Goal: Task Accomplishment & Management: Manage account settings

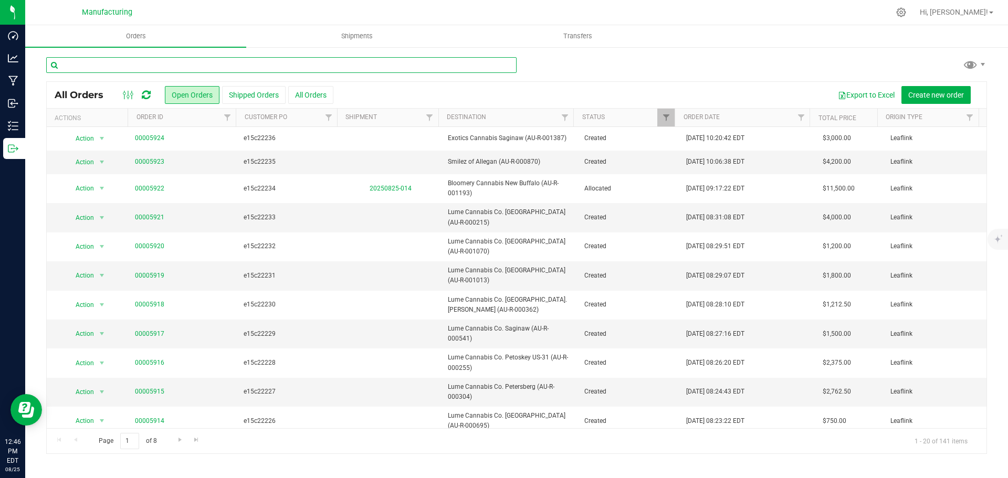
drag, startPoint x: 192, startPoint y: 60, endPoint x: 192, endPoint y: 70, distance: 10.0
click at [192, 67] on input "text" at bounding box center [281, 65] width 470 height 16
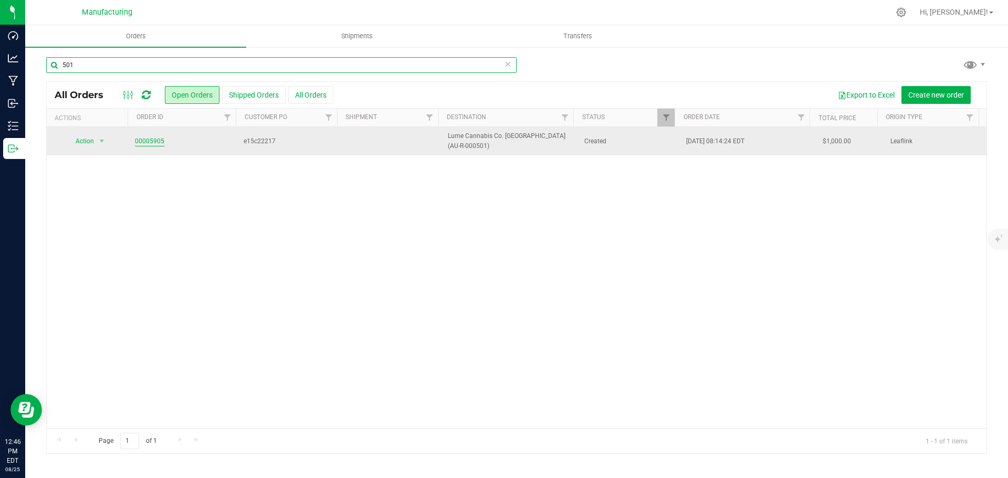
type input "501"
click at [156, 139] on link "00005905" at bounding box center [149, 141] width 29 height 10
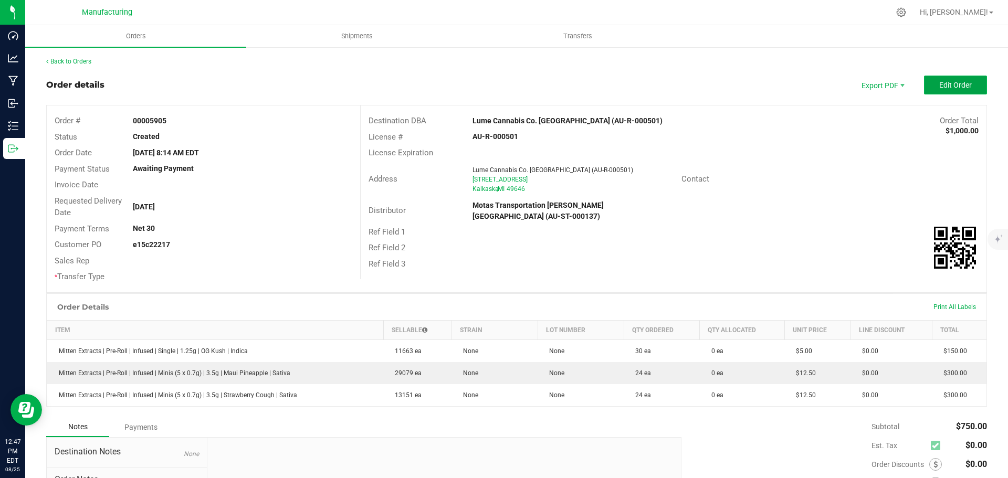
click at [952, 83] on span "Edit Order" at bounding box center [955, 85] width 33 height 8
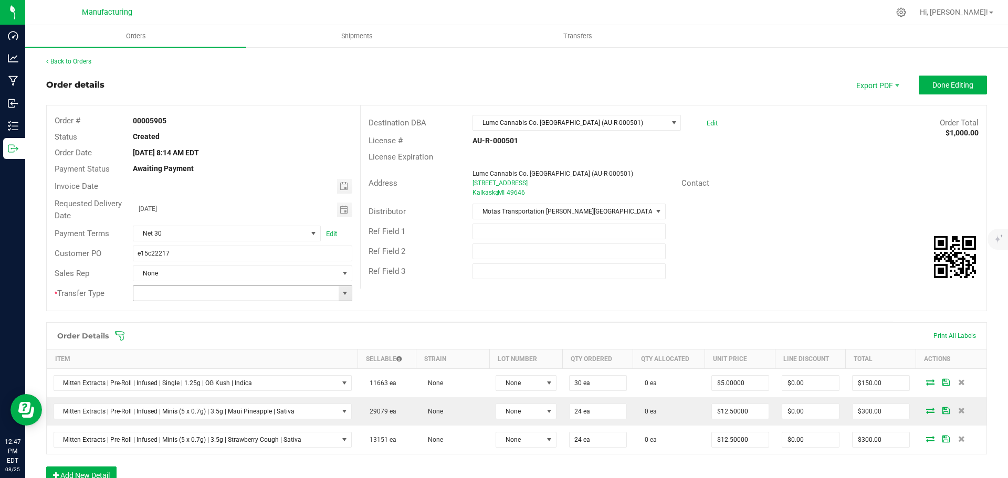
click at [349, 296] on span at bounding box center [345, 293] width 13 height 15
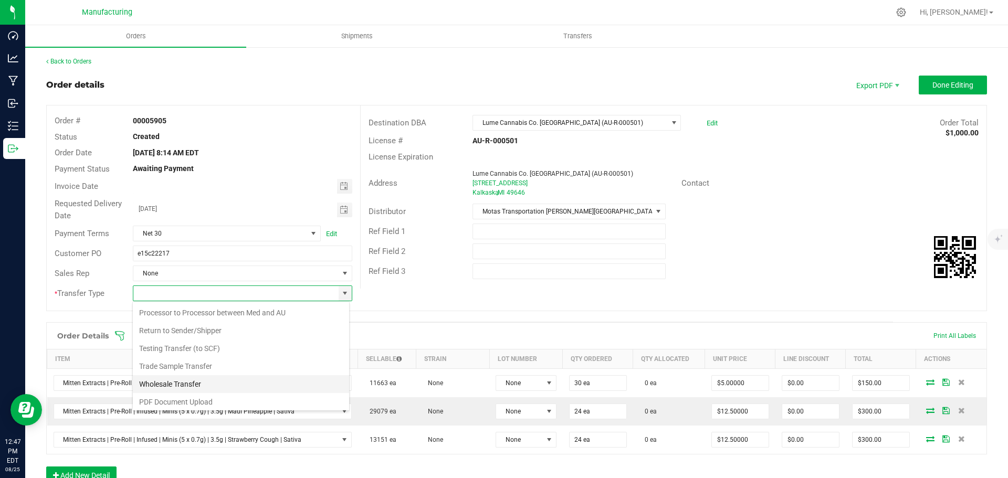
scroll to position [73, 0]
click at [182, 377] on li "Wholesale Transfer" at bounding box center [241, 382] width 216 height 18
type input "Wholesale Transfer"
click at [121, 337] on icon at bounding box center [119, 336] width 10 height 10
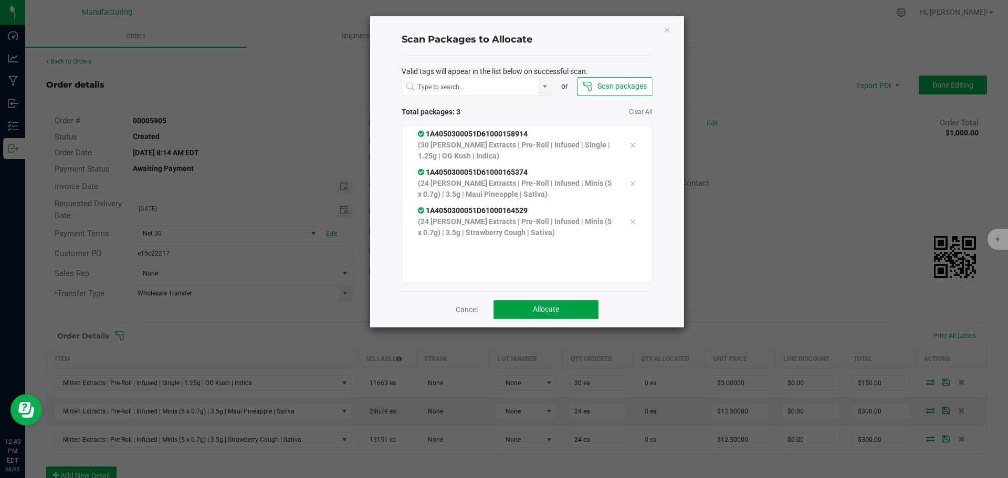
click at [560, 307] on button "Allocate" at bounding box center [545, 309] width 105 height 19
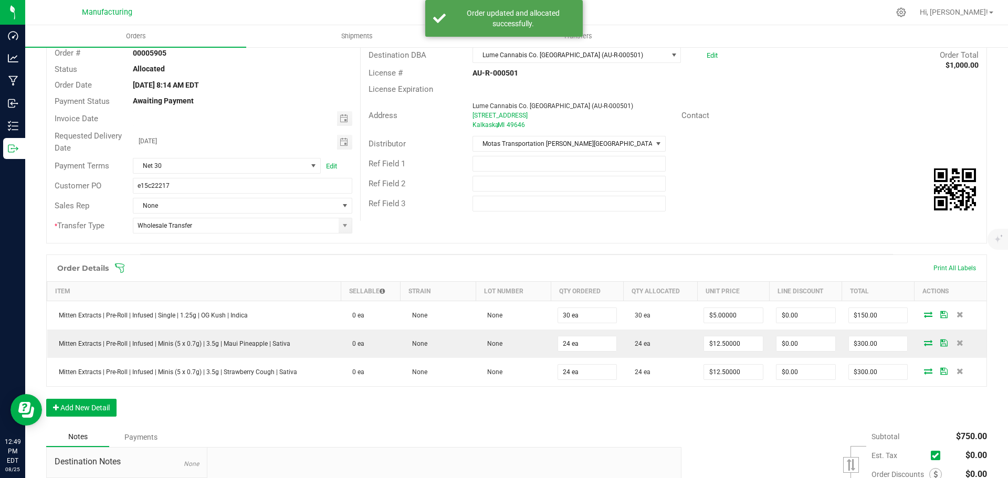
scroll to position [0, 0]
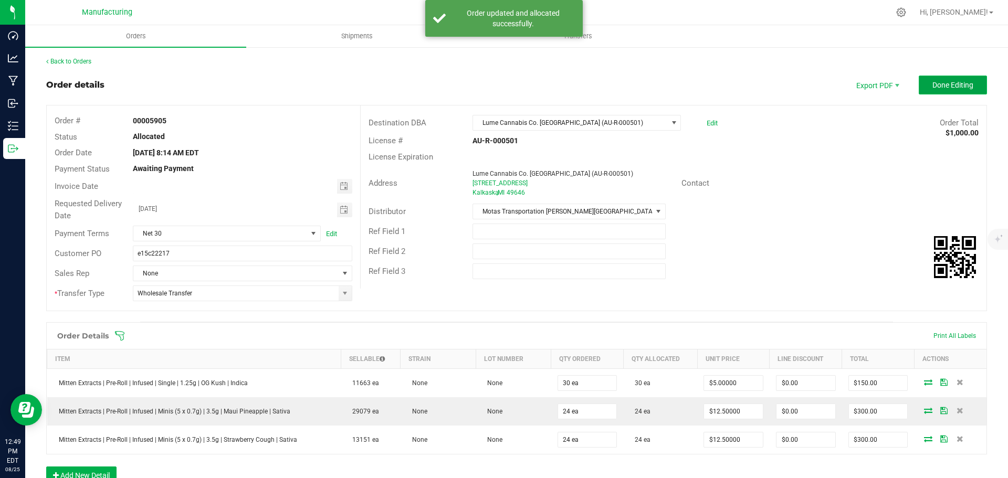
click at [926, 79] on button "Done Editing" at bounding box center [953, 85] width 68 height 19
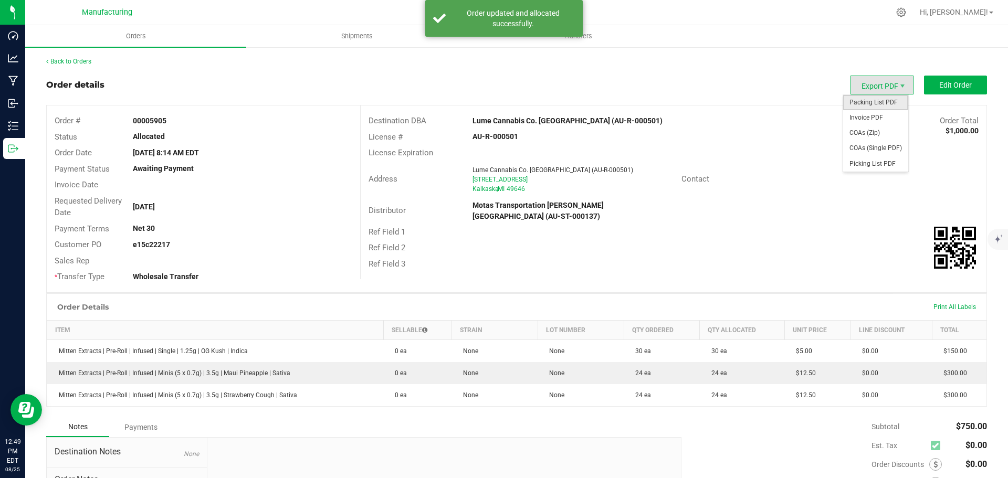
click at [866, 101] on span "Packing List PDF" at bounding box center [875, 102] width 65 height 15
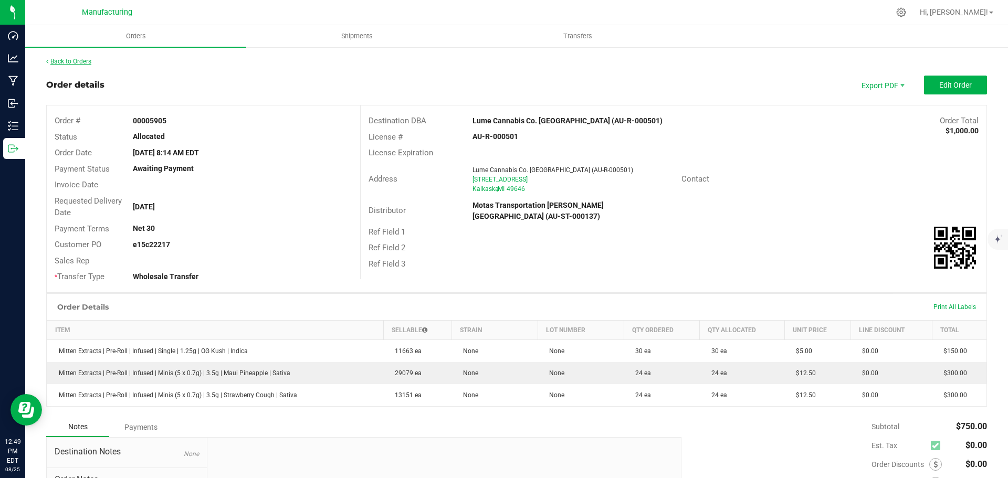
click at [81, 63] on link "Back to Orders" at bounding box center [68, 61] width 45 height 7
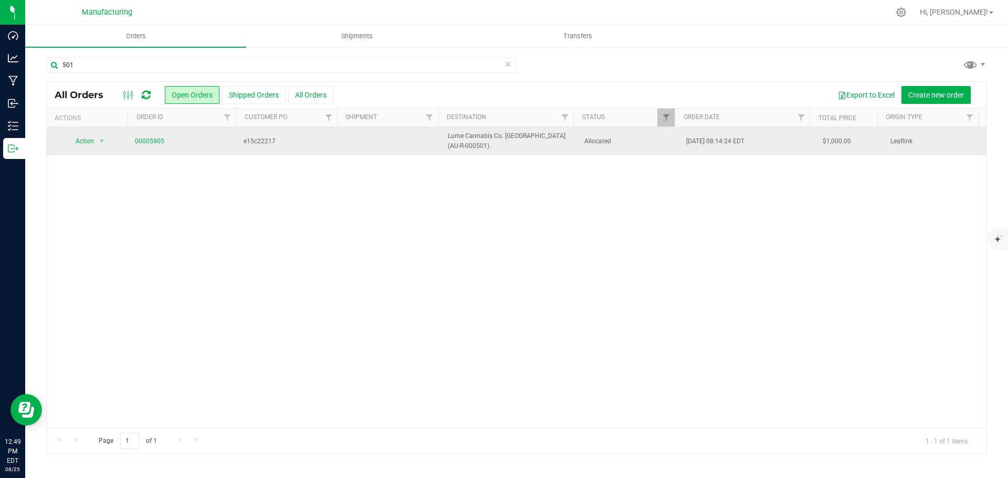
click at [642, 144] on span "Allocated" at bounding box center [629, 141] width 90 height 10
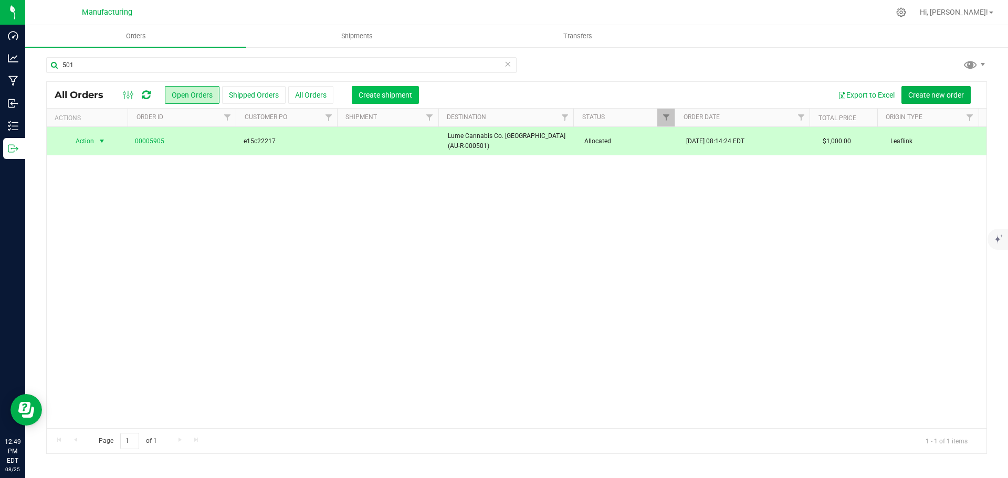
click at [393, 94] on span "Create shipment" at bounding box center [386, 95] width 54 height 8
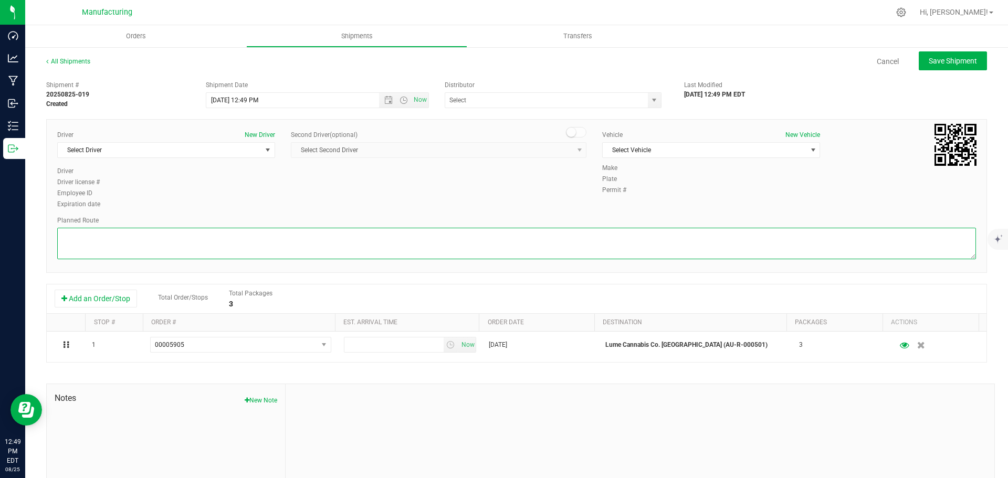
click at [776, 234] on textarea at bounding box center [516, 243] width 919 height 31
paste textarea "Route Detail: Mitten Distro Dimondale To Motas -- Head south 246 ft -- Turn rig…"
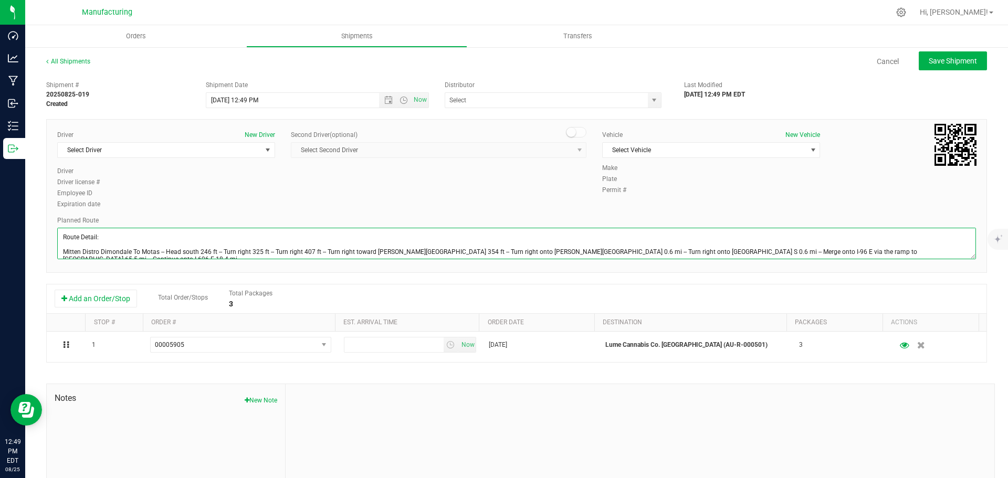
scroll to position [26, 0]
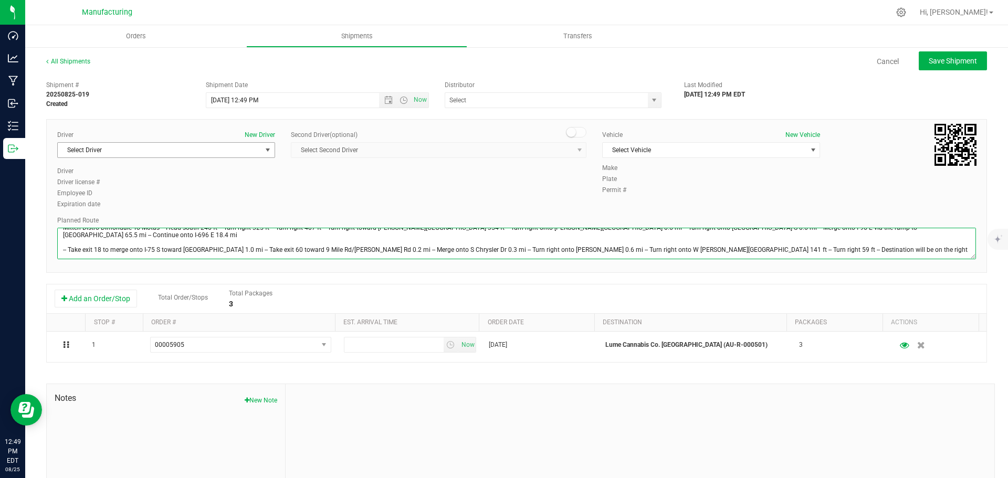
type textarea "Route Detail: Mitten Distro Dimondale To Motas -- Head south 246 ft -- Turn rig…"
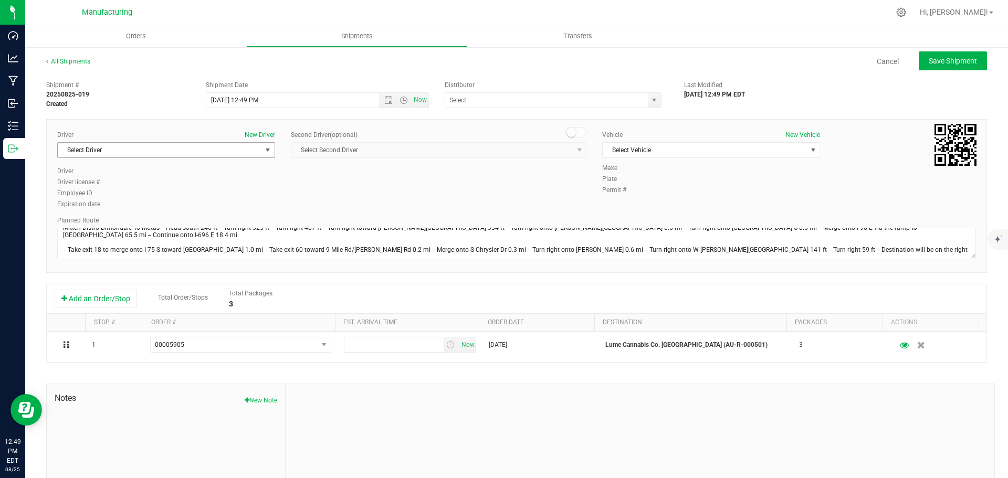
click at [261, 147] on span "select" at bounding box center [267, 150] width 13 height 15
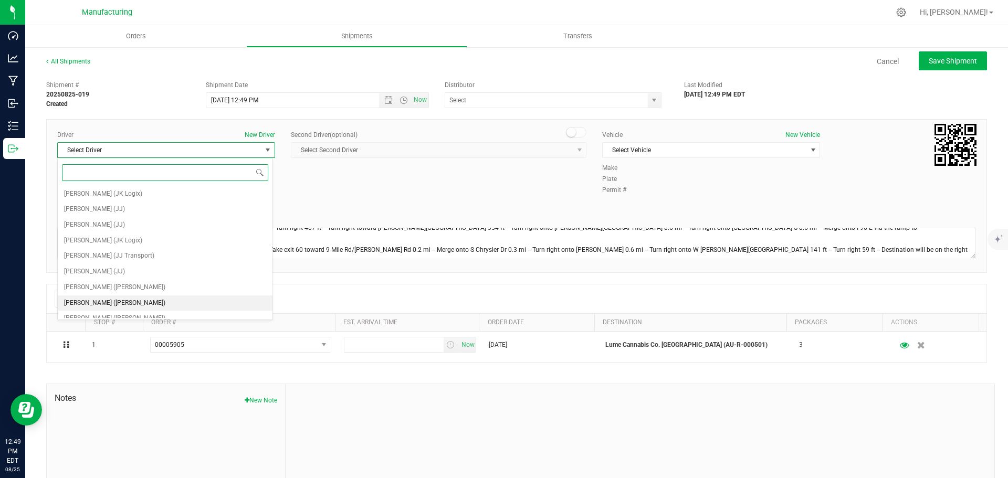
click at [108, 305] on span "[PERSON_NAME] ([PERSON_NAME])" at bounding box center [114, 304] width 101 height 14
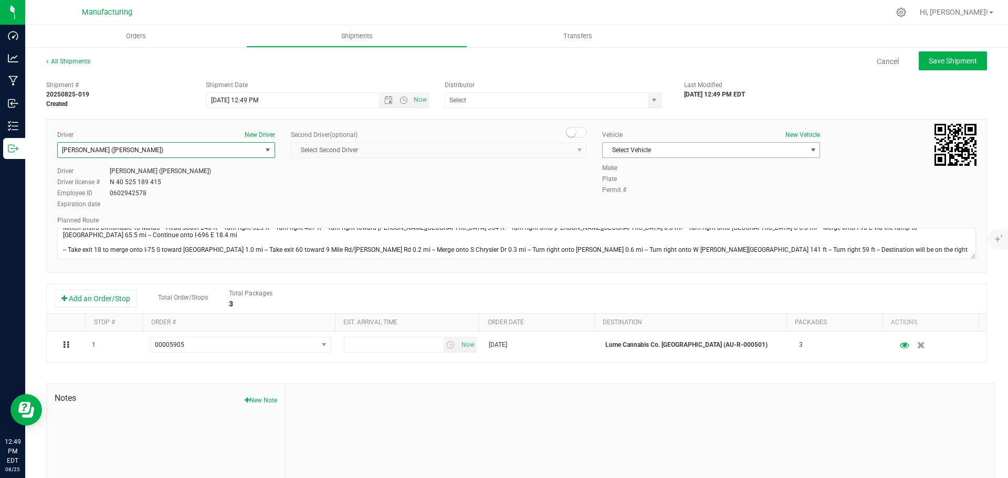
click at [786, 151] on span "Select Vehicle" at bounding box center [705, 150] width 204 height 15
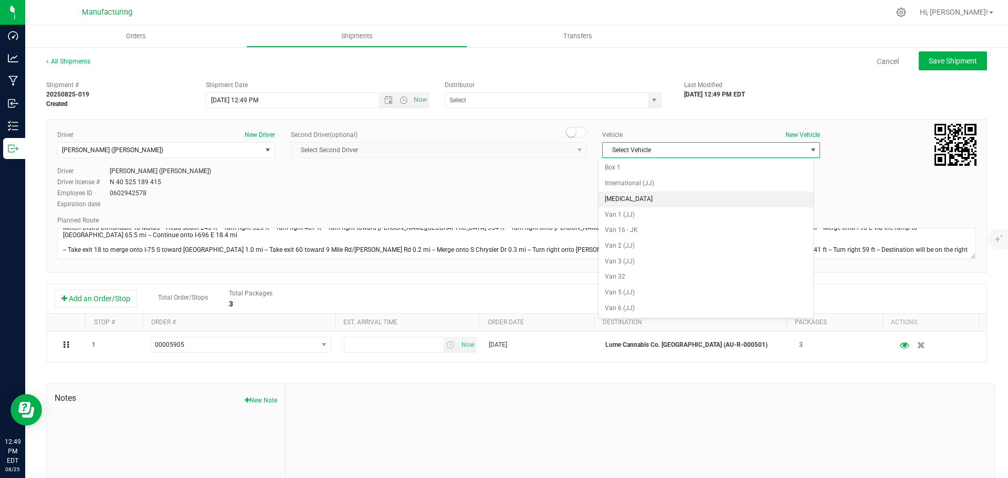
click at [619, 199] on li "[MEDICAL_DATA]" at bounding box center [705, 200] width 215 height 16
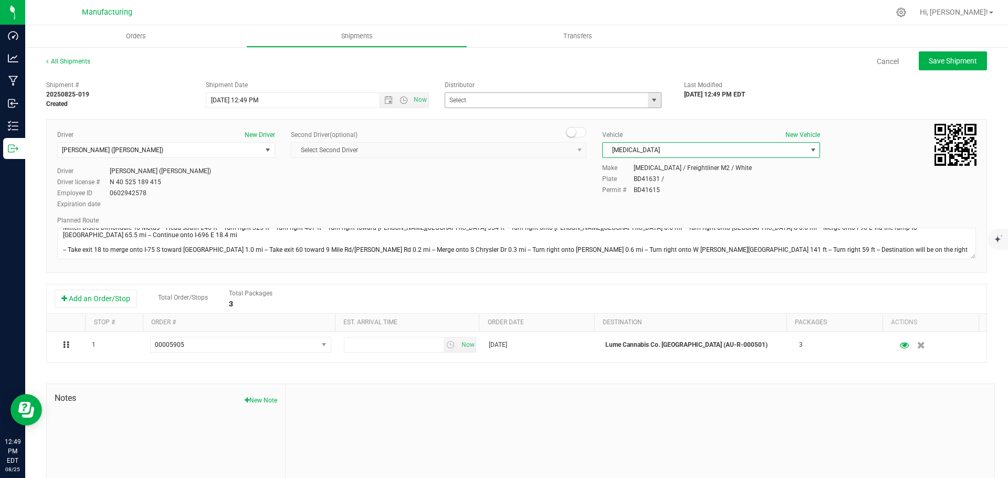
drag, startPoint x: 654, startPoint y: 103, endPoint x: 578, endPoint y: 131, distance: 80.5
click at [653, 103] on span "select" at bounding box center [654, 100] width 13 height 15
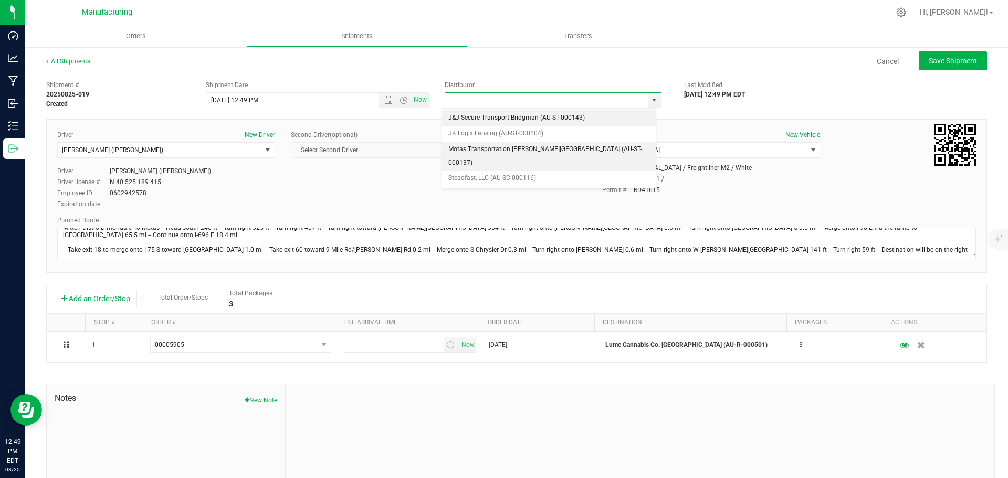
click at [480, 145] on li "Motas Transportation [PERSON_NAME][GEOGRAPHIC_DATA] (AU-ST-000137)" at bounding box center [549, 156] width 214 height 29
type input "Motas Transportation [PERSON_NAME][GEOGRAPHIC_DATA] (AU-ST-000137)"
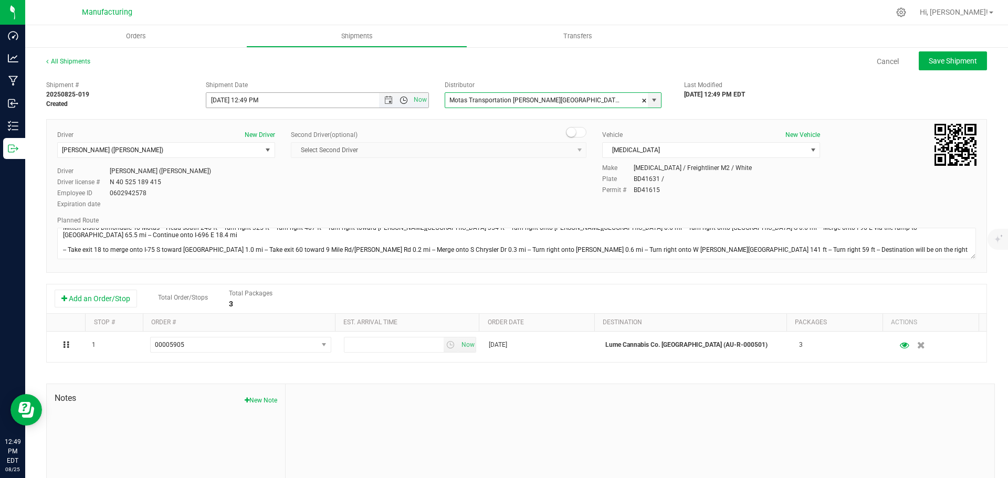
click at [399, 97] on span "Open the time view" at bounding box center [403, 100] width 8 height 8
drag, startPoint x: 218, startPoint y: 214, endPoint x: 223, endPoint y: 213, distance: 5.4
click at [217, 214] on li "11:30 AM" at bounding box center [314, 218] width 219 height 14
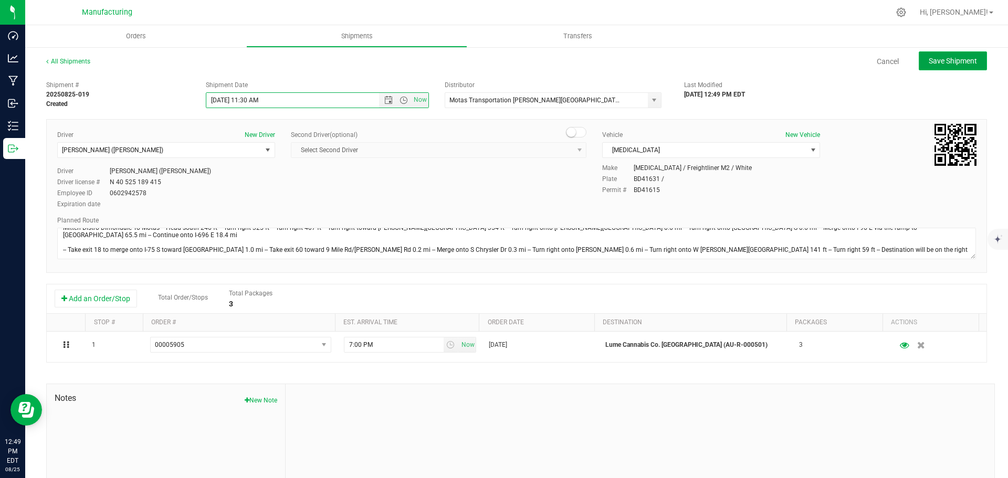
click at [961, 65] on span "Save Shipment" at bounding box center [953, 61] width 48 height 8
type input "[DATE] 3:30 PM"
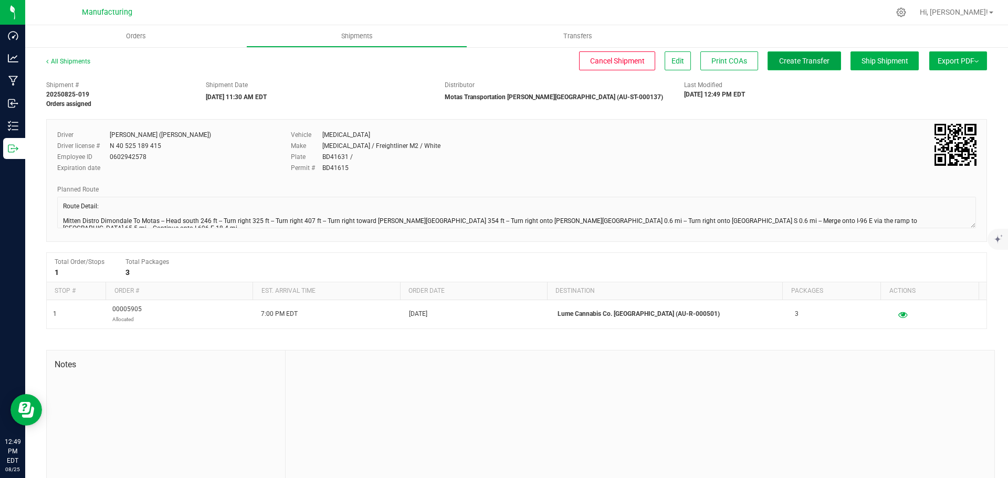
click at [814, 67] on button "Create Transfer" at bounding box center [803, 60] width 73 height 19
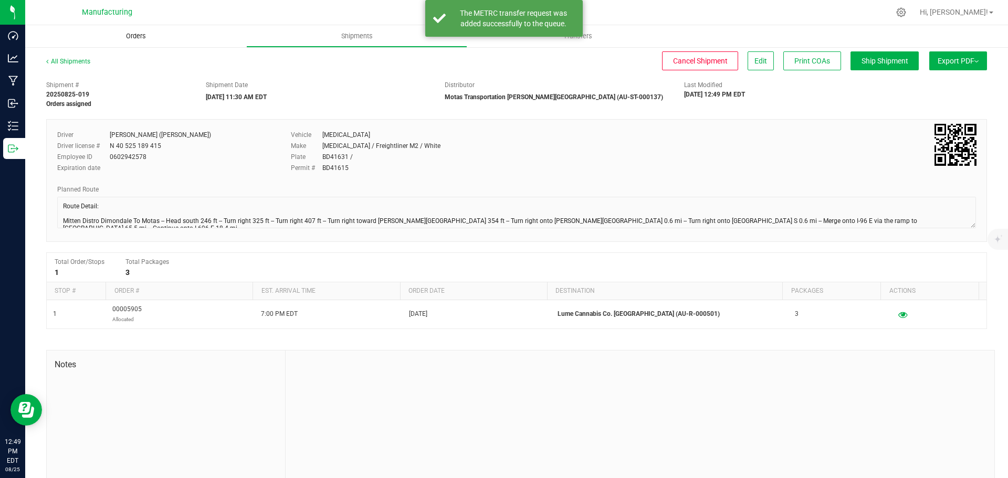
click at [131, 28] on uib-tab-heading "Orders" at bounding box center [135, 36] width 221 height 22
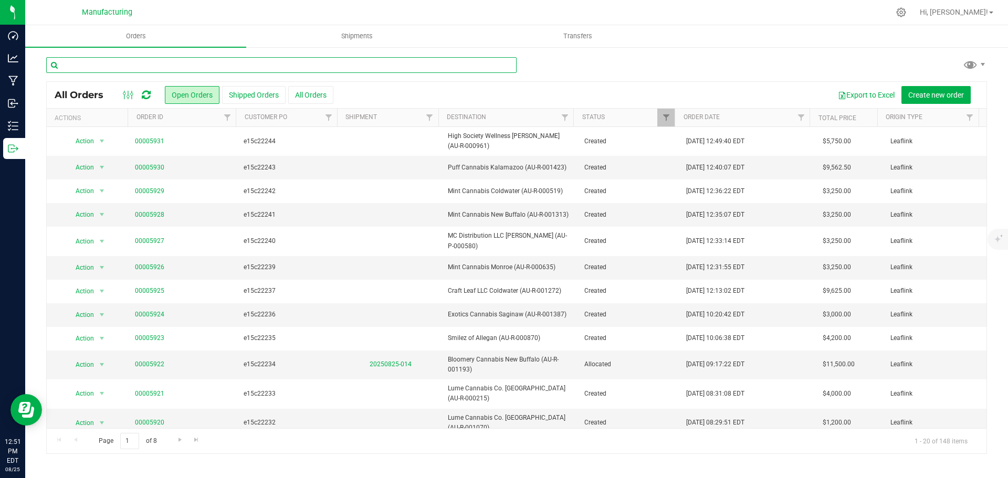
click at [284, 69] on input "text" at bounding box center [281, 65] width 470 height 16
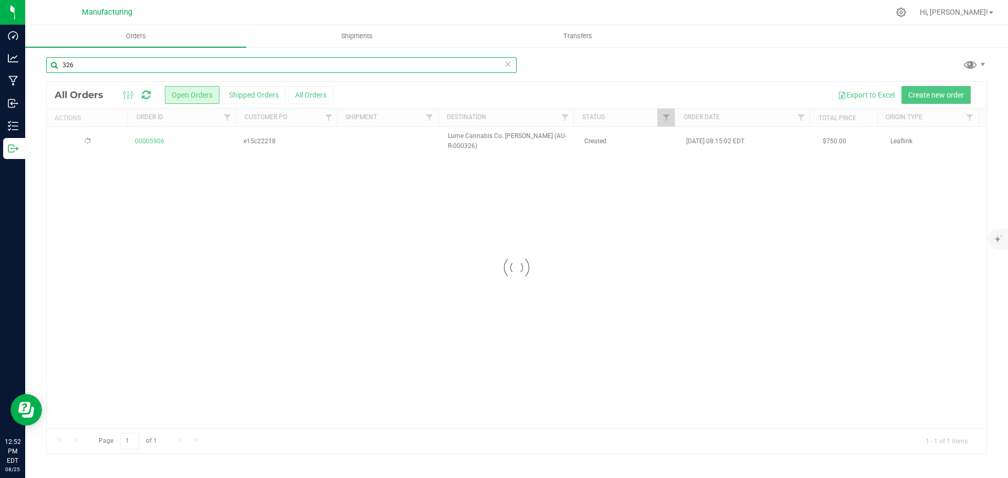
type input "326"
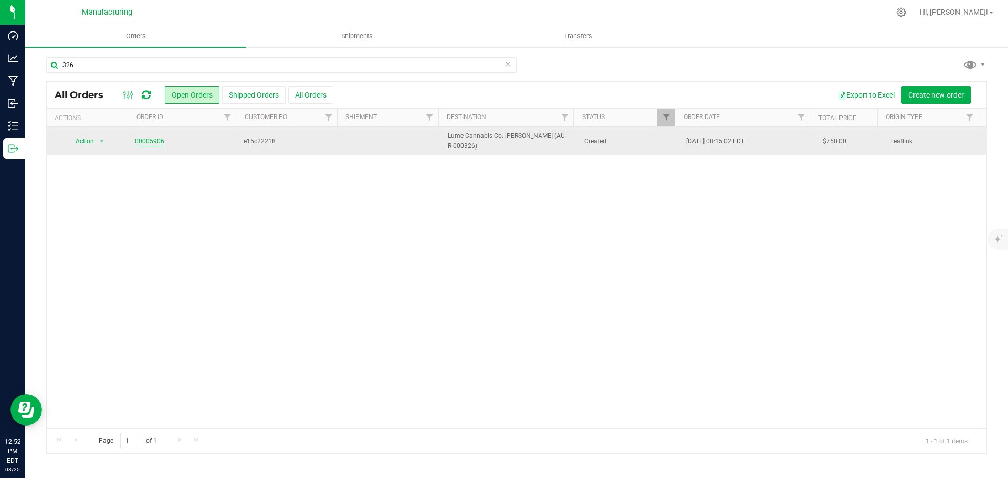
click at [151, 141] on link "00005906" at bounding box center [149, 141] width 29 height 10
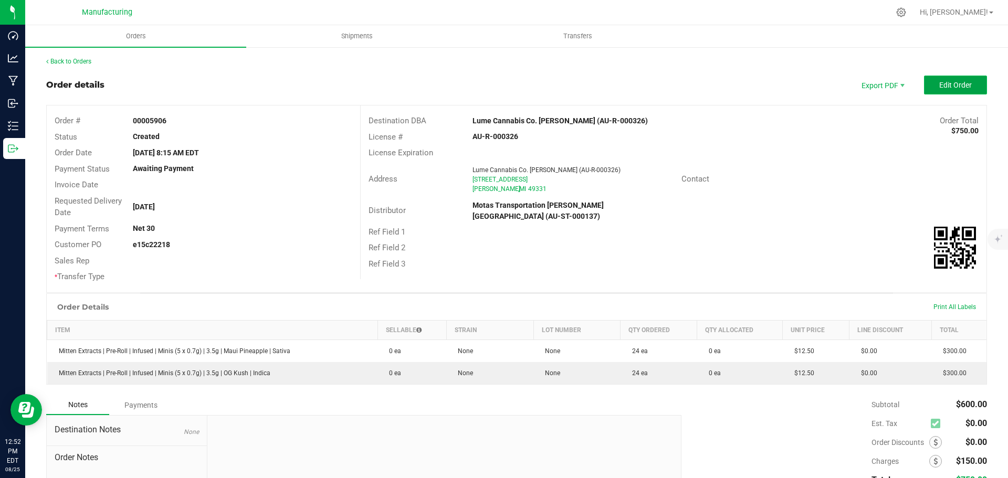
click at [948, 85] on span "Edit Order" at bounding box center [955, 85] width 33 height 8
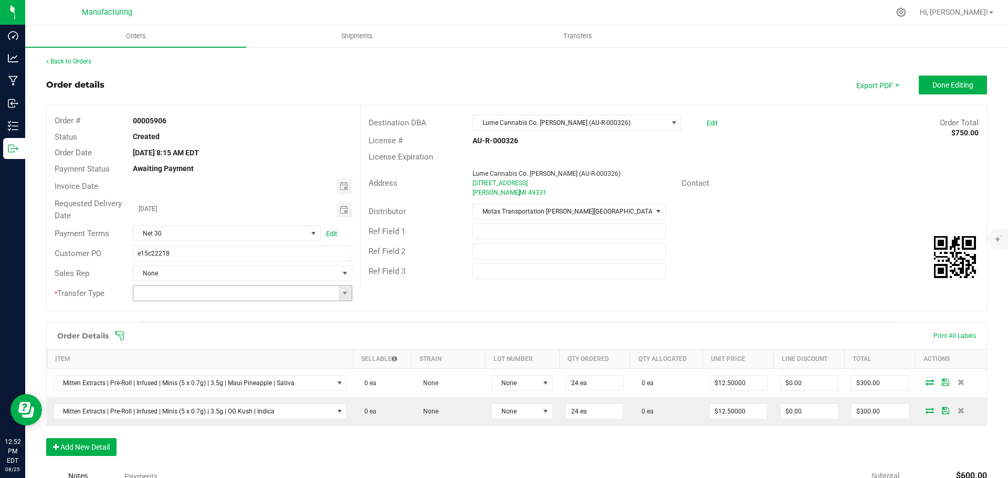
drag, startPoint x: 341, startPoint y: 291, endPoint x: 328, endPoint y: 299, distance: 14.9
click at [341, 292] on span at bounding box center [345, 293] width 8 height 8
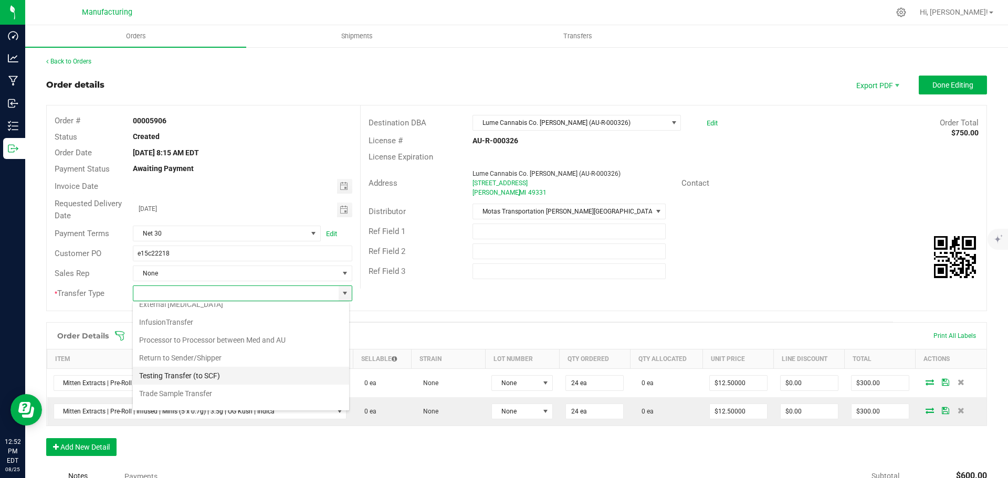
scroll to position [52, 0]
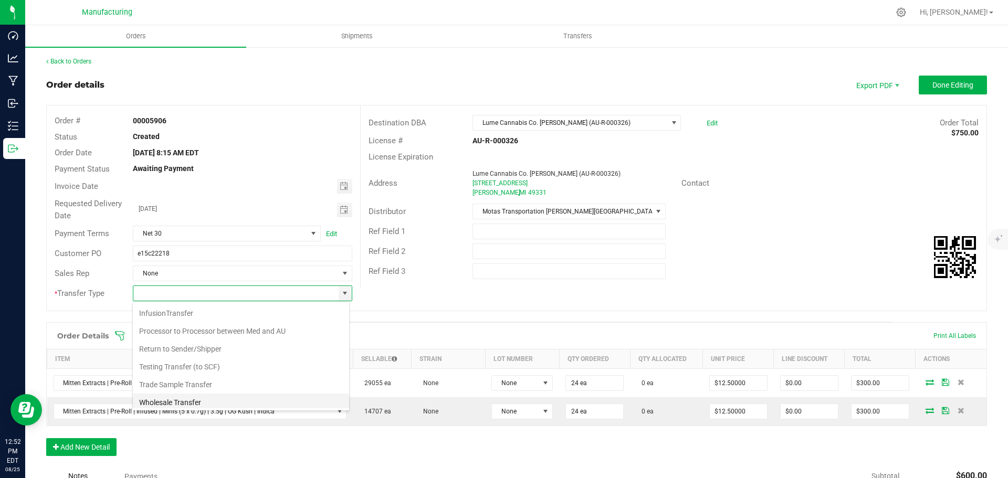
click at [186, 399] on li "Wholesale Transfer" at bounding box center [241, 403] width 216 height 18
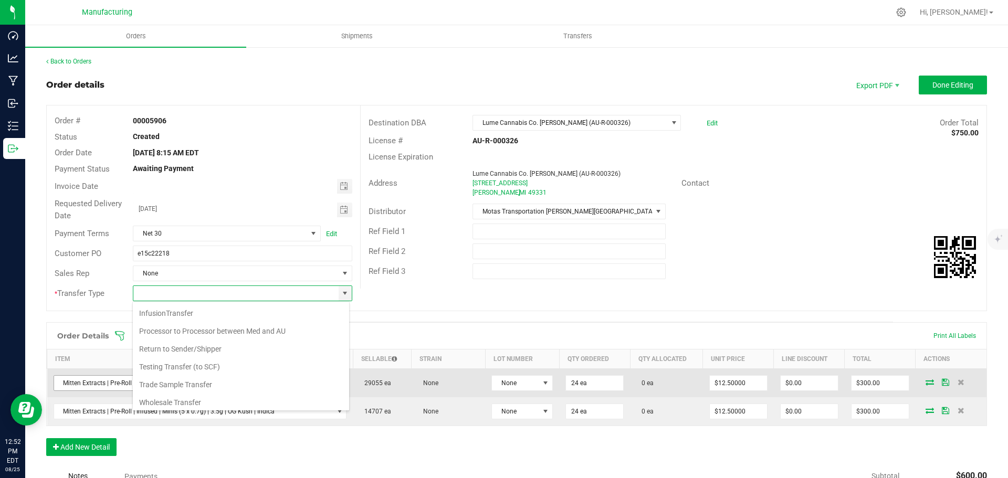
type input "Wholesale Transfer"
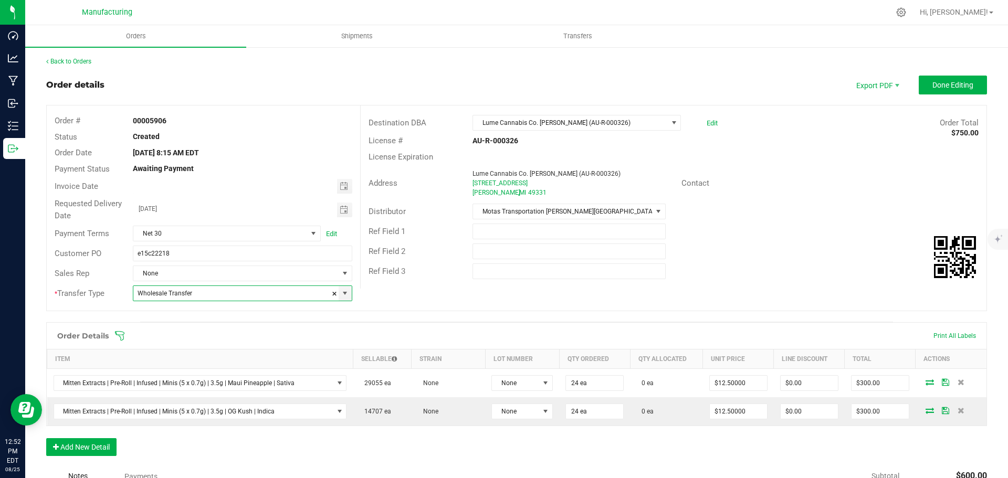
click at [118, 334] on icon at bounding box center [119, 336] width 10 height 10
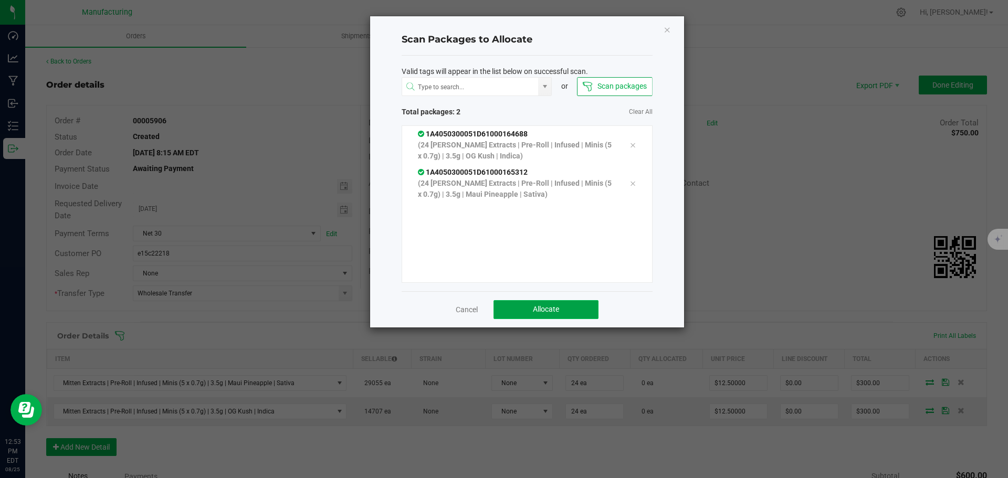
click at [544, 310] on span "Allocate" at bounding box center [546, 309] width 26 height 8
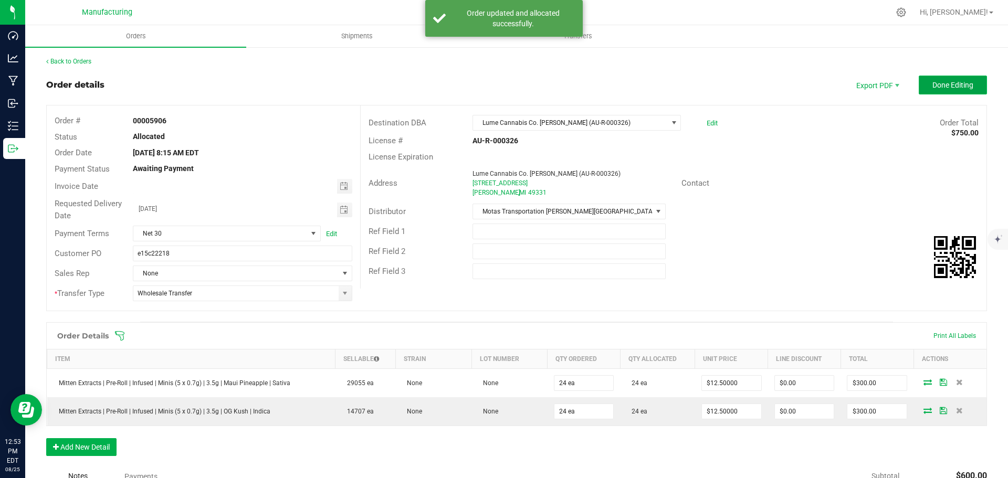
click at [933, 88] on span "Done Editing" at bounding box center [952, 85] width 41 height 8
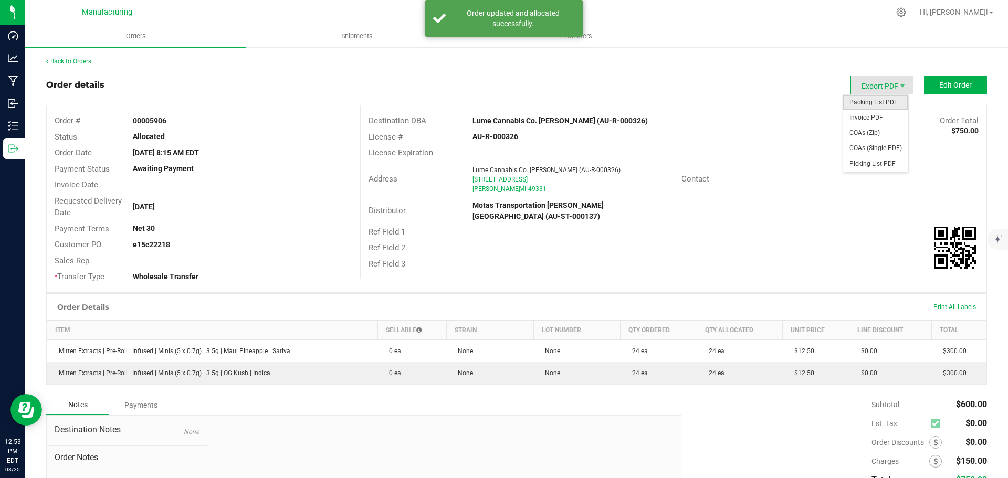
click at [857, 103] on span "Packing List PDF" at bounding box center [875, 102] width 65 height 15
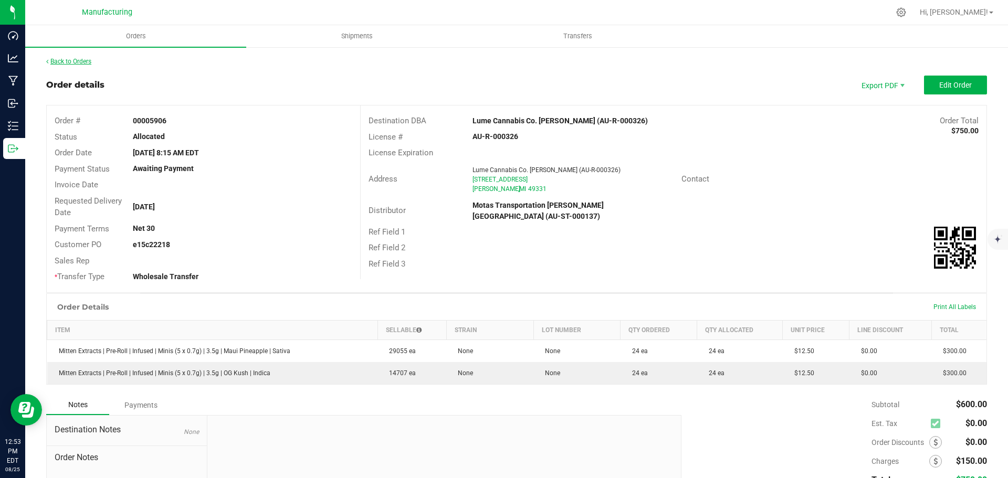
click at [88, 65] on link "Back to Orders" at bounding box center [68, 61] width 45 height 7
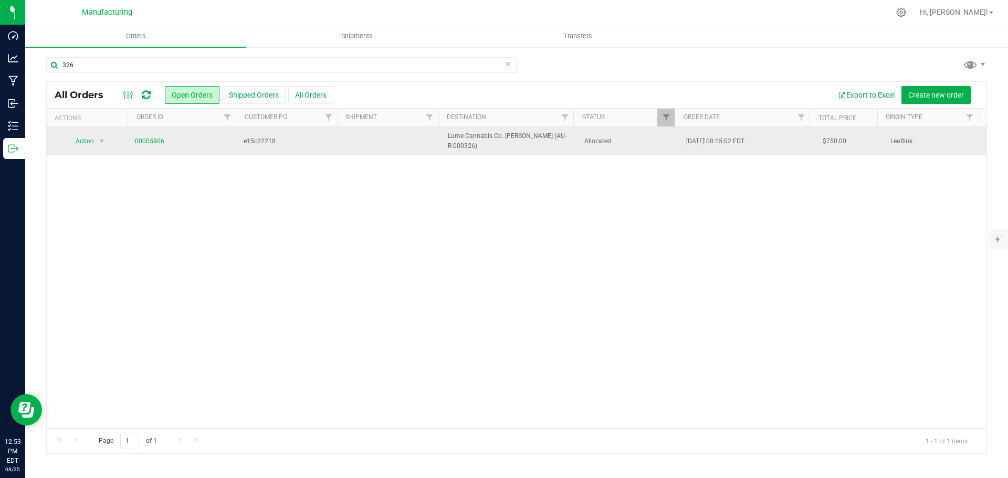
drag, startPoint x: 646, startPoint y: 142, endPoint x: 635, endPoint y: 141, distance: 11.0
click at [646, 142] on span "Allocated" at bounding box center [629, 141] width 90 height 10
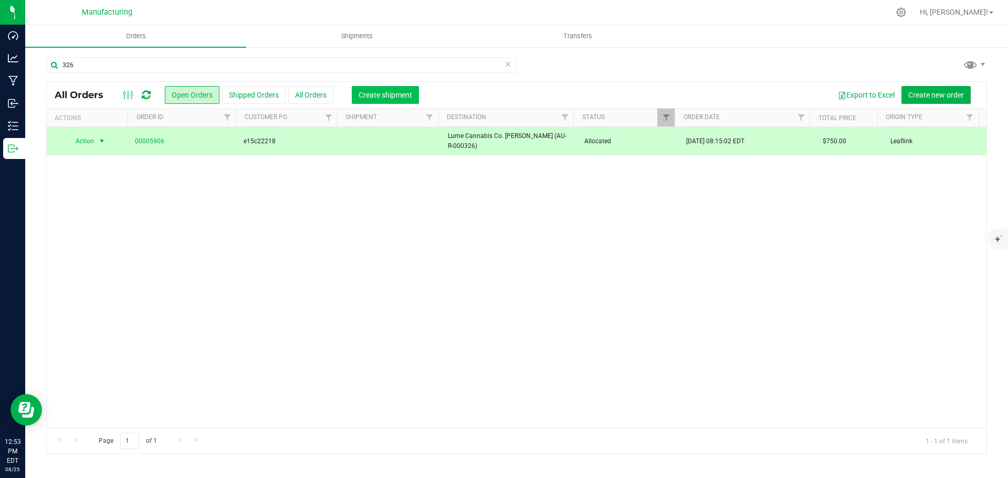
click at [400, 97] on span "Create shipment" at bounding box center [386, 95] width 54 height 8
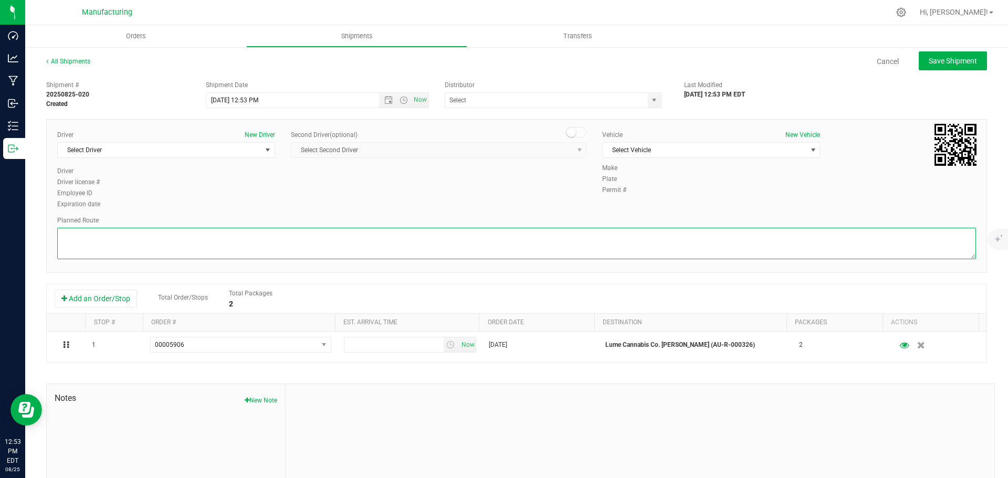
click at [595, 239] on textarea at bounding box center [516, 243] width 919 height 31
paste textarea "Route Detail: Mitten Distro Dimondale To Motas -- Head south 246 ft -- Turn rig…"
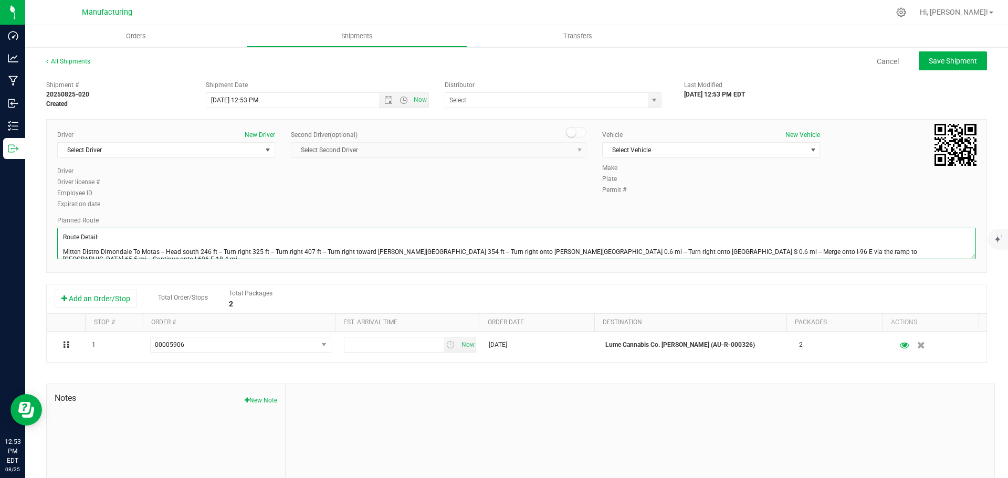
scroll to position [26, 0]
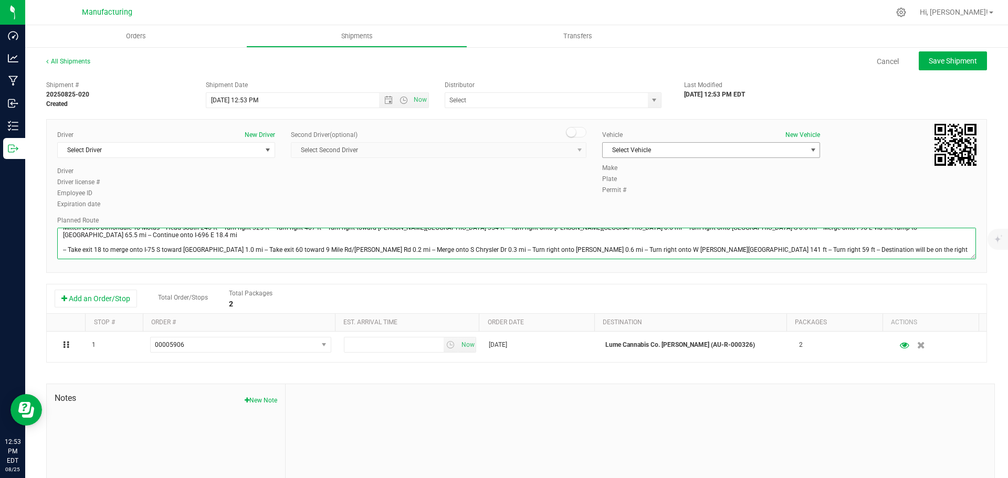
type textarea "Route Detail: Mitten Distro Dimondale To Motas -- Head south 246 ft -- Turn rig…"
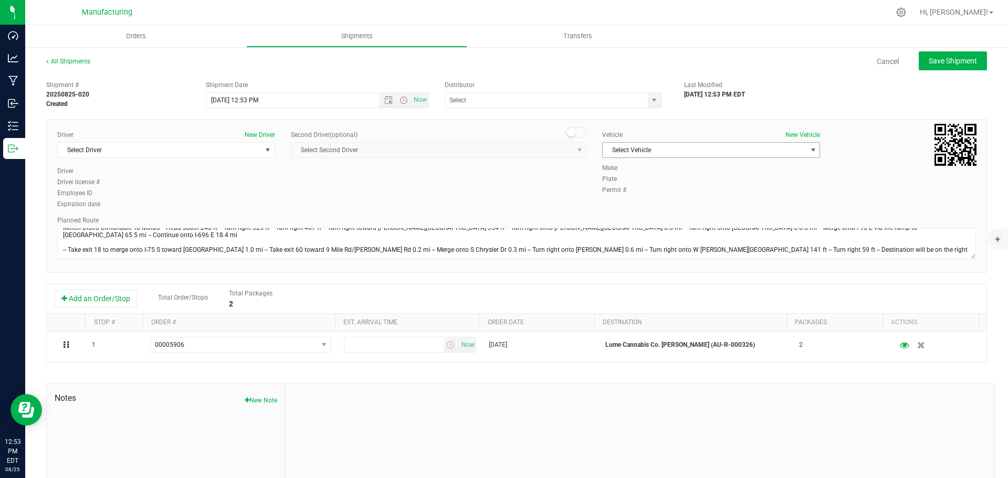
click at [635, 154] on span "Select Vehicle" at bounding box center [705, 150] width 204 height 15
click at [608, 196] on li "[MEDICAL_DATA]" at bounding box center [705, 200] width 215 height 16
click at [648, 104] on span "select" at bounding box center [654, 100] width 13 height 15
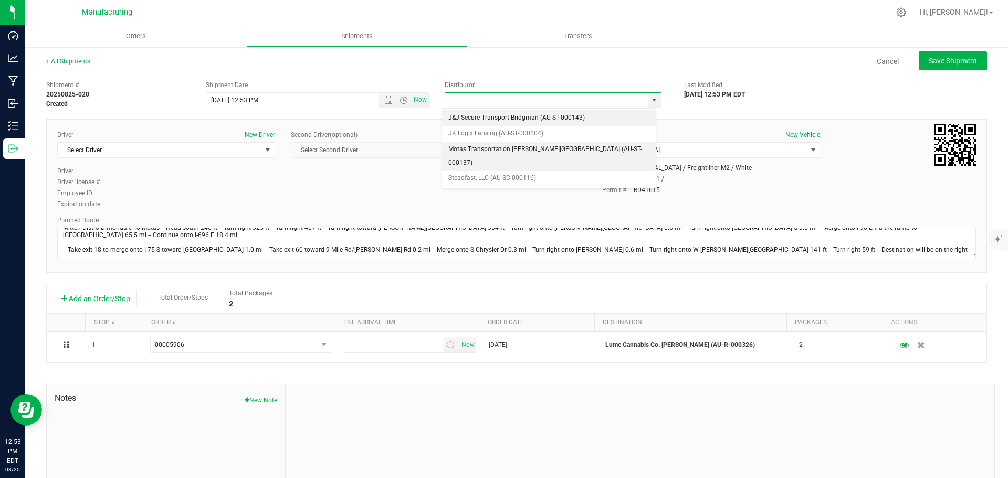
click at [474, 149] on li "Motas Transportation [PERSON_NAME][GEOGRAPHIC_DATA] (AU-ST-000137)" at bounding box center [549, 156] width 214 height 29
type input "Motas Transportation [PERSON_NAME][GEOGRAPHIC_DATA] (AU-ST-000137)"
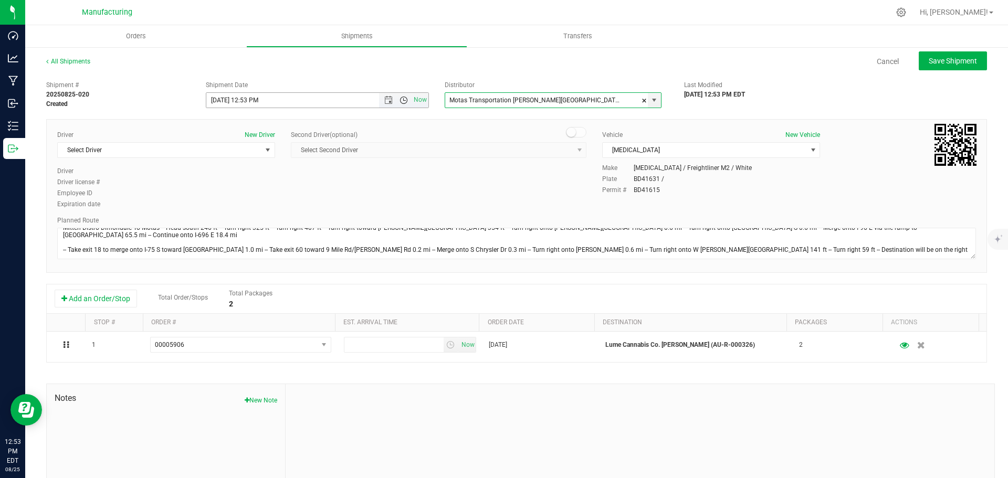
click at [399, 101] on span "Open the time view" at bounding box center [403, 100] width 8 height 8
click at [241, 161] on li "11:30 AM" at bounding box center [314, 166] width 219 height 14
click at [187, 149] on span "Select Driver" at bounding box center [160, 150] width 204 height 15
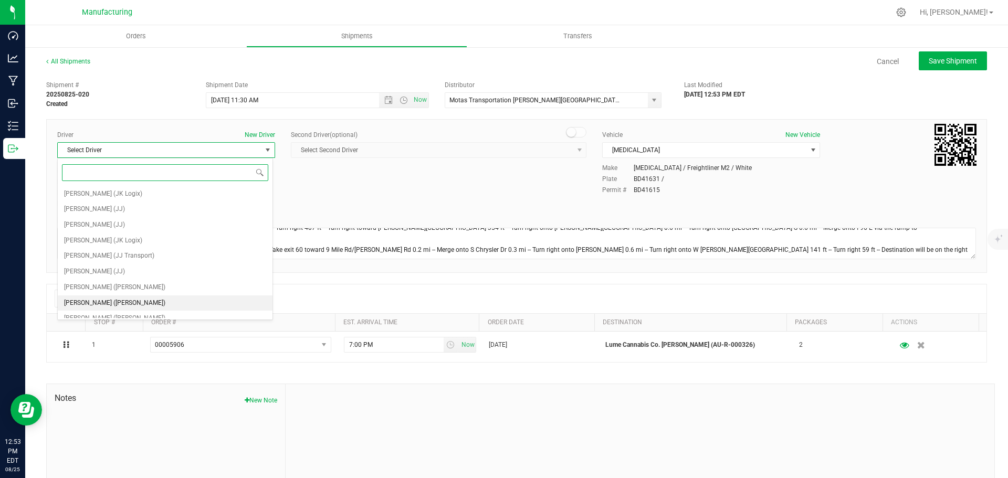
click at [107, 299] on span "[PERSON_NAME] ([PERSON_NAME])" at bounding box center [114, 304] width 101 height 14
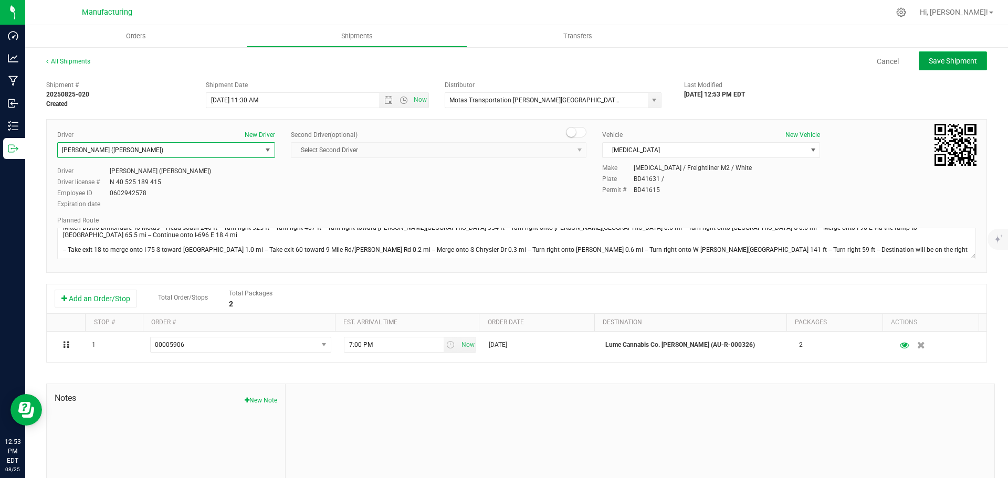
click at [942, 55] on button "Save Shipment" at bounding box center [953, 60] width 68 height 19
type input "[DATE] 3:30 PM"
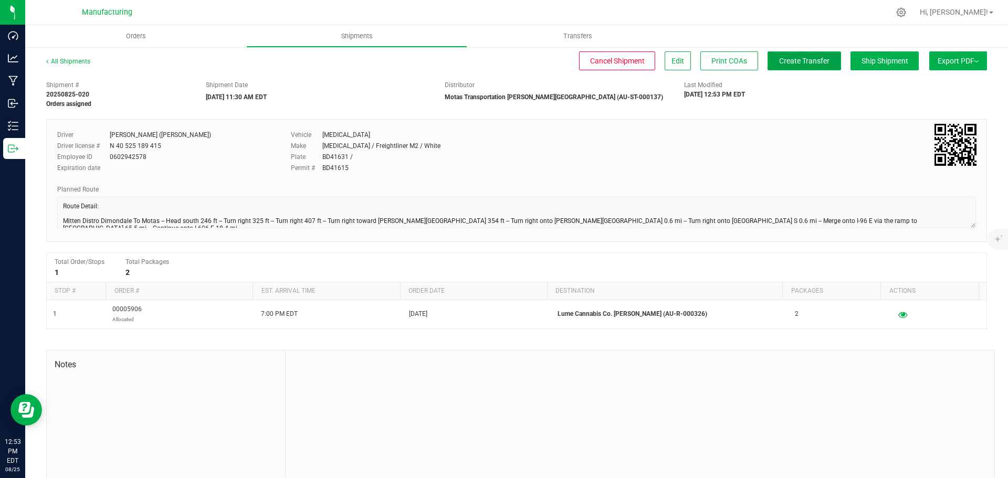
click at [808, 66] on button "Create Transfer" at bounding box center [803, 60] width 73 height 19
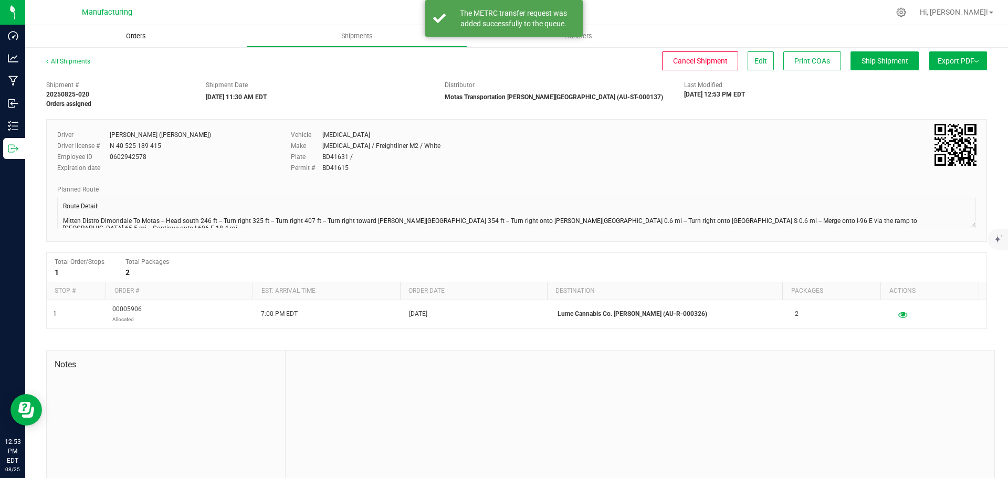
click at [129, 35] on span "Orders" at bounding box center [136, 35] width 48 height 9
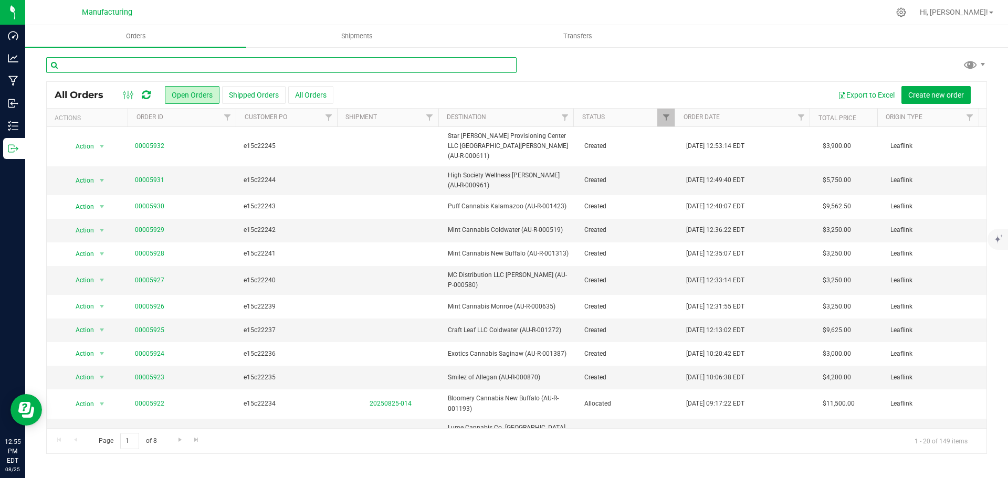
click at [156, 60] on input "text" at bounding box center [281, 65] width 470 height 16
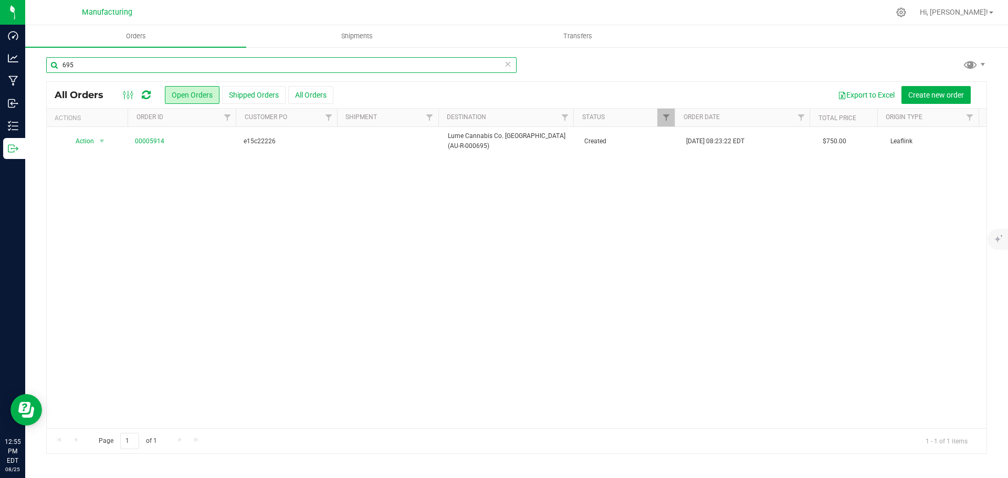
type input "695"
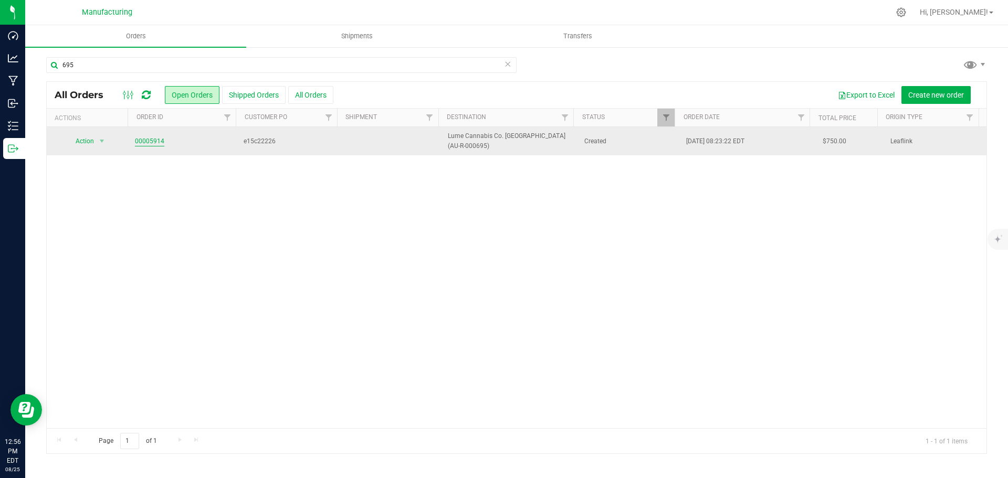
click at [143, 138] on link "00005914" at bounding box center [149, 141] width 29 height 10
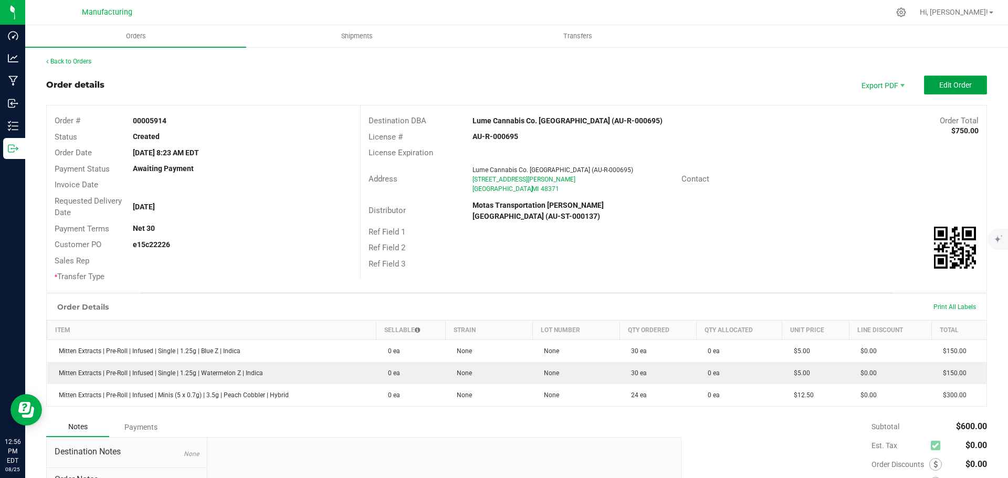
click at [944, 87] on span "Edit Order" at bounding box center [955, 85] width 33 height 8
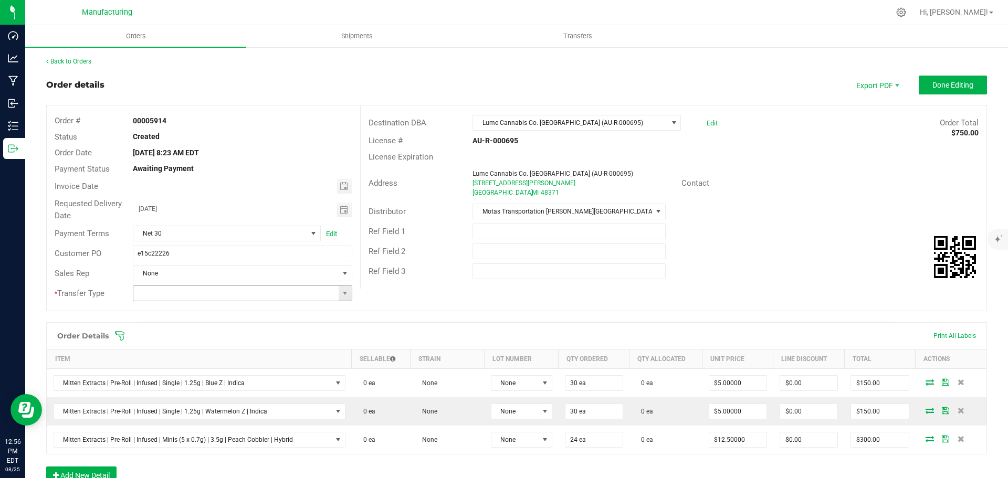
click at [339, 296] on span at bounding box center [345, 293] width 13 height 15
click at [199, 380] on li "Wholesale Transfer" at bounding box center [241, 382] width 216 height 18
type input "Wholesale Transfer"
click at [120, 335] on icon at bounding box center [119, 335] width 9 height 9
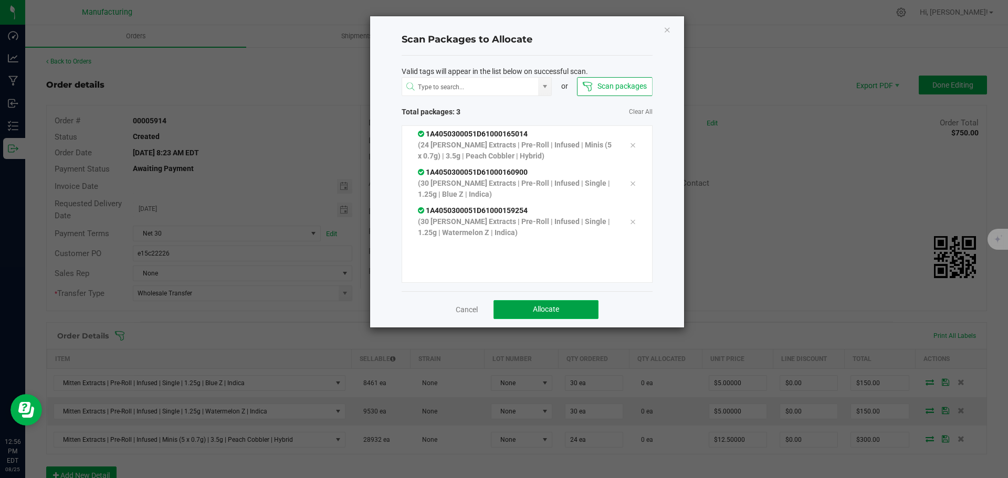
click at [544, 305] on span "Allocate" at bounding box center [546, 309] width 26 height 8
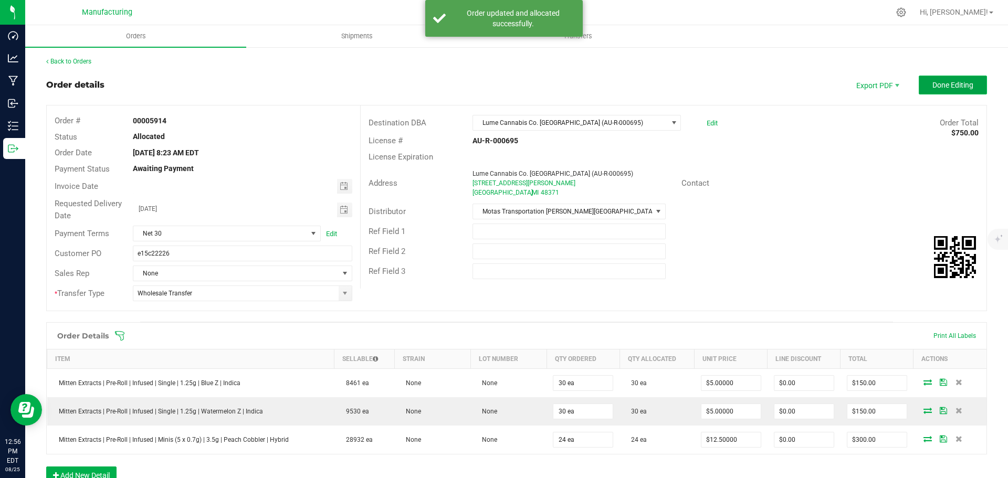
click at [940, 88] on span "Done Editing" at bounding box center [952, 85] width 41 height 8
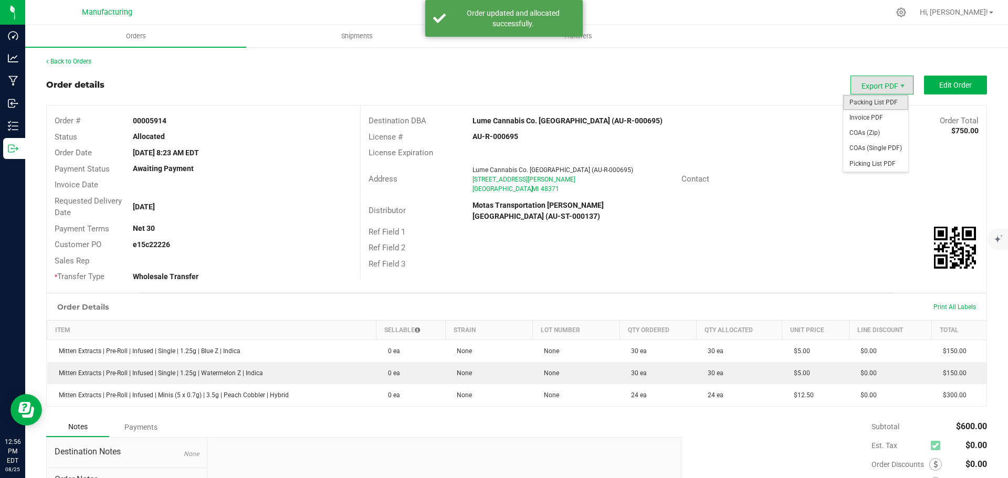
click at [863, 109] on span "Packing List PDF" at bounding box center [875, 102] width 65 height 15
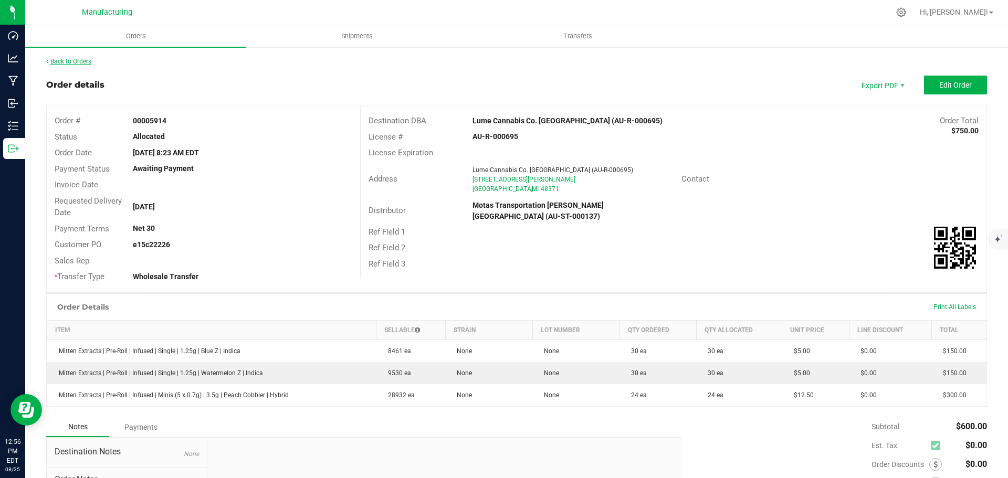
click at [73, 61] on link "Back to Orders" at bounding box center [68, 61] width 45 height 7
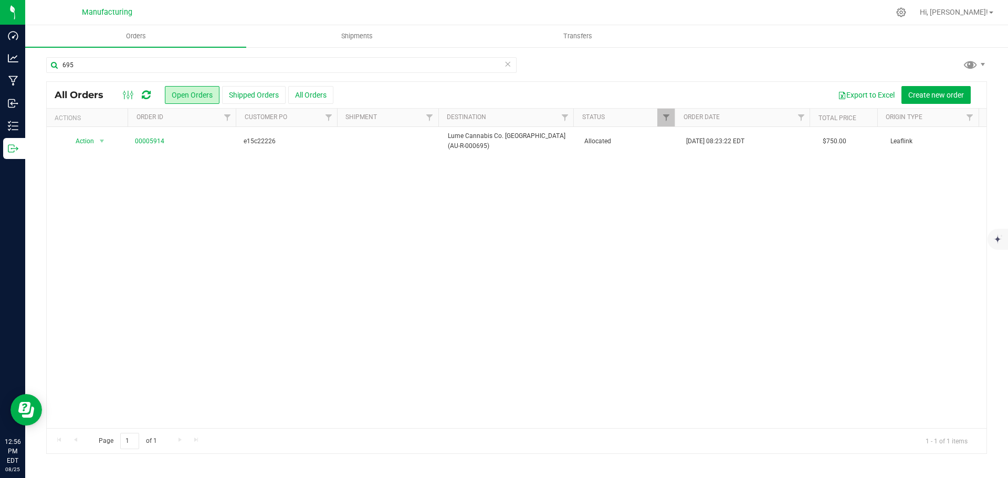
click at [616, 154] on div "Action Action Cancel order Clone order Edit order Mark as fully paid Order audi…" at bounding box center [517, 277] width 940 height 301
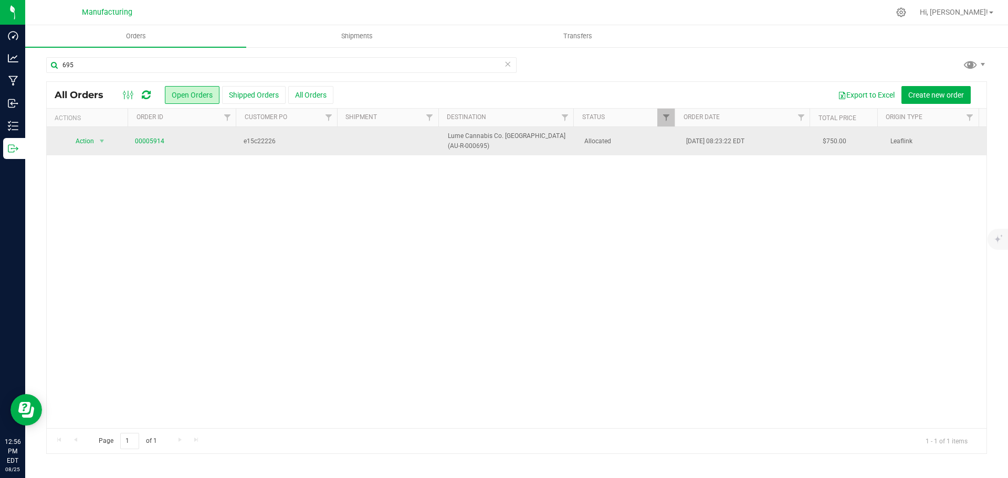
click at [625, 140] on span "Allocated" at bounding box center [629, 141] width 90 height 10
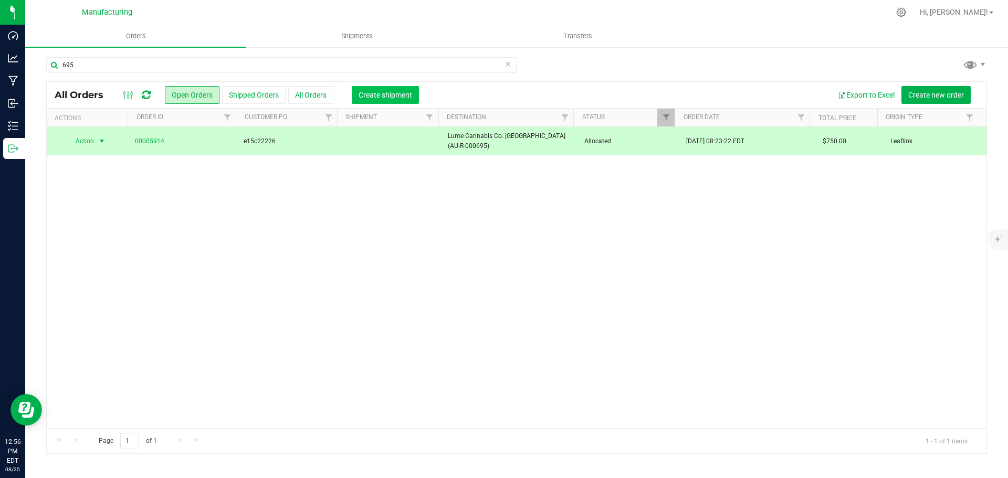
click at [402, 97] on span "Create shipment" at bounding box center [386, 95] width 54 height 8
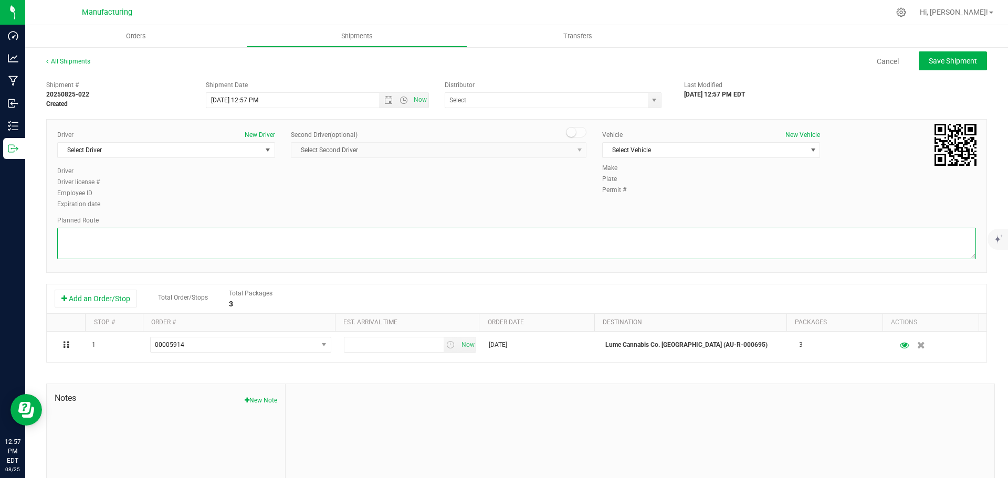
click at [476, 248] on textarea at bounding box center [516, 243] width 919 height 31
paste textarea "Route Detail: Mitten Distro Dimondale To Motas -- Head south 246 ft -- Turn rig…"
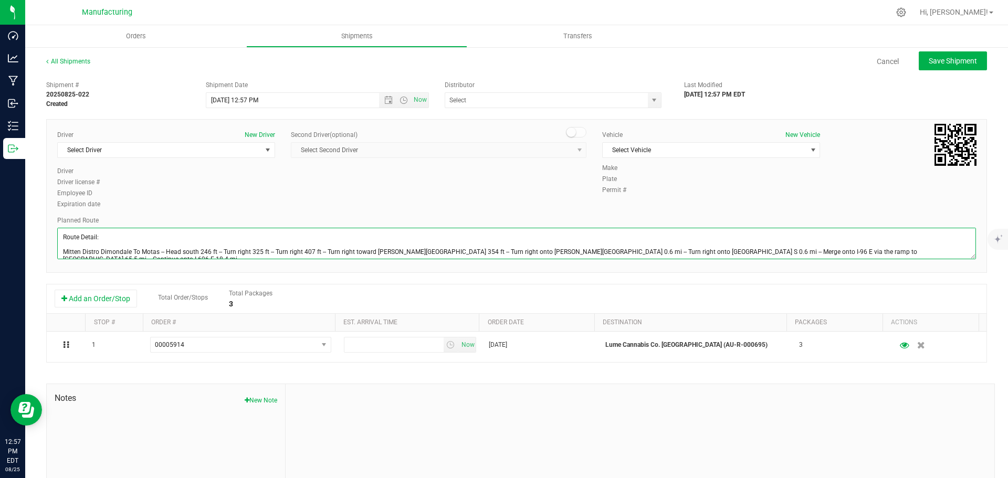
scroll to position [26, 0]
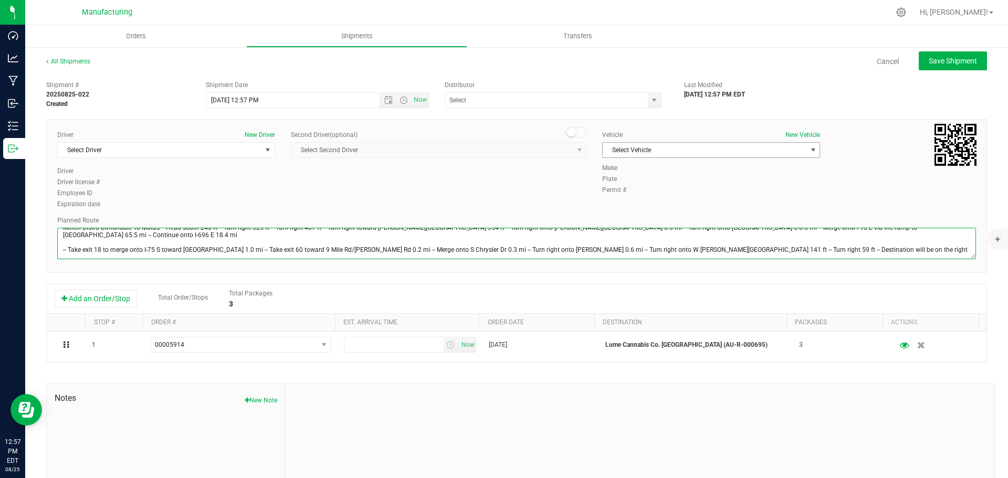
type textarea "Route Detail: Mitten Distro Dimondale To Motas -- Head south 246 ft -- Turn rig…"
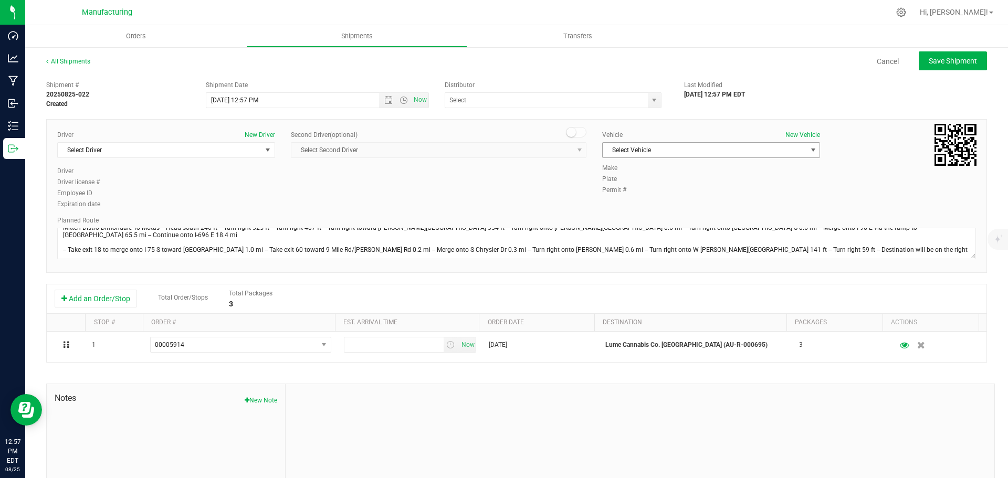
click at [679, 148] on span "Select Vehicle" at bounding box center [705, 150] width 204 height 15
click at [618, 198] on li "[MEDICAL_DATA]" at bounding box center [705, 200] width 215 height 16
click at [652, 100] on span "select" at bounding box center [654, 100] width 8 height 8
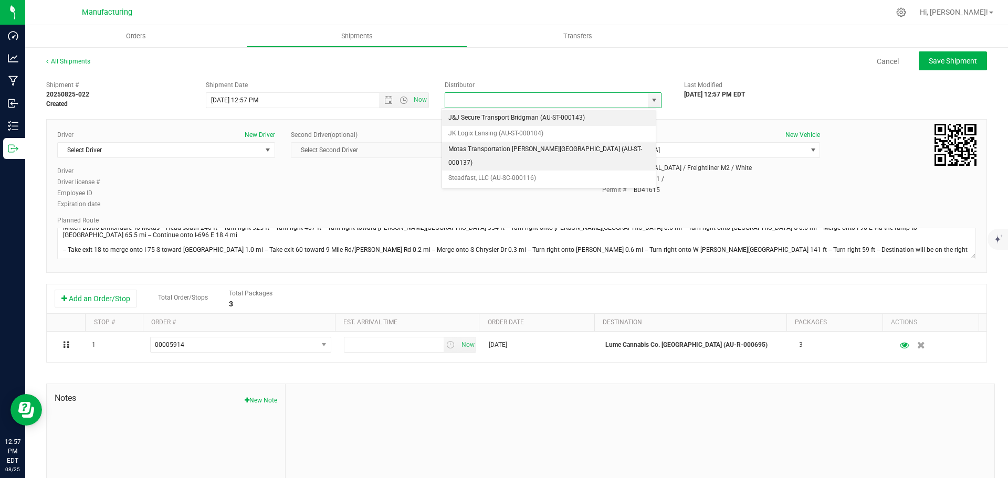
click at [522, 153] on li "Motas Transportation [PERSON_NAME][GEOGRAPHIC_DATA] (AU-ST-000137)" at bounding box center [549, 156] width 214 height 29
type input "Motas Transportation [PERSON_NAME][GEOGRAPHIC_DATA] (AU-ST-000137)"
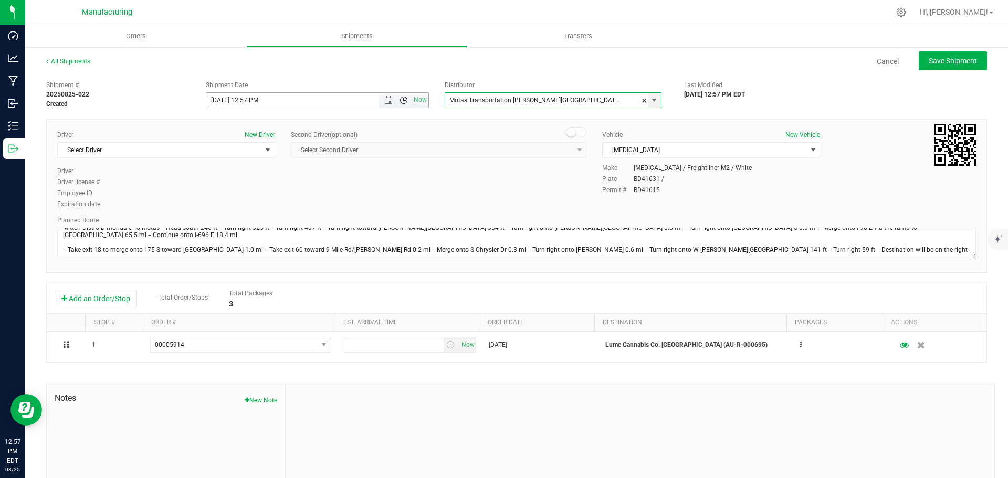
click at [404, 103] on span "Open the time view" at bounding box center [403, 100] width 8 height 8
click at [225, 165] on li "11:30 AM" at bounding box center [314, 166] width 219 height 14
click at [171, 149] on span "Select Driver" at bounding box center [160, 150] width 204 height 15
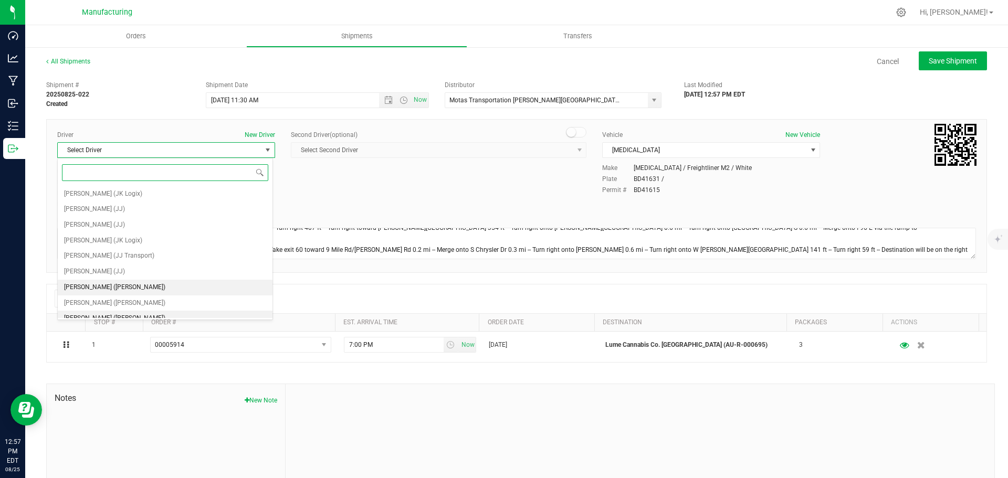
scroll to position [55, 0]
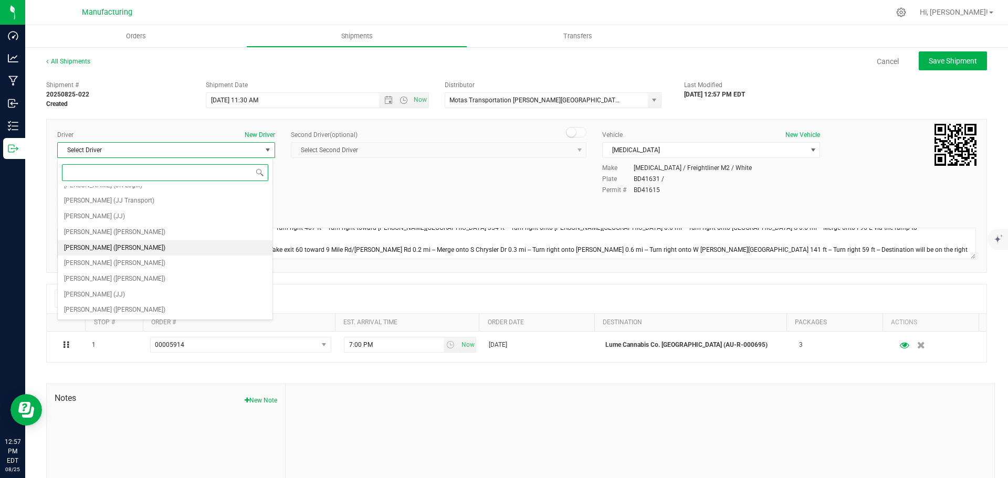
click at [92, 247] on span "[PERSON_NAME] ([PERSON_NAME])" at bounding box center [114, 248] width 101 height 14
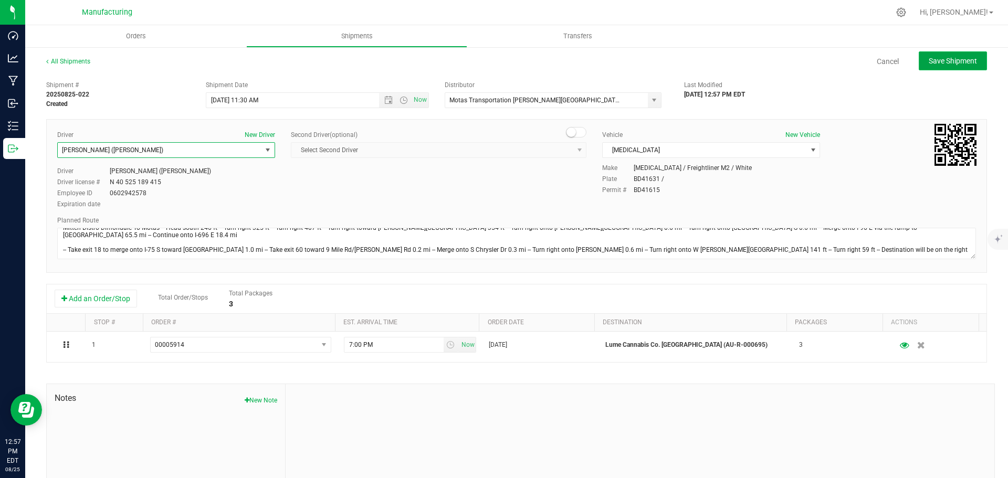
click at [930, 59] on span "Save Shipment" at bounding box center [953, 61] width 48 height 8
type input "[DATE] 3:30 PM"
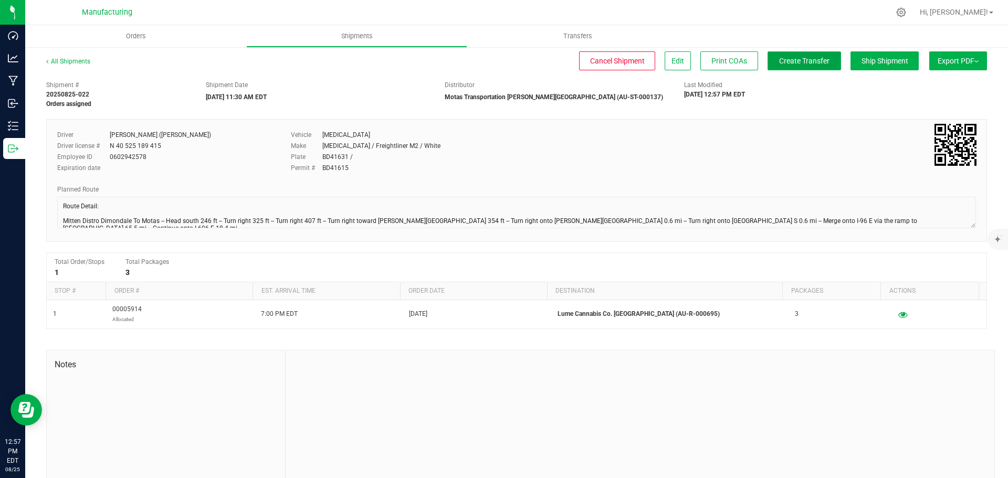
click at [796, 61] on span "Create Transfer" at bounding box center [804, 61] width 50 height 8
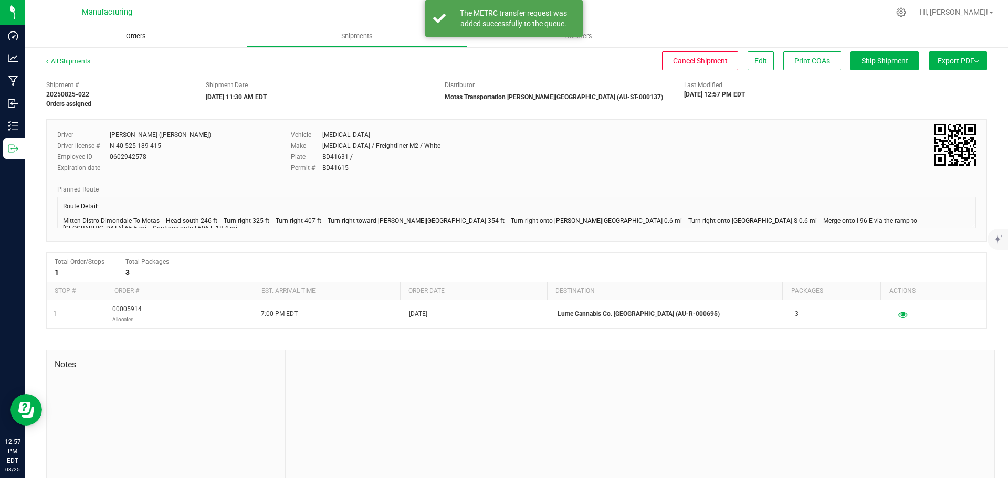
click at [142, 35] on span "Orders" at bounding box center [136, 35] width 48 height 9
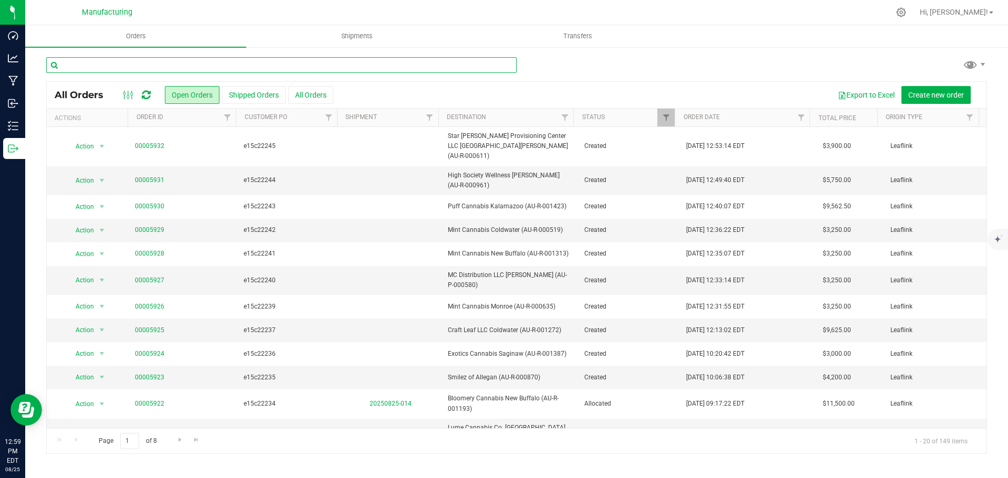
click at [197, 61] on input "text" at bounding box center [281, 65] width 470 height 16
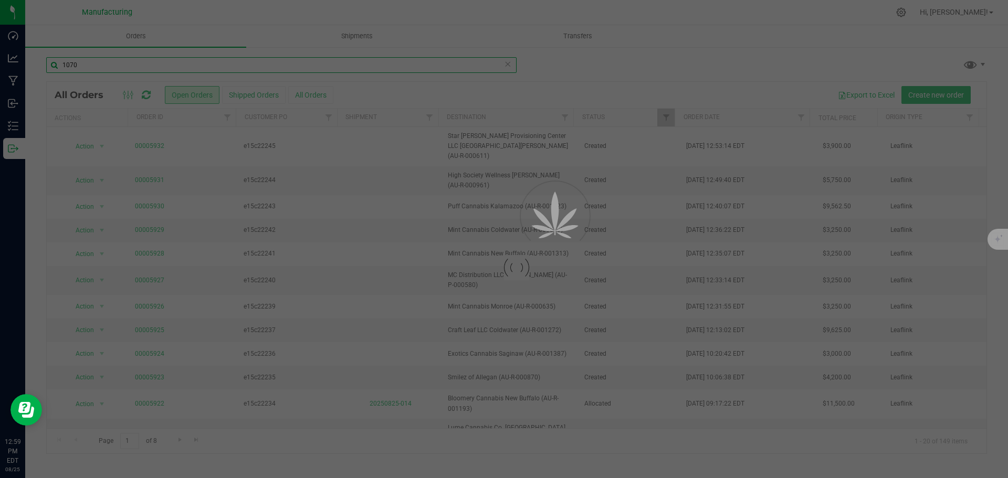
type input "1070"
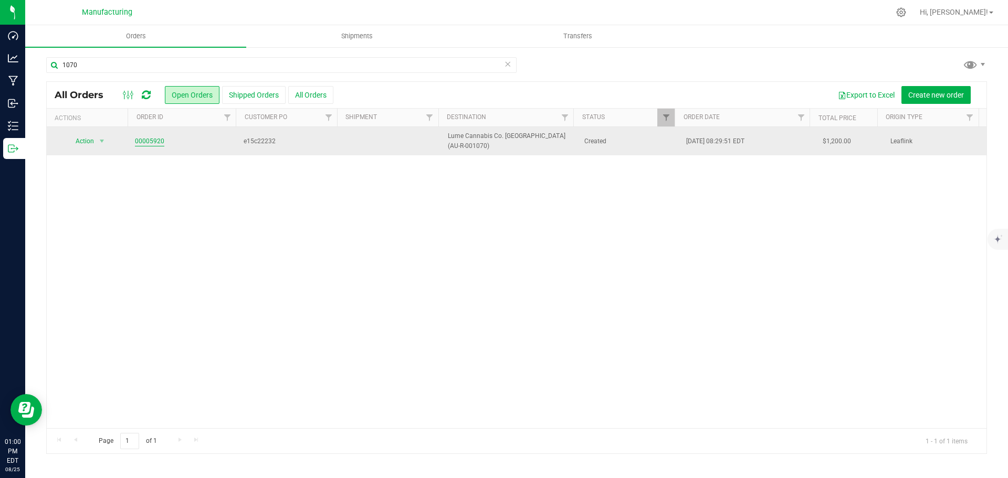
click at [159, 141] on link "00005920" at bounding box center [149, 141] width 29 height 10
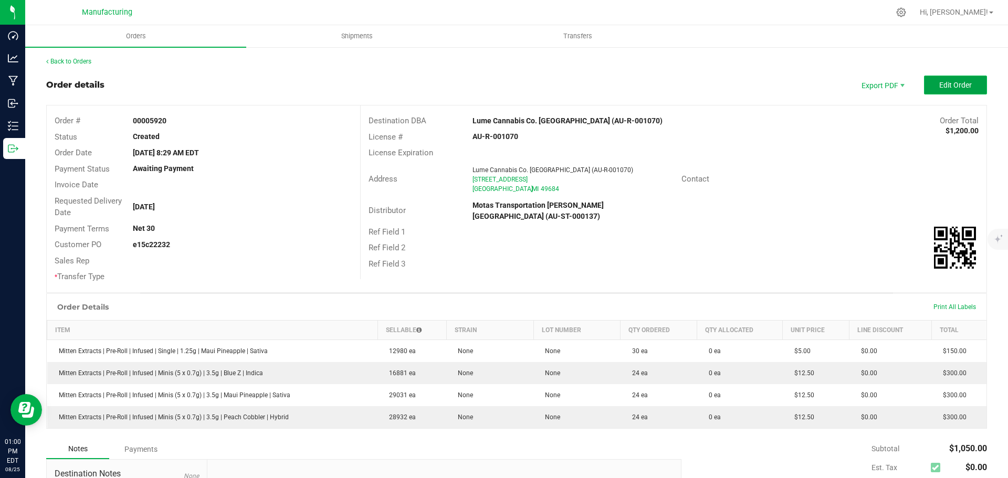
click at [952, 84] on span "Edit Order" at bounding box center [955, 85] width 33 height 8
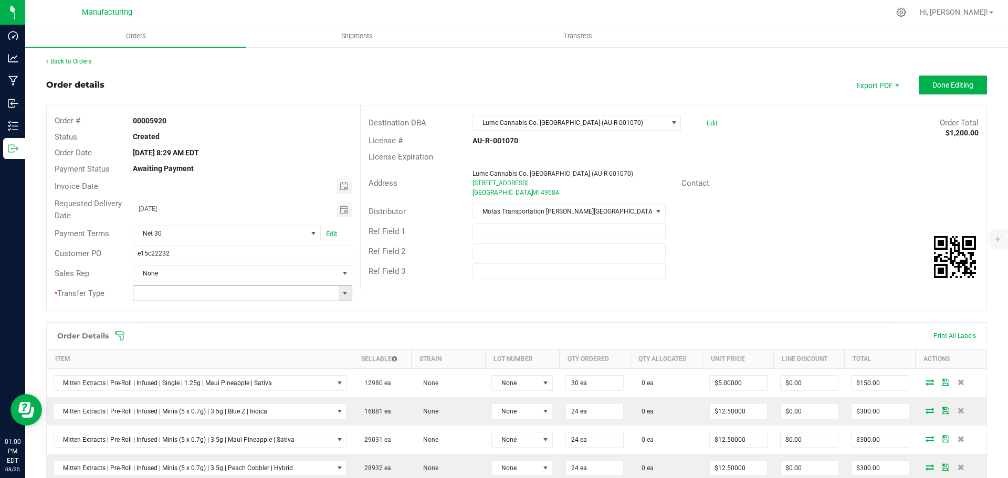
click at [341, 293] on span at bounding box center [345, 293] width 8 height 8
click at [164, 384] on li "Wholesale Transfer" at bounding box center [241, 382] width 216 height 18
type input "Wholesale Transfer"
click at [114, 331] on icon at bounding box center [119, 336] width 10 height 10
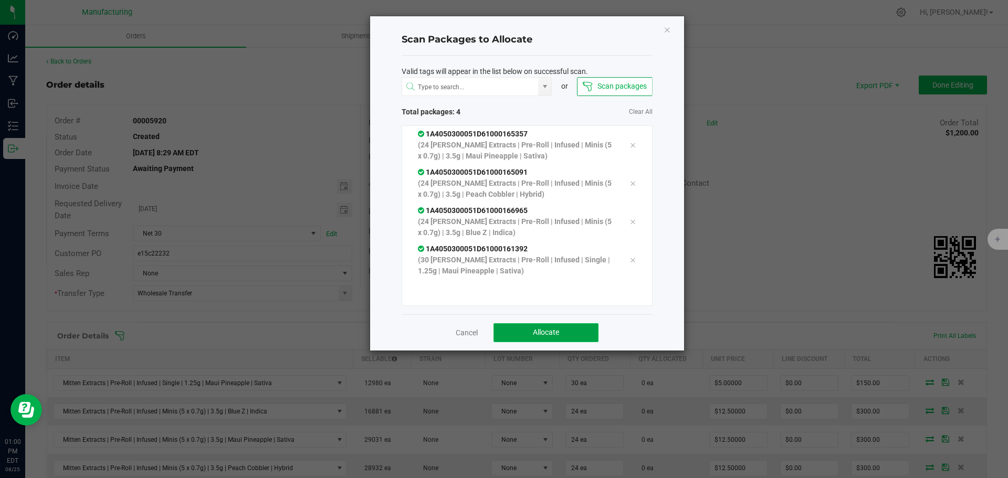
click at [557, 332] on span "Allocate" at bounding box center [546, 332] width 26 height 8
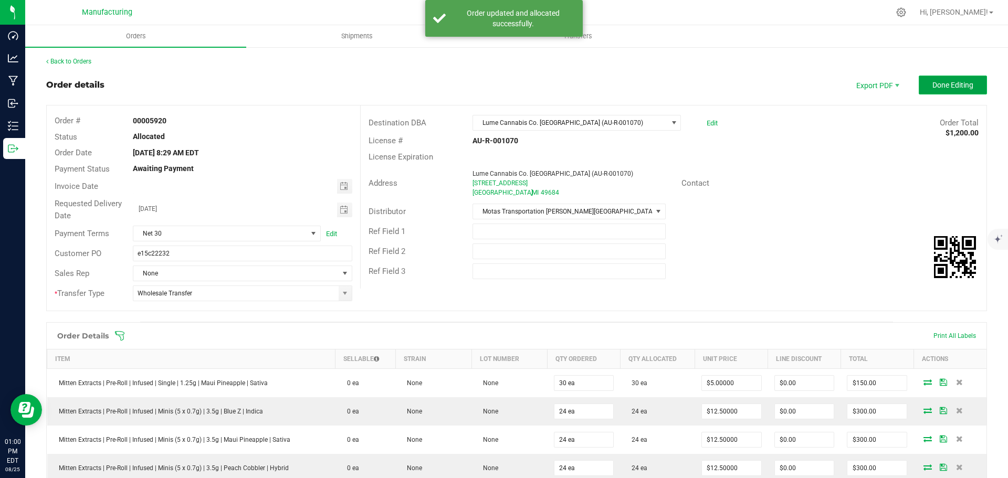
click at [958, 91] on button "Done Editing" at bounding box center [953, 85] width 68 height 19
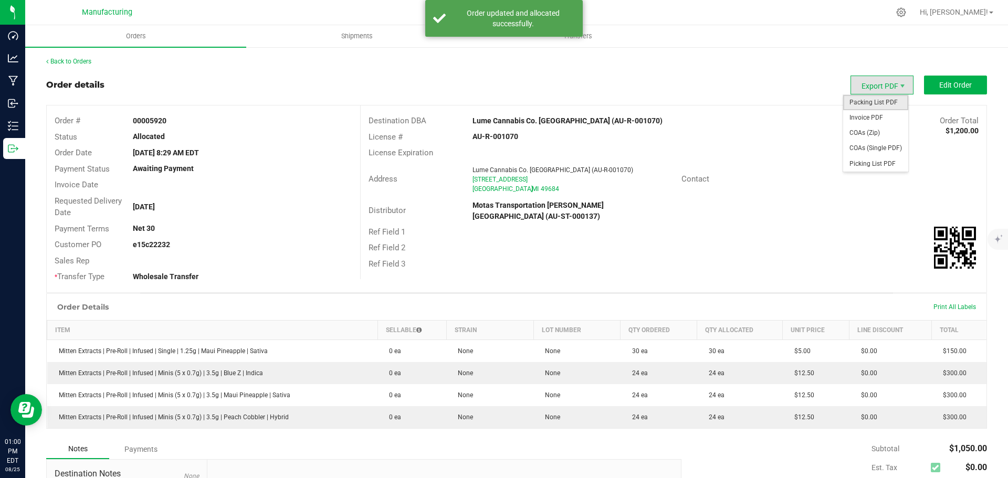
click at [867, 106] on span "Packing List PDF" at bounding box center [875, 102] width 65 height 15
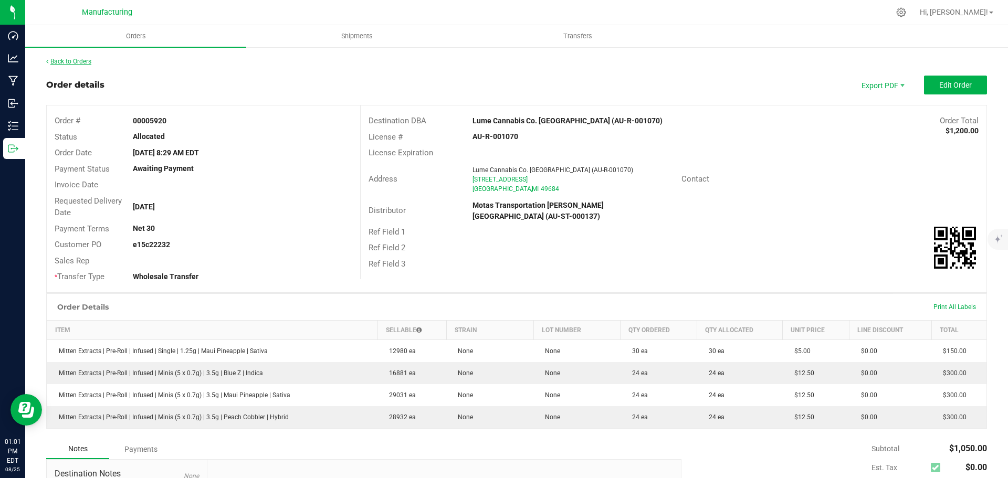
click at [70, 60] on link "Back to Orders" at bounding box center [68, 61] width 45 height 7
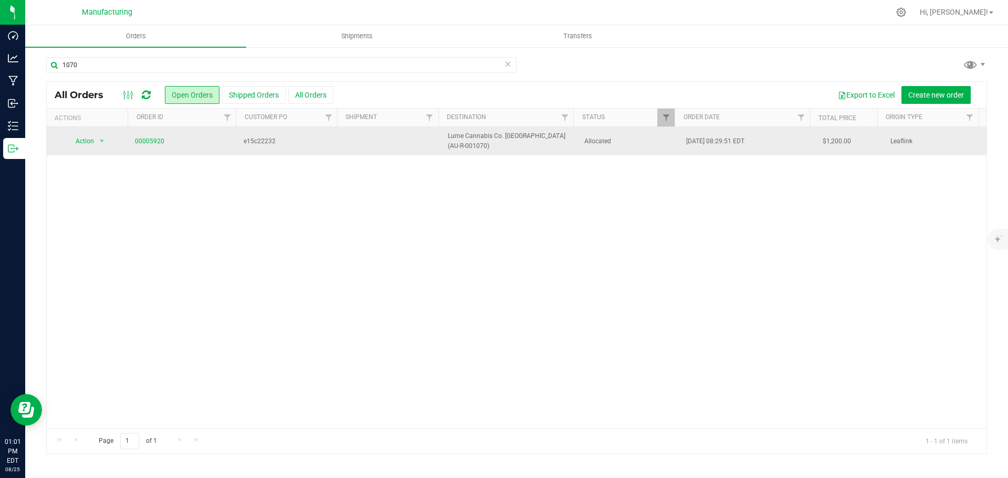
click at [644, 148] on td "Allocated" at bounding box center [629, 141] width 102 height 28
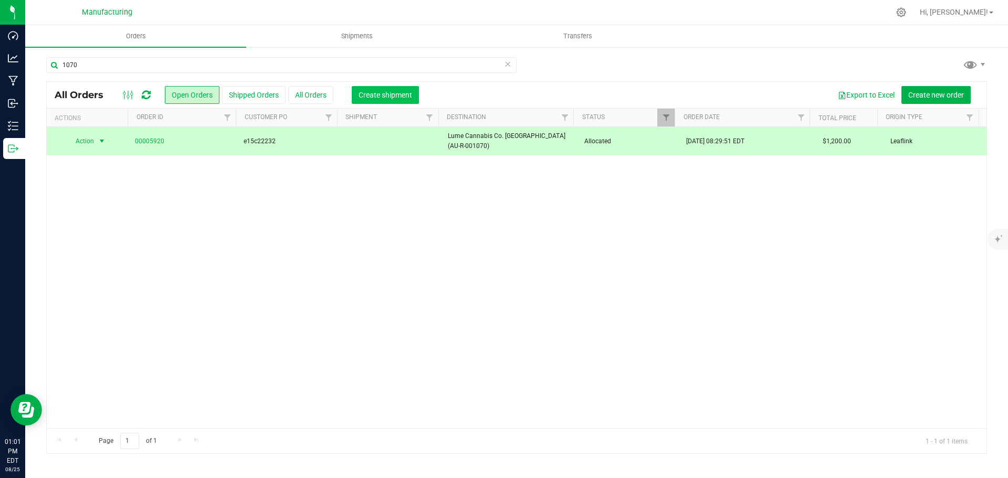
click at [386, 91] on span "Create shipment" at bounding box center [386, 95] width 54 height 8
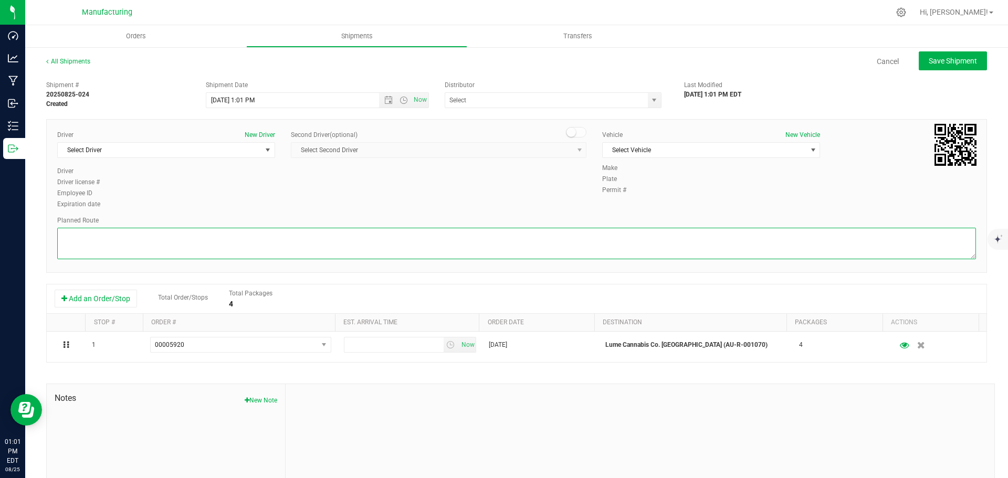
click at [485, 243] on textarea at bounding box center [516, 243] width 919 height 31
paste textarea "Route Detail: Mitten Distro Dimondale To Motas -- Head south 246 ft -- Turn rig…"
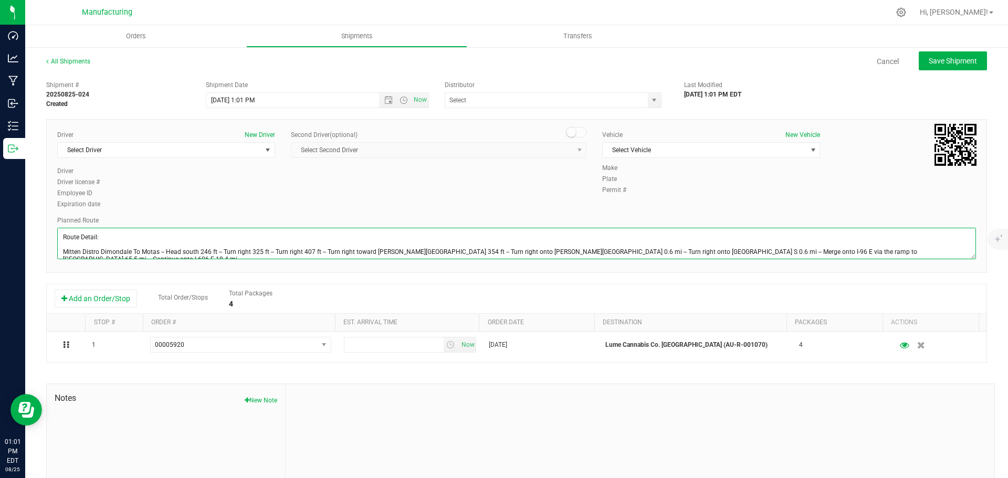
scroll to position [26, 0]
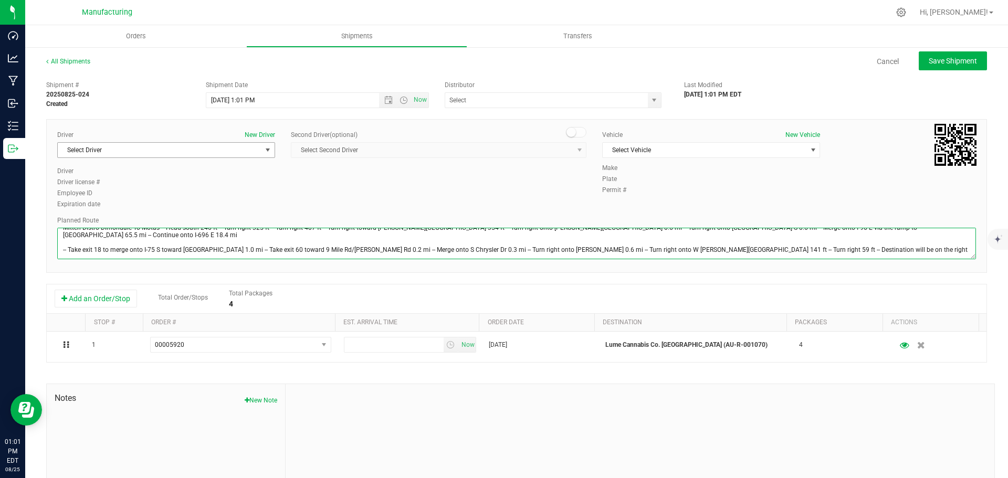
type textarea "Route Detail: Mitten Distro Dimondale To Motas -- Head south 246 ft -- Turn rig…"
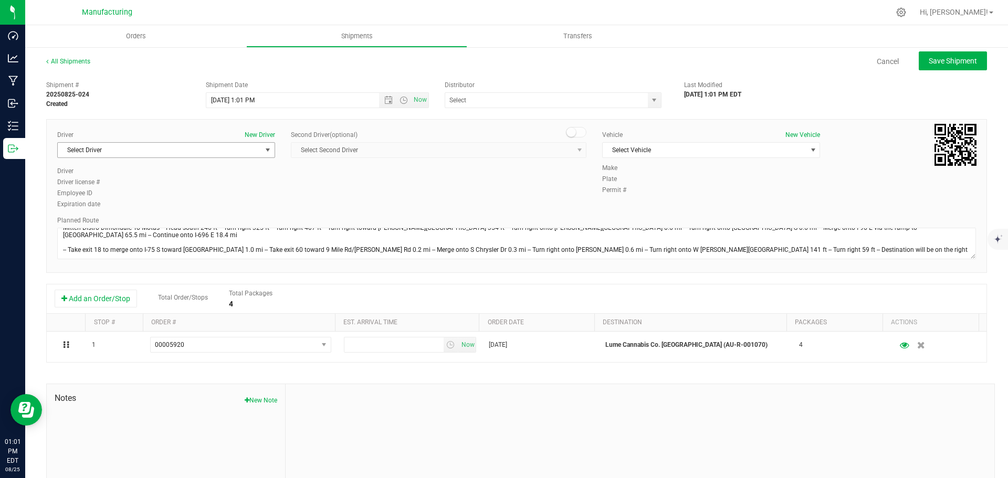
click at [218, 150] on span "Select Driver" at bounding box center [160, 150] width 204 height 15
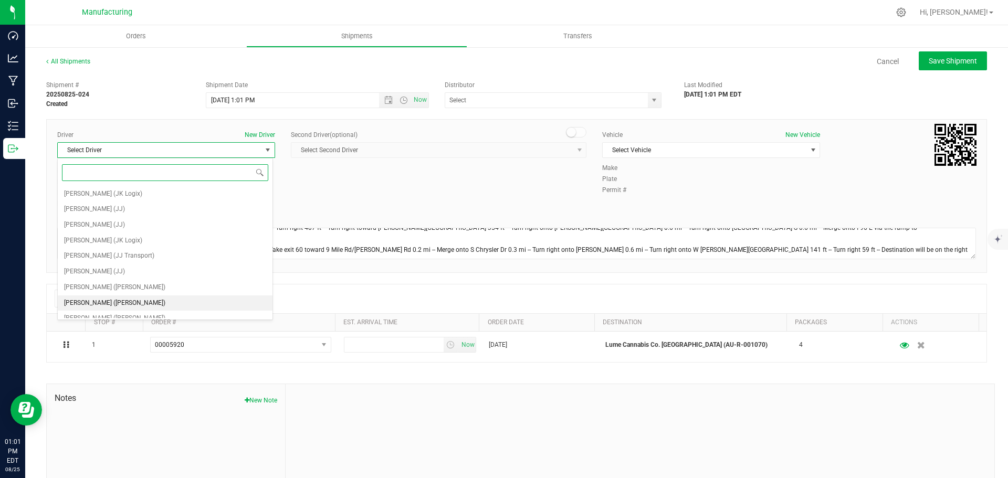
click at [102, 305] on span "[PERSON_NAME] ([PERSON_NAME])" at bounding box center [114, 304] width 101 height 14
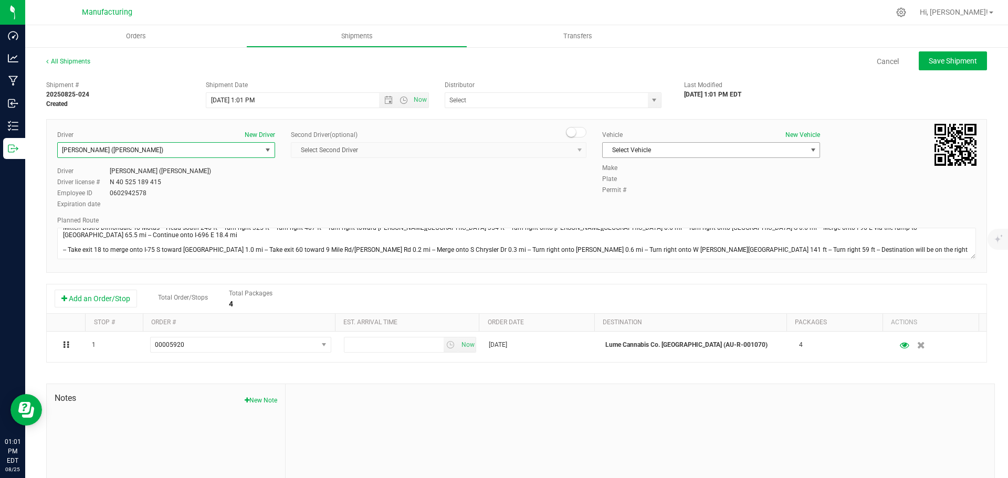
click at [796, 147] on span "Select Vehicle" at bounding box center [705, 150] width 204 height 15
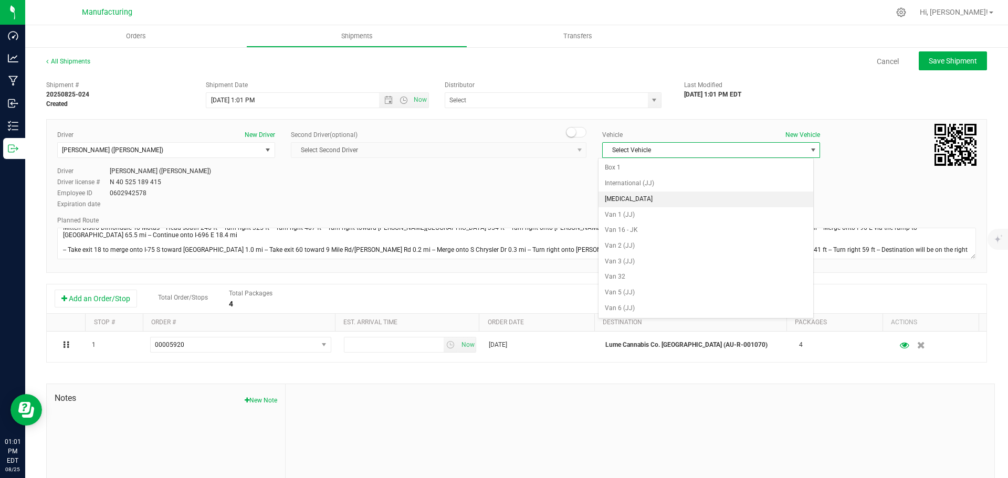
click at [612, 203] on li "[MEDICAL_DATA]" at bounding box center [705, 200] width 215 height 16
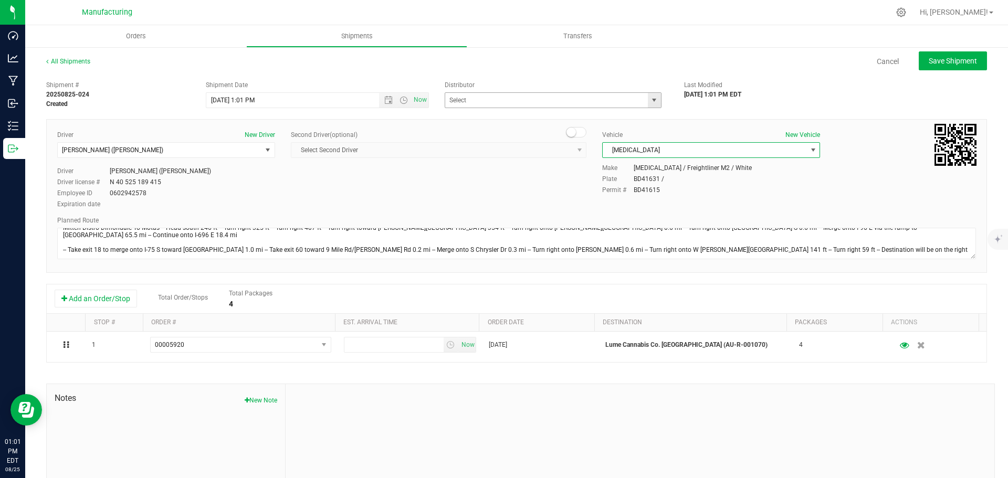
click at [651, 98] on span "select" at bounding box center [654, 100] width 8 height 8
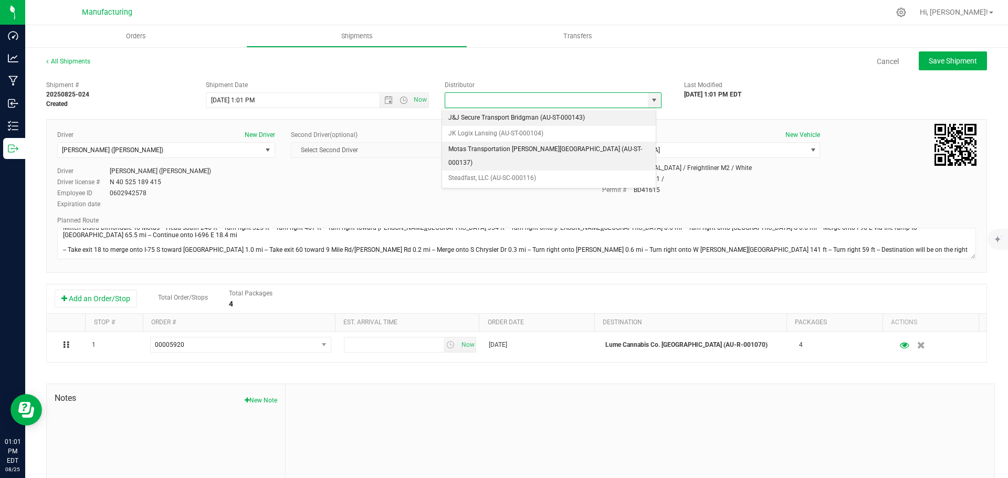
click at [454, 153] on li "Motas Transportation [PERSON_NAME][GEOGRAPHIC_DATA] (AU-ST-000137)" at bounding box center [549, 156] width 214 height 29
type input "Motas Transportation [PERSON_NAME][GEOGRAPHIC_DATA] (AU-ST-000137)"
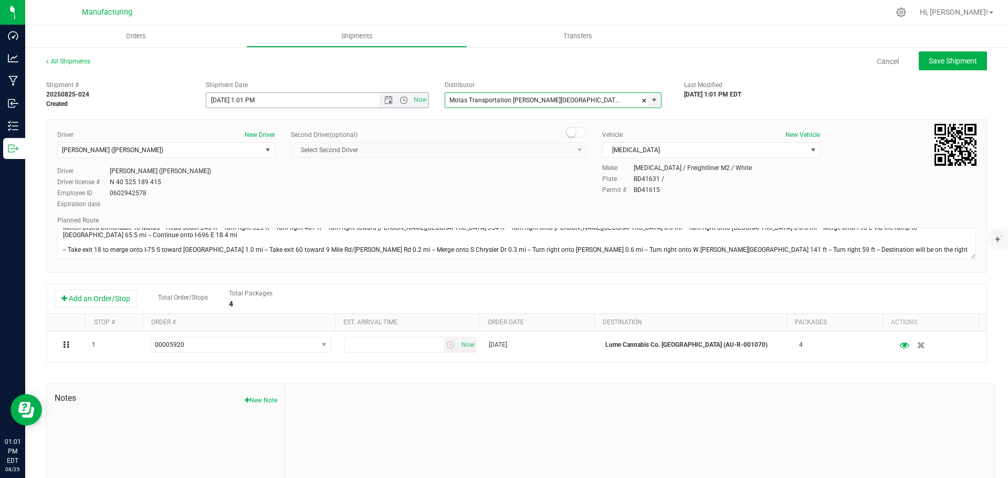
drag, startPoint x: 396, startPoint y: 101, endPoint x: 388, endPoint y: 107, distance: 10.2
click at [395, 101] on span "Open the time view" at bounding box center [404, 100] width 18 height 8
click at [238, 165] on li "11:30 AM" at bounding box center [314, 166] width 219 height 14
click at [946, 56] on button "Save Shipment" at bounding box center [953, 60] width 68 height 19
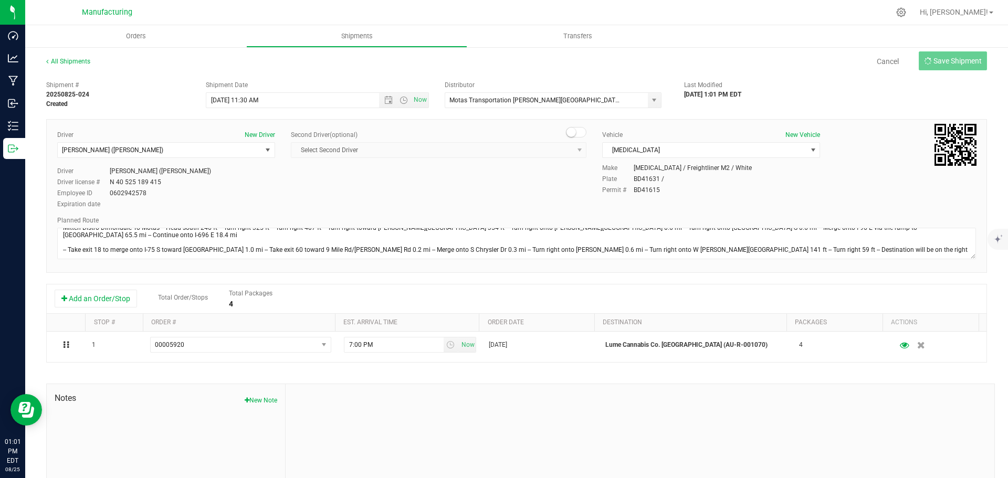
type input "[DATE] 3:30 PM"
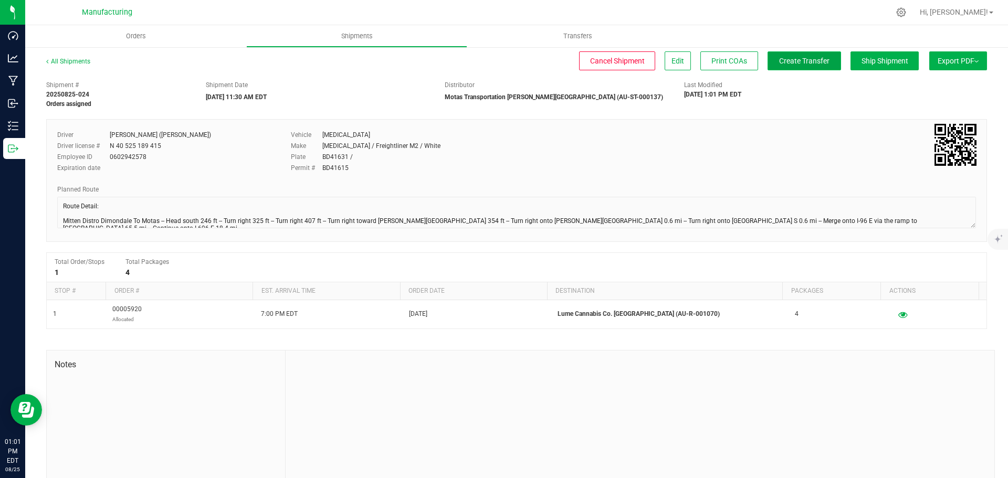
click at [780, 55] on button "Create Transfer" at bounding box center [803, 60] width 73 height 19
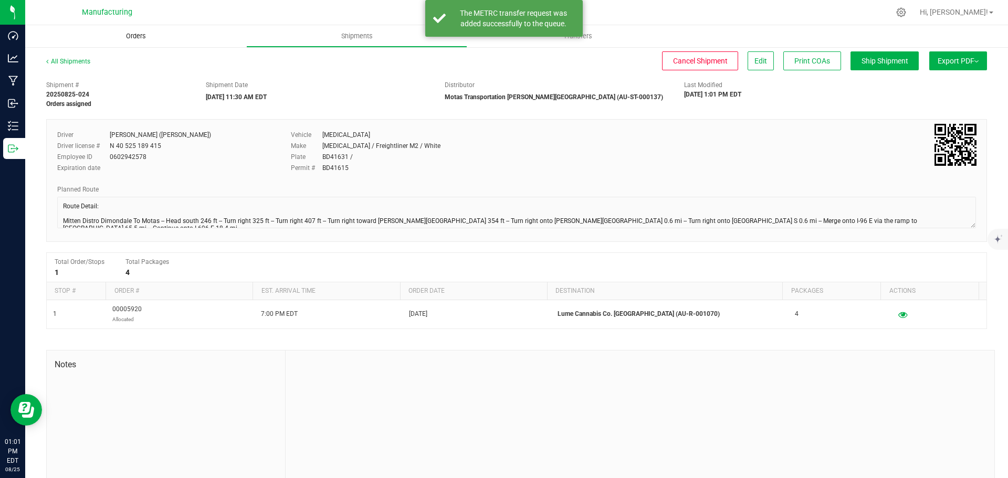
click at [139, 38] on span "Orders" at bounding box center [136, 35] width 48 height 9
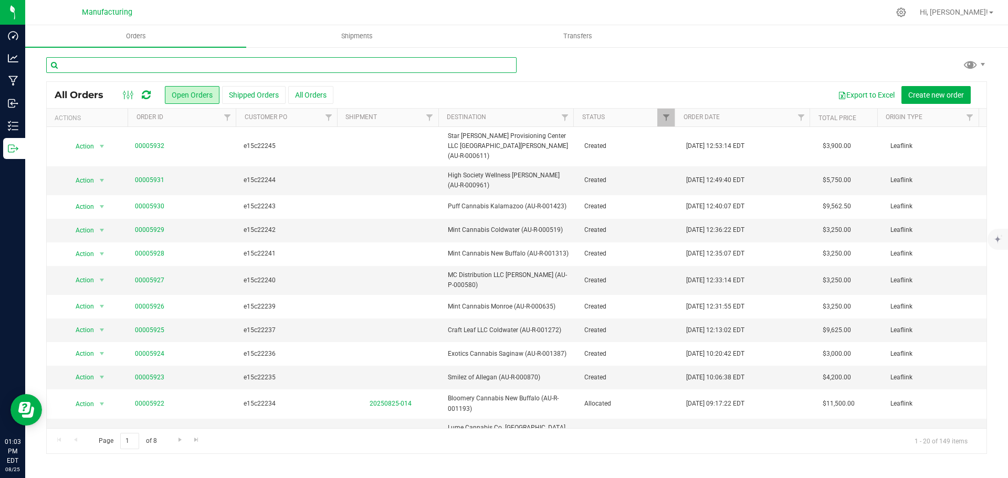
click at [190, 66] on input "text" at bounding box center [281, 65] width 470 height 16
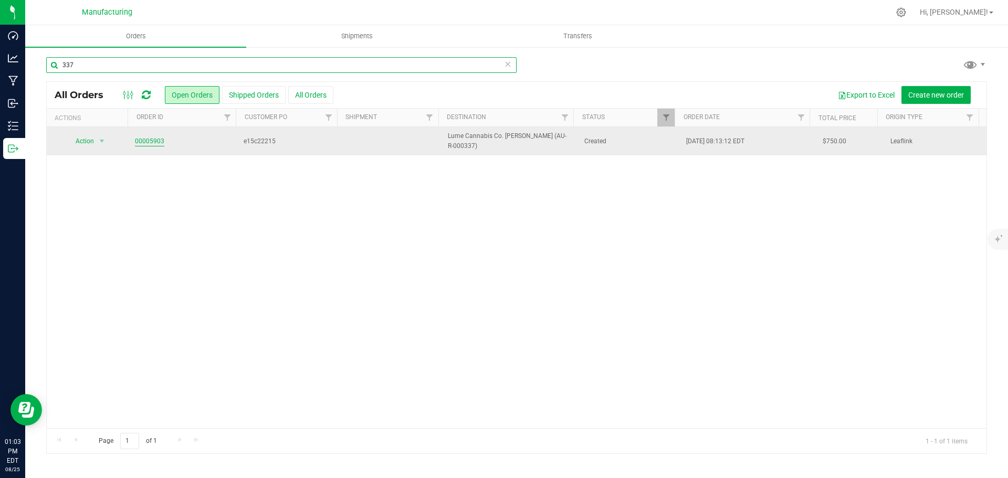
type input "337"
click at [150, 141] on link "00005903" at bounding box center [149, 141] width 29 height 10
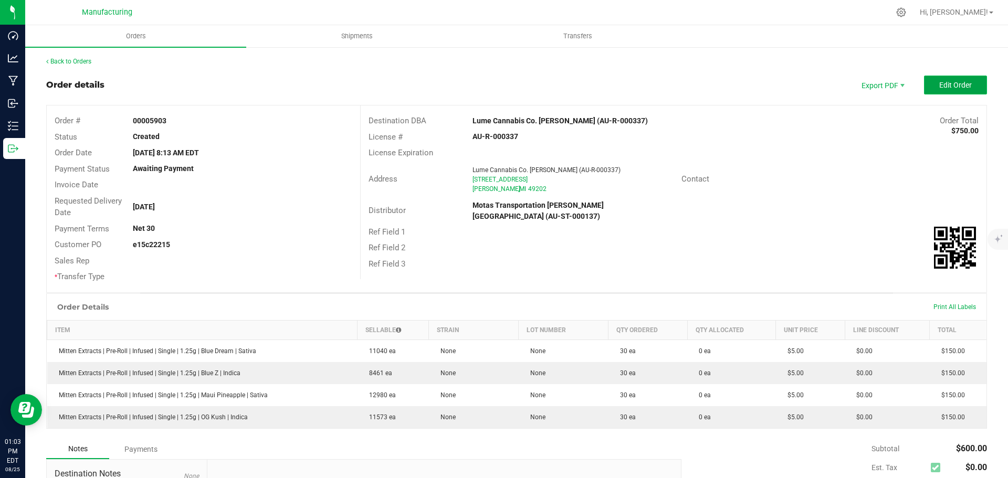
click at [942, 88] on span "Edit Order" at bounding box center [955, 85] width 33 height 8
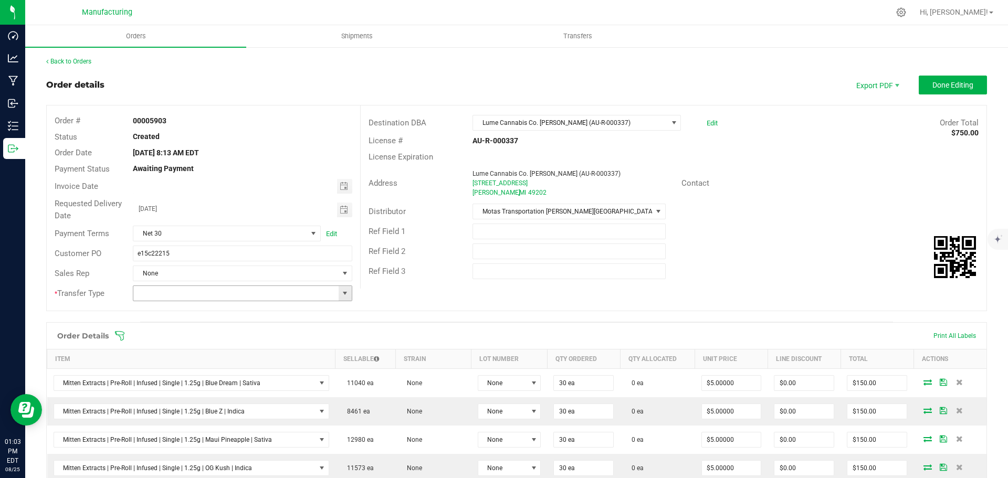
click at [346, 290] on span at bounding box center [345, 293] width 8 height 8
click at [198, 401] on li "Wholesale Transfer" at bounding box center [241, 403] width 216 height 18
type input "Wholesale Transfer"
click at [120, 332] on icon at bounding box center [119, 336] width 10 height 10
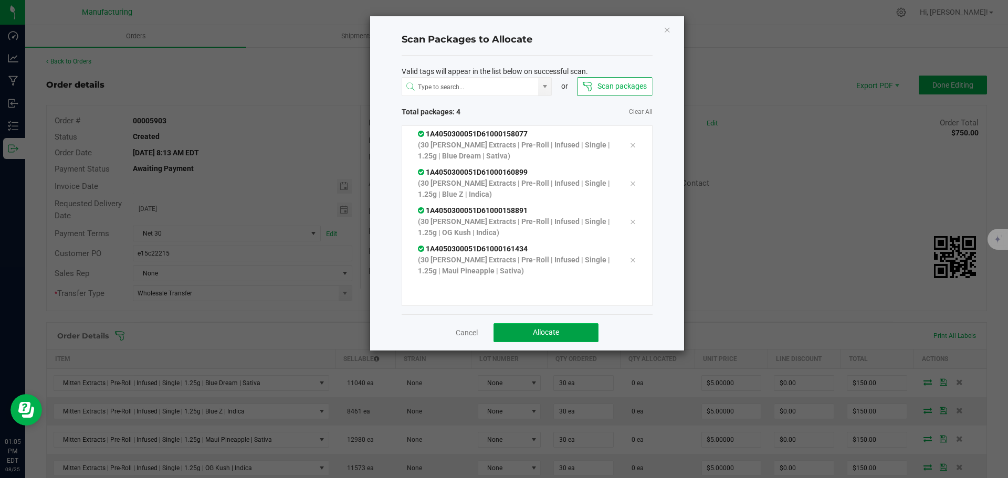
click at [542, 339] on button "Allocate" at bounding box center [545, 332] width 105 height 19
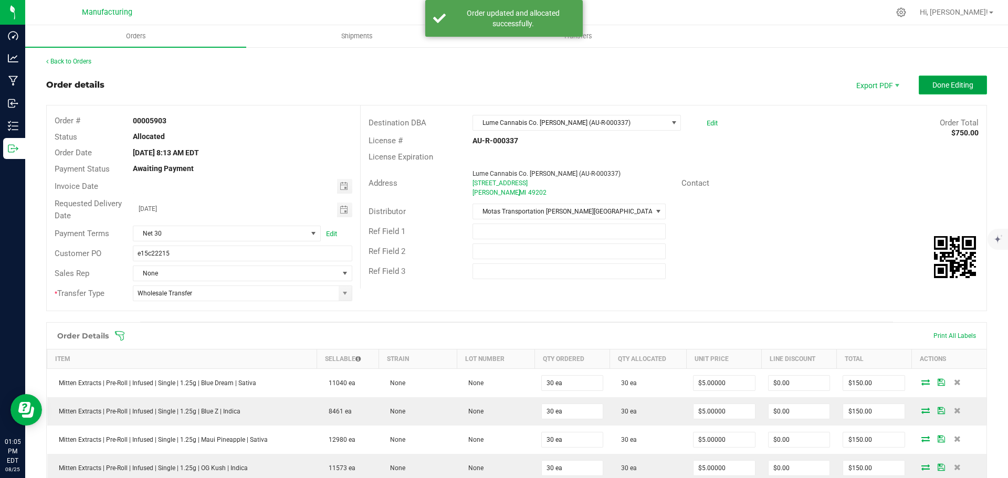
click at [948, 85] on span "Done Editing" at bounding box center [952, 85] width 41 height 8
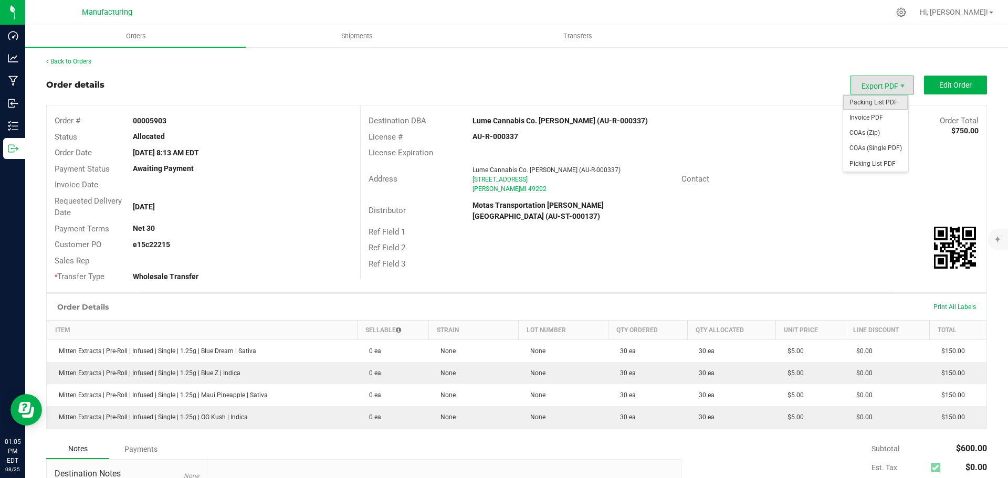
click at [869, 100] on span "Packing List PDF" at bounding box center [875, 102] width 65 height 15
click at [71, 61] on link "Back to Orders" at bounding box center [68, 61] width 45 height 7
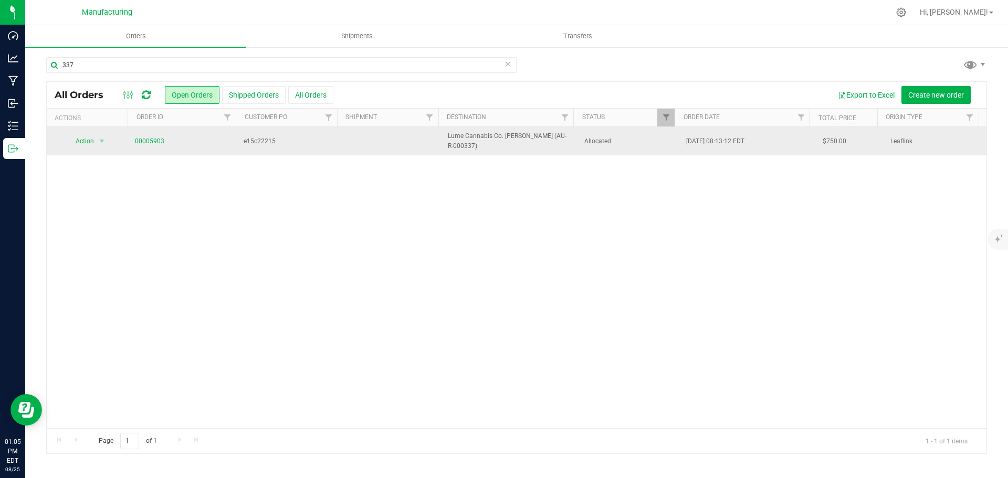
drag, startPoint x: 615, startPoint y: 136, endPoint x: 558, endPoint y: 136, distance: 57.2
click at [615, 136] on span "Allocated" at bounding box center [629, 141] width 90 height 10
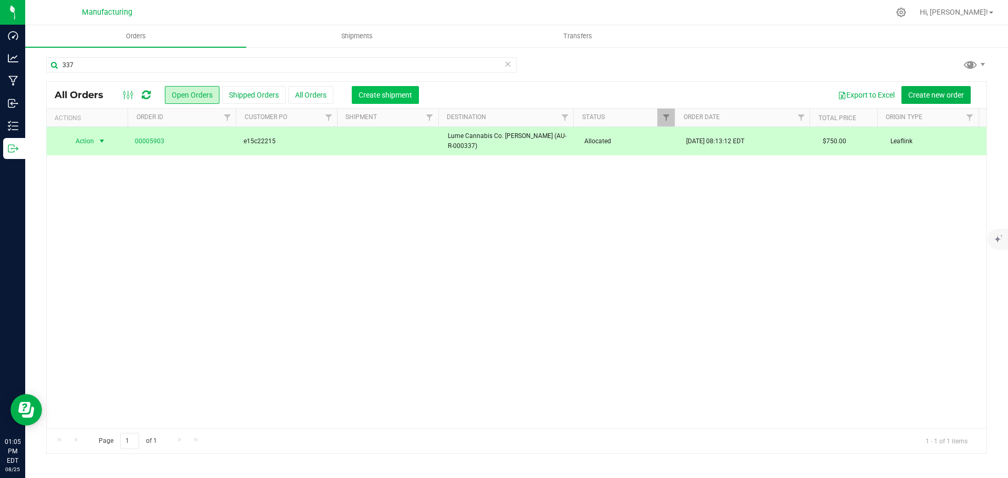
click at [391, 91] on span "Create shipment" at bounding box center [386, 95] width 54 height 8
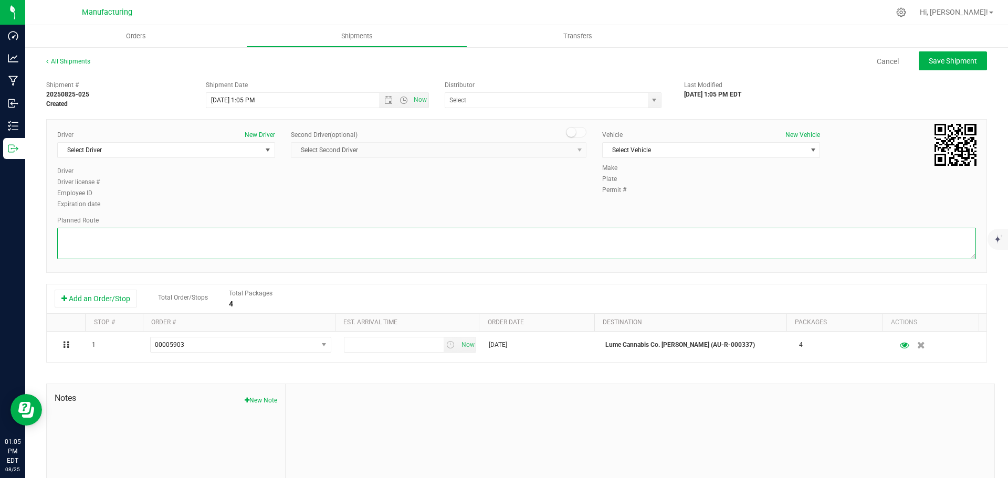
click at [642, 244] on textarea at bounding box center [516, 243] width 919 height 31
paste textarea "Route Detail: Mitten Distro Dimondale To Motas -- Head south 246 ft -- Turn rig…"
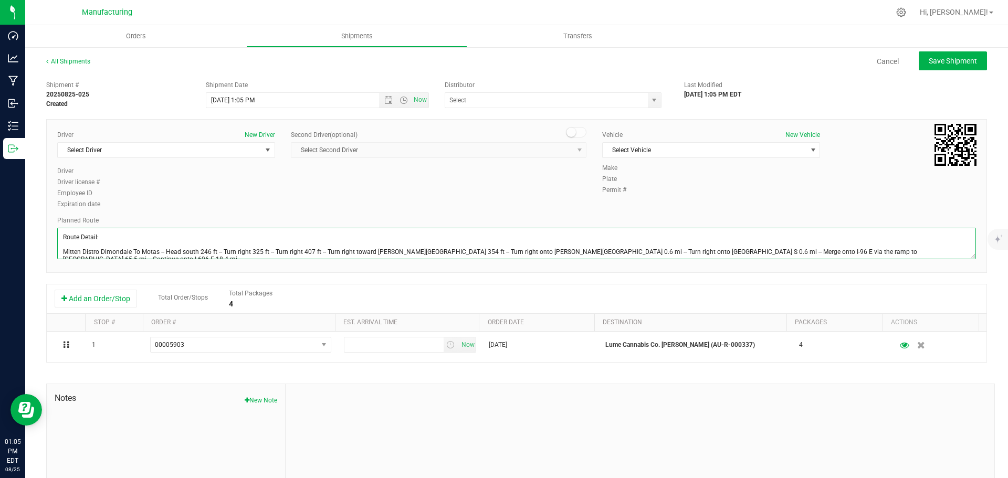
scroll to position [26, 0]
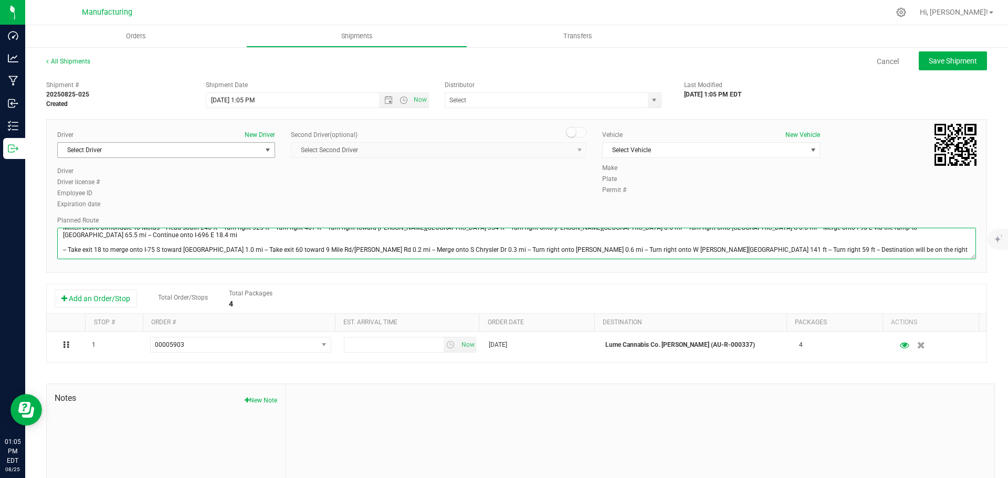
type textarea "Route Detail: Mitten Distro Dimondale To Motas -- Head south 246 ft -- Turn rig…"
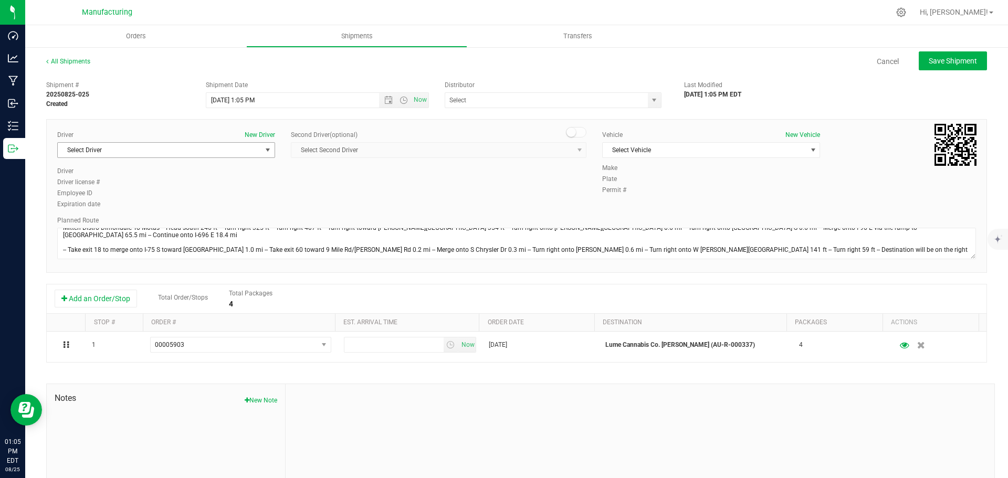
click at [228, 151] on span "Select Driver" at bounding box center [160, 150] width 204 height 15
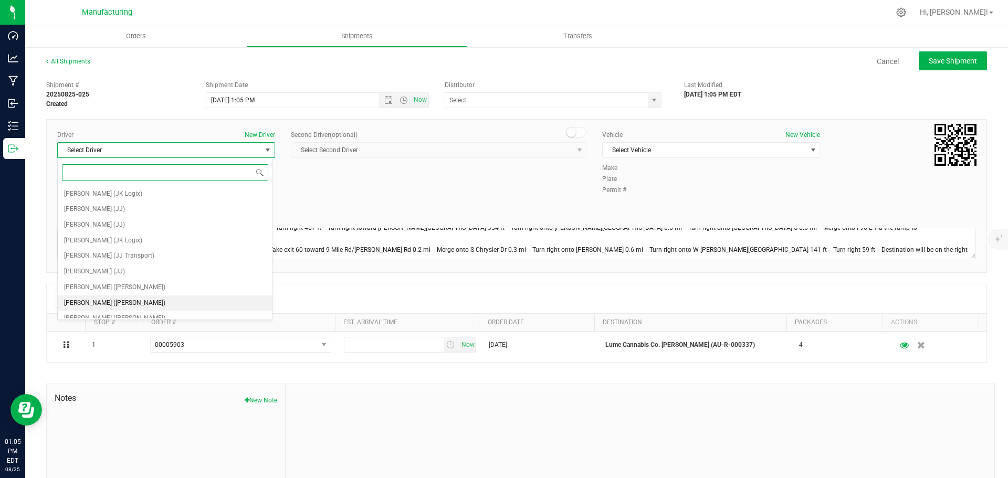
click at [90, 299] on span "[PERSON_NAME] ([PERSON_NAME])" at bounding box center [114, 304] width 101 height 14
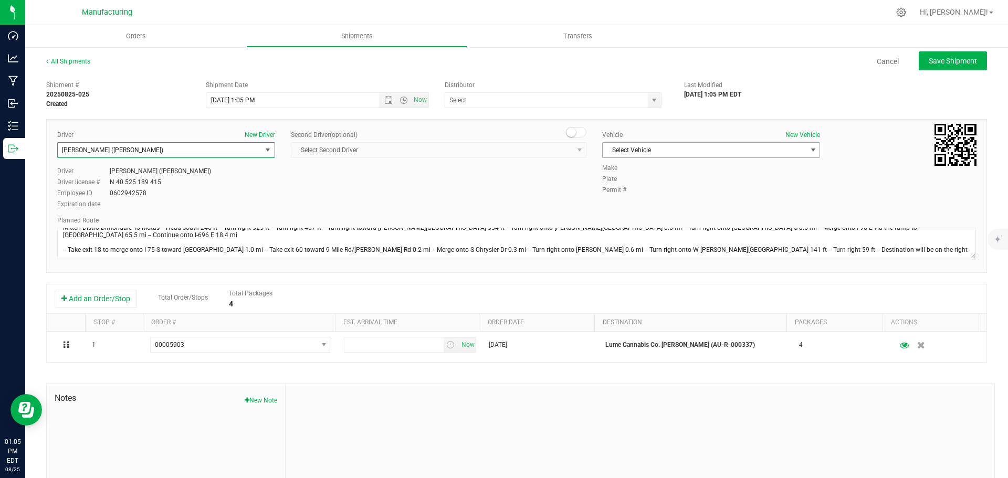
click at [686, 151] on span "Select Vehicle" at bounding box center [705, 150] width 204 height 15
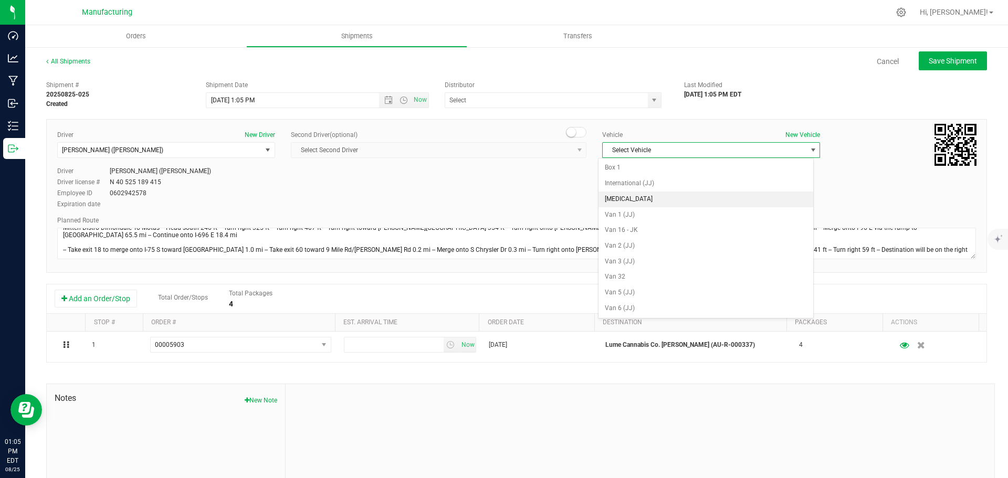
click at [613, 196] on li "[MEDICAL_DATA]" at bounding box center [705, 200] width 215 height 16
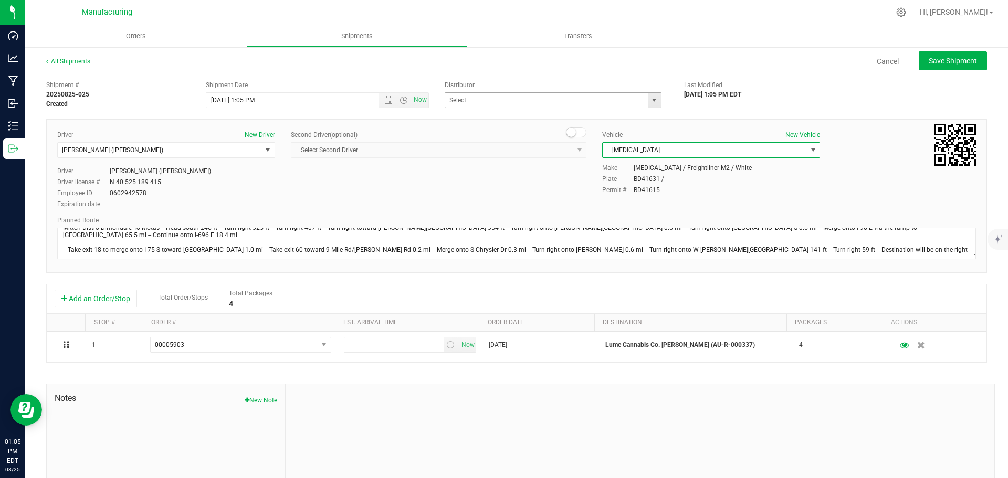
click at [652, 100] on span "select" at bounding box center [654, 100] width 8 height 8
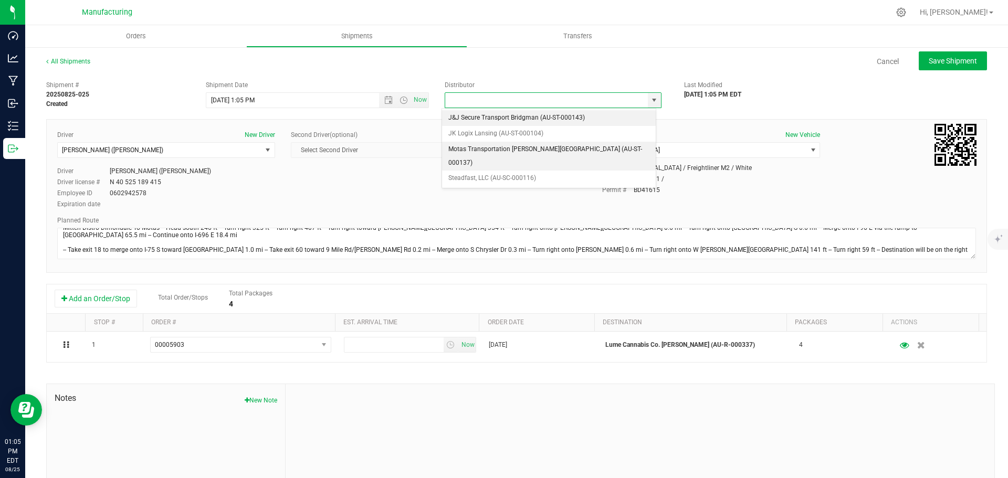
click at [498, 151] on li "Motas Transportation [PERSON_NAME][GEOGRAPHIC_DATA] (AU-ST-000137)" at bounding box center [549, 156] width 214 height 29
type input "Motas Transportation [PERSON_NAME][GEOGRAPHIC_DATA] (AU-ST-000137)"
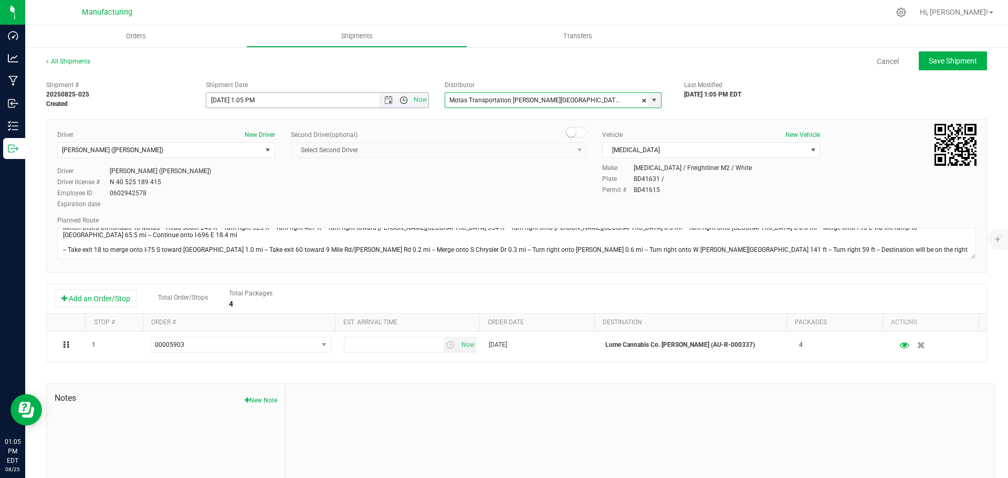
click at [401, 103] on span "Open the time view" at bounding box center [403, 100] width 8 height 8
click at [231, 215] on li "11:30 AM" at bounding box center [314, 218] width 219 height 14
click at [950, 62] on span "Save Shipment" at bounding box center [953, 61] width 48 height 8
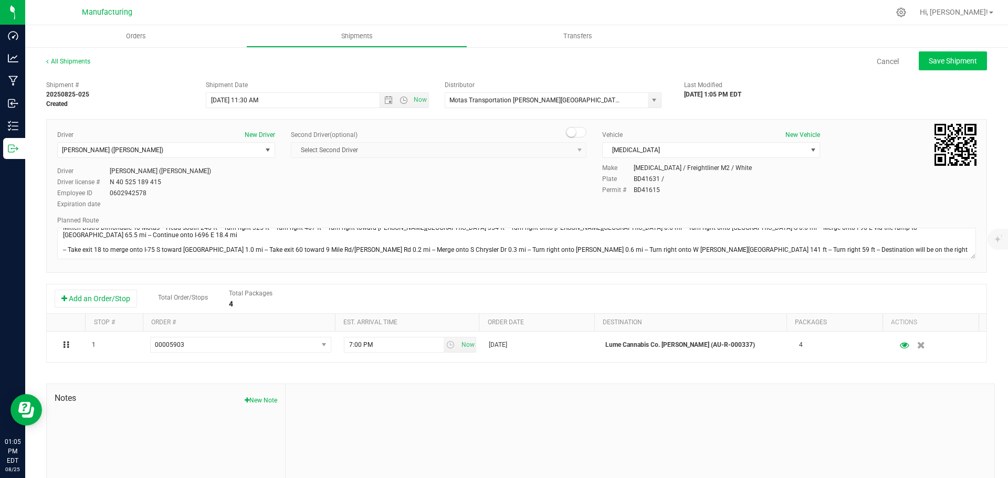
type input "[DATE] 3:30 PM"
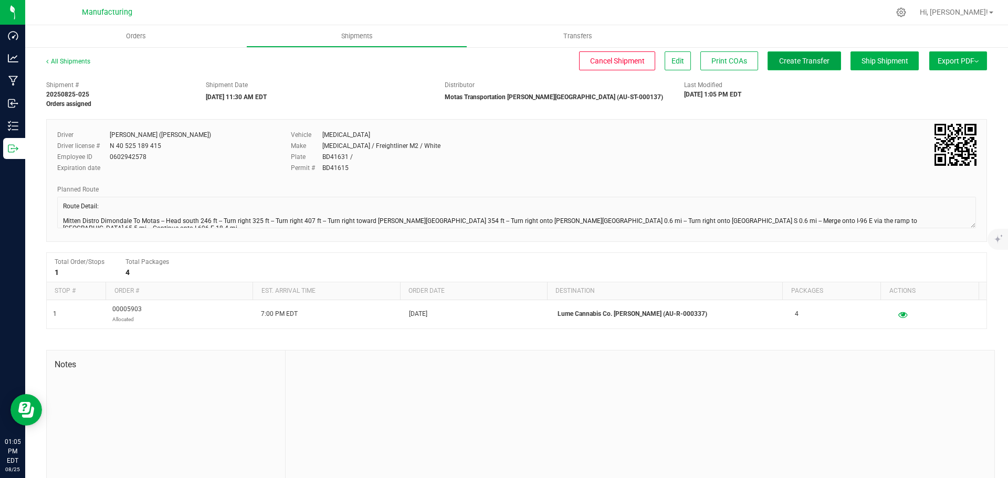
click at [793, 59] on span "Create Transfer" at bounding box center [804, 61] width 50 height 8
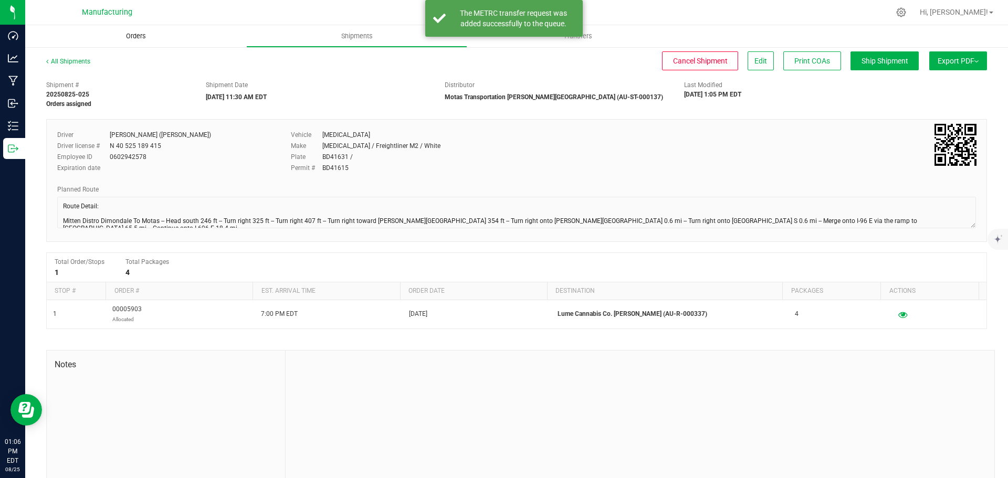
click at [126, 41] on uib-tab-heading "Orders" at bounding box center [135, 36] width 221 height 22
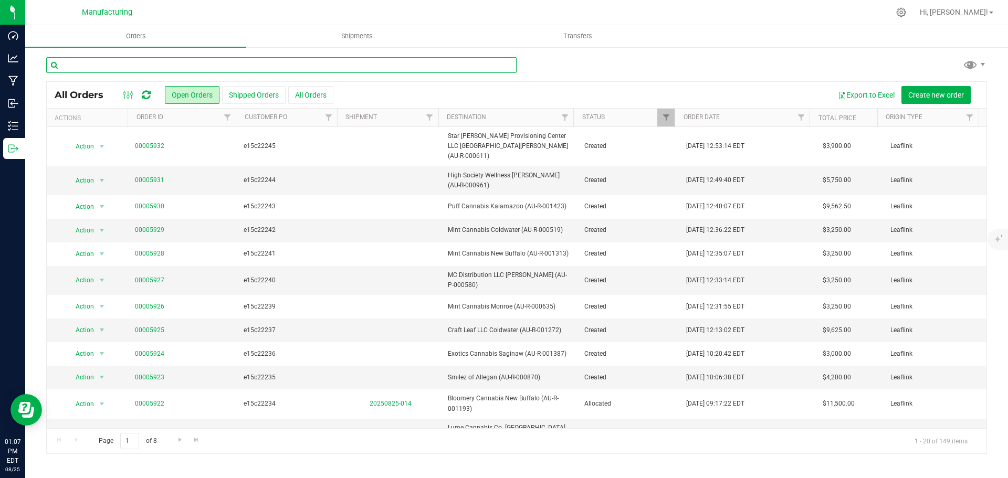
click at [281, 62] on input "text" at bounding box center [281, 65] width 470 height 16
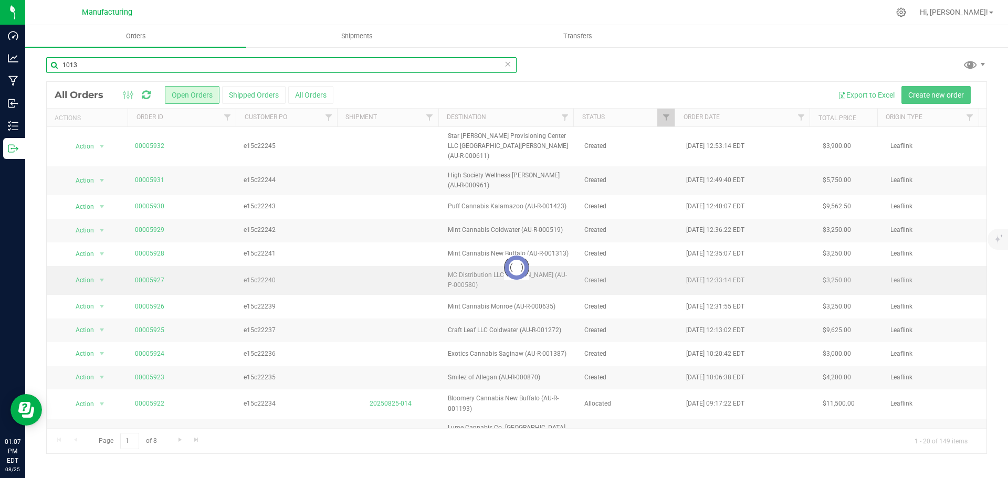
type input "1013"
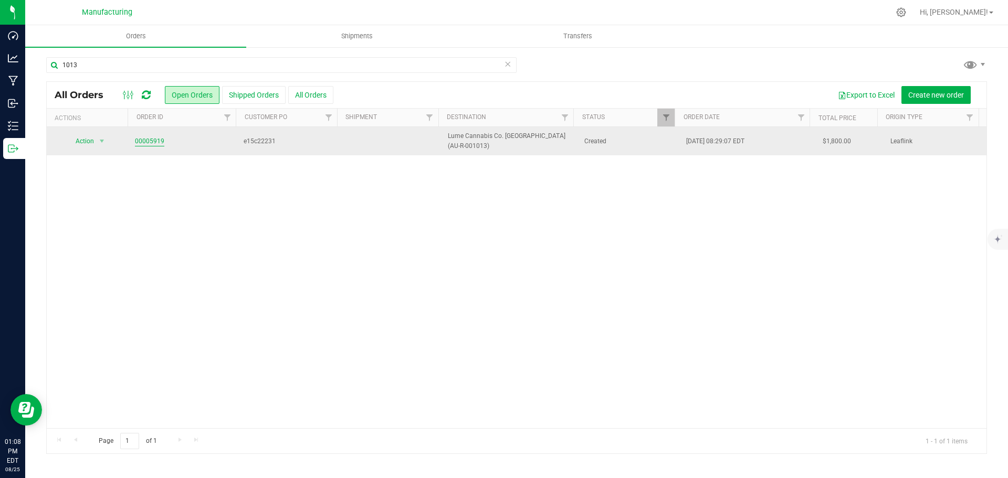
click at [159, 140] on link "00005919" at bounding box center [149, 141] width 29 height 10
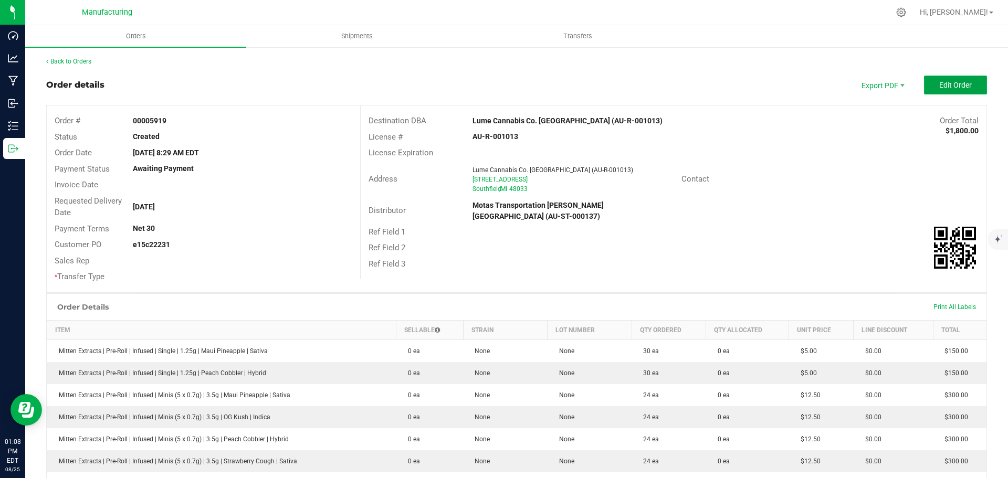
click at [965, 84] on button "Edit Order" at bounding box center [955, 85] width 63 height 19
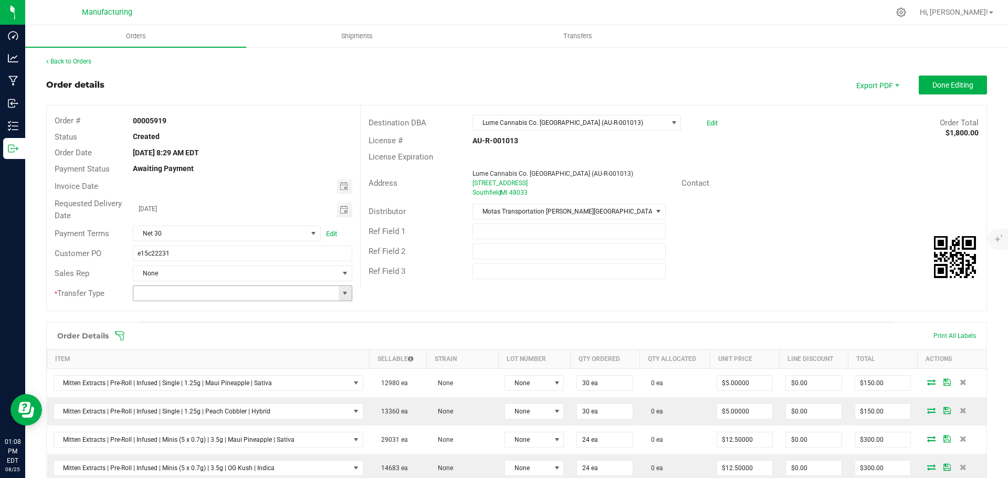
click at [341, 291] on span at bounding box center [345, 293] width 8 height 8
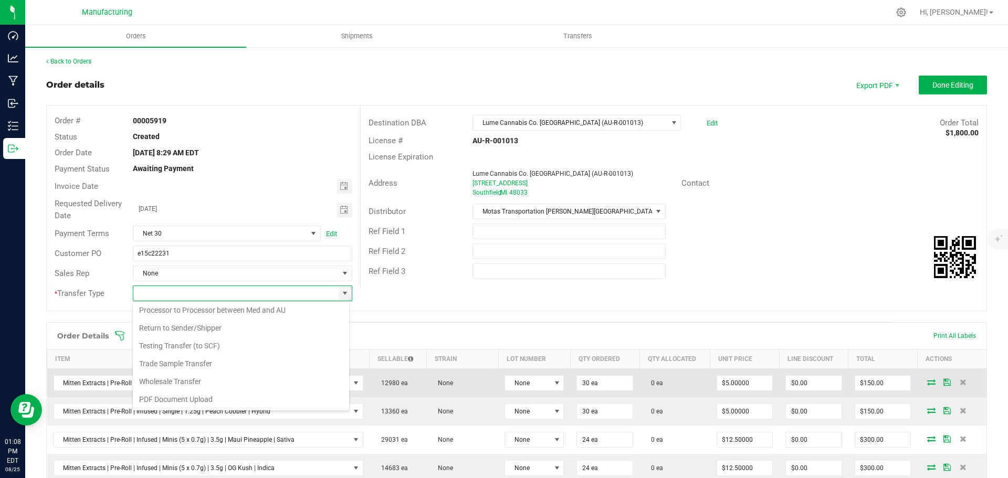
click at [164, 375] on li "Wholesale Transfer" at bounding box center [241, 382] width 216 height 18
type input "Wholesale Transfer"
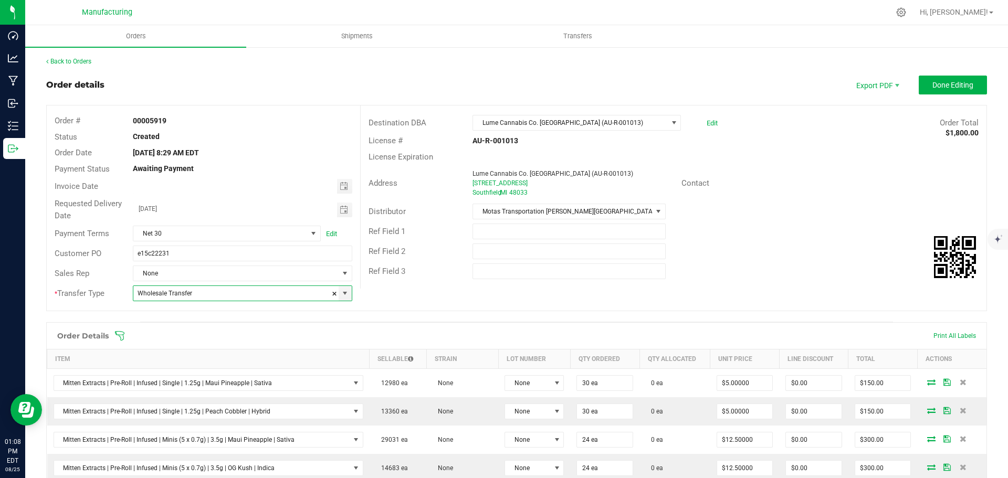
click at [121, 336] on icon at bounding box center [119, 336] width 10 height 10
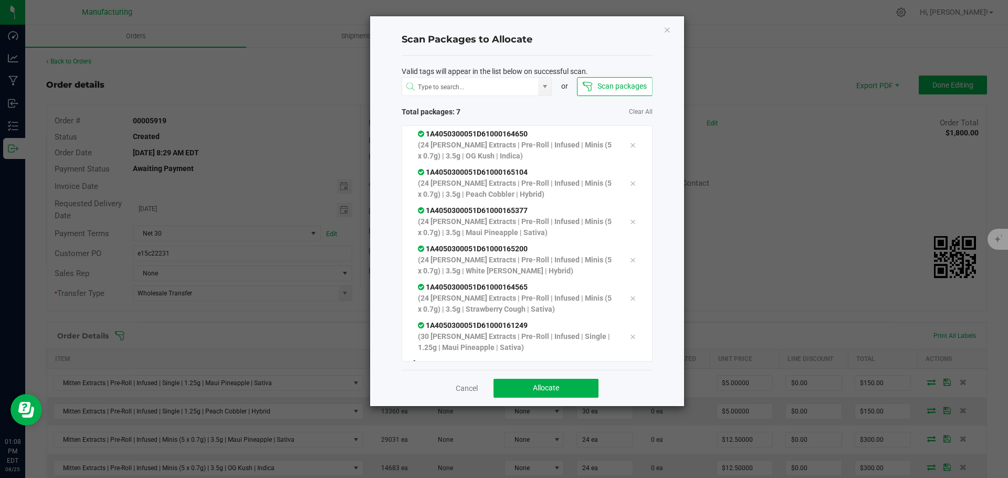
scroll to position [21, 0]
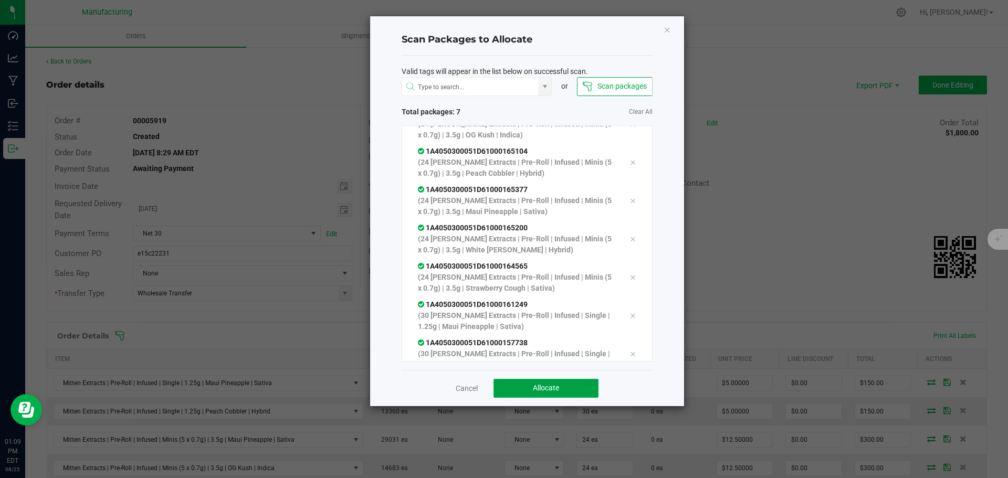
click at [573, 389] on button "Allocate" at bounding box center [545, 388] width 105 height 19
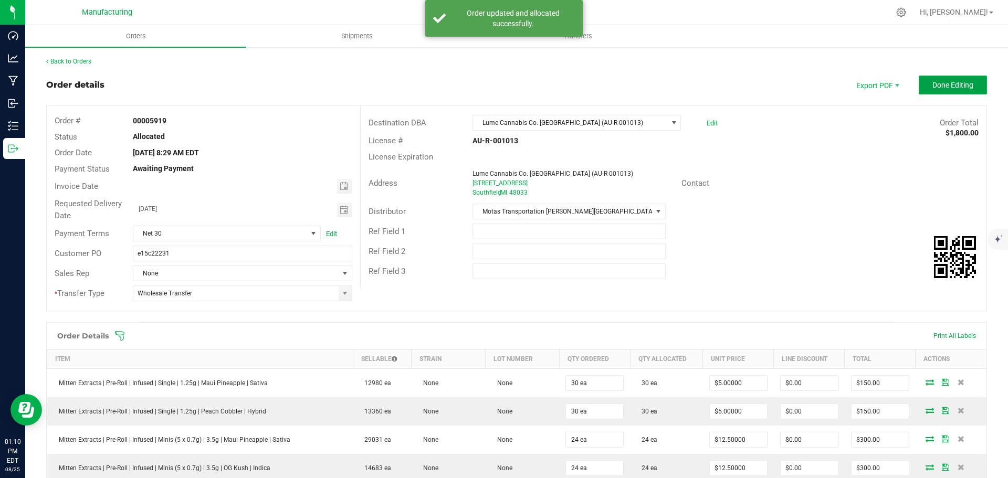
click at [960, 83] on span "Done Editing" at bounding box center [952, 85] width 41 height 8
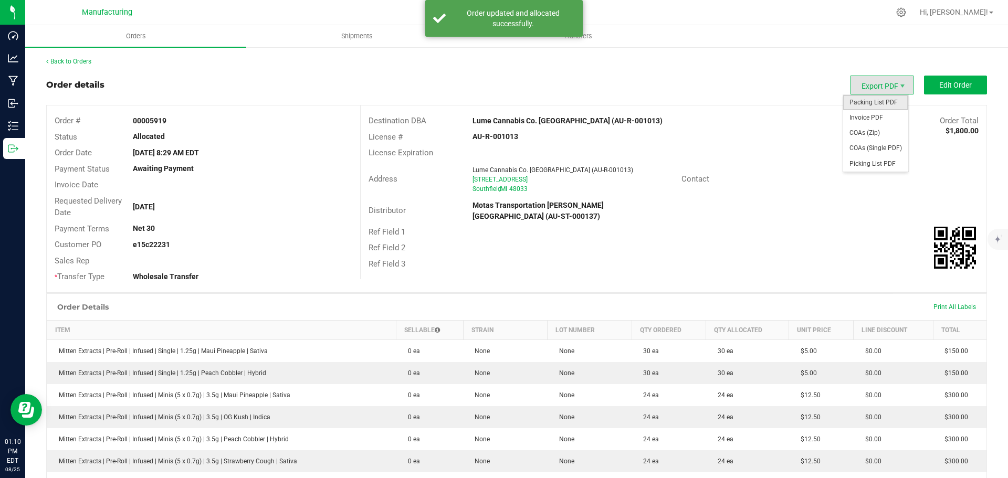
click at [858, 110] on span "Packing List PDF" at bounding box center [875, 102] width 65 height 15
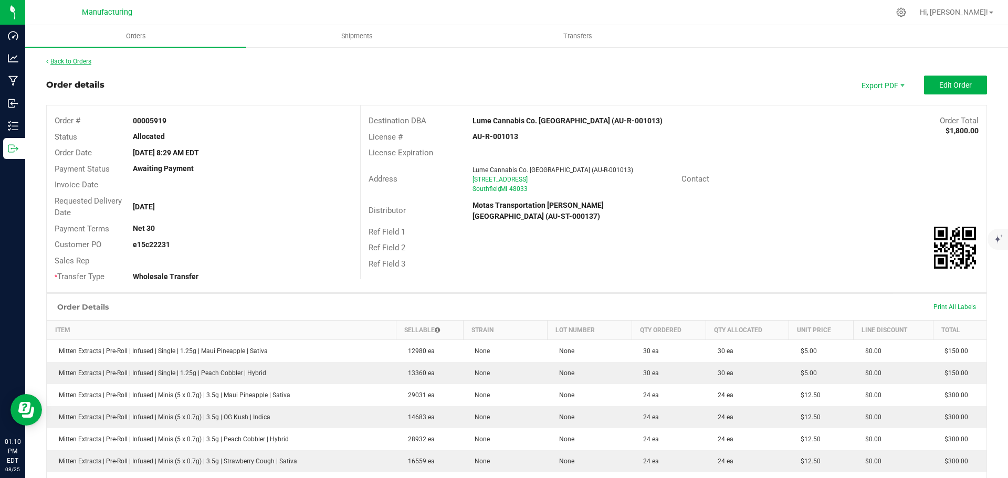
click at [77, 65] on link "Back to Orders" at bounding box center [68, 61] width 45 height 7
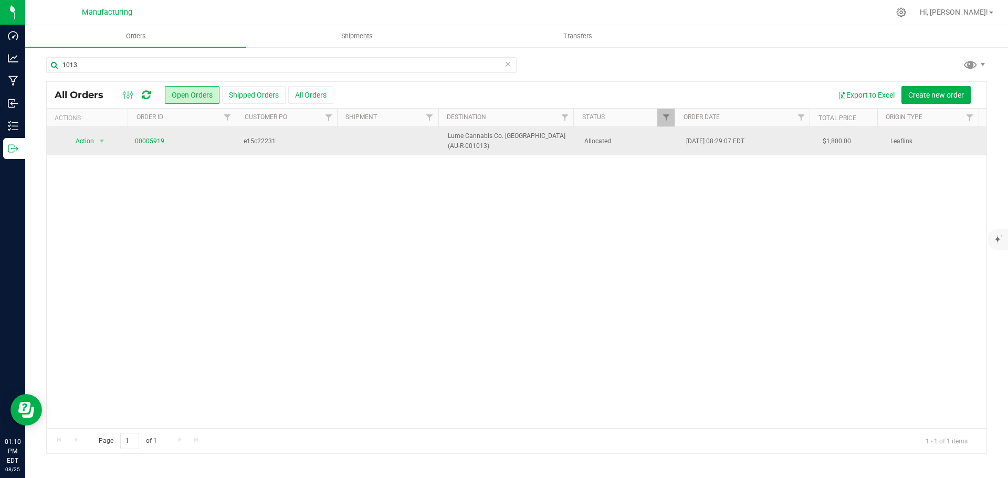
click at [773, 139] on td "[DATE] 08:29:07 EDT" at bounding box center [748, 141] width 136 height 28
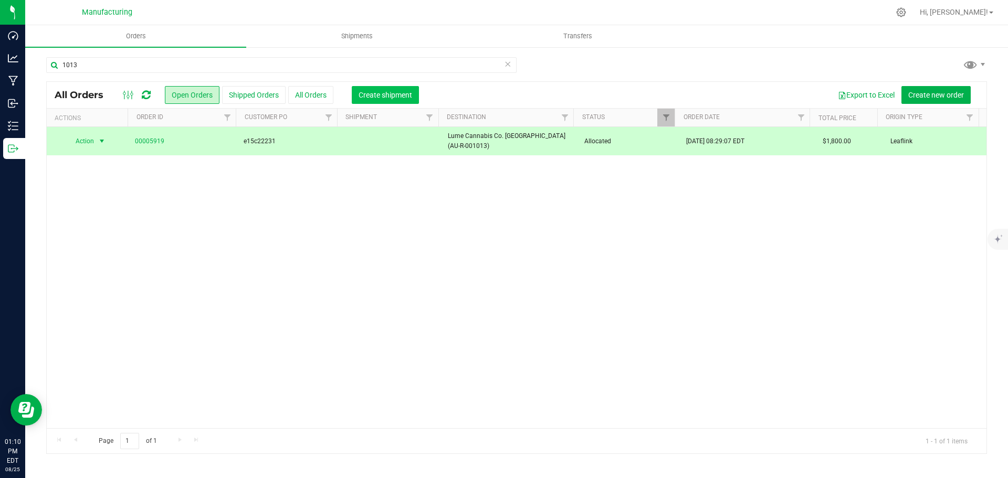
click at [377, 89] on button "Create shipment" at bounding box center [385, 95] width 67 height 18
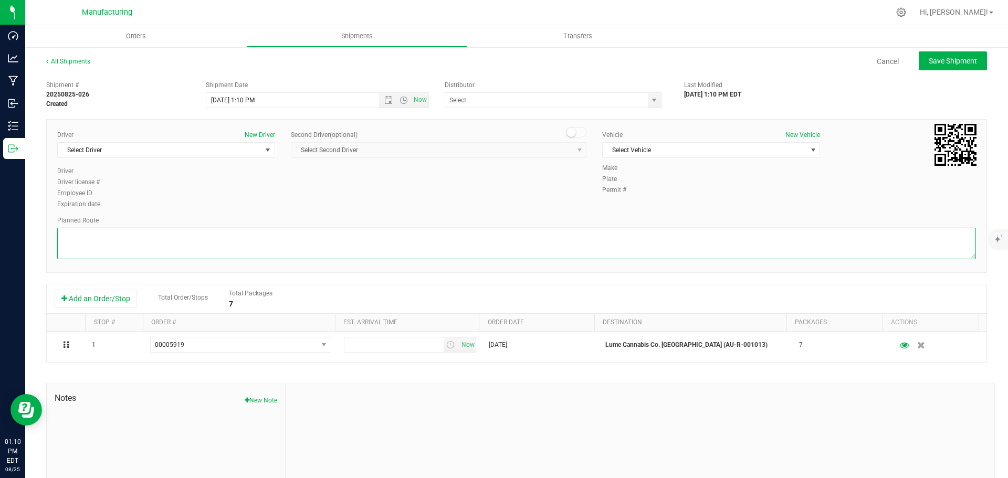
click at [573, 241] on textarea at bounding box center [516, 243] width 919 height 31
paste textarea "Route Detail: Mitten Distro Dimondale To Motas -- Head south 246 ft -- Turn rig…"
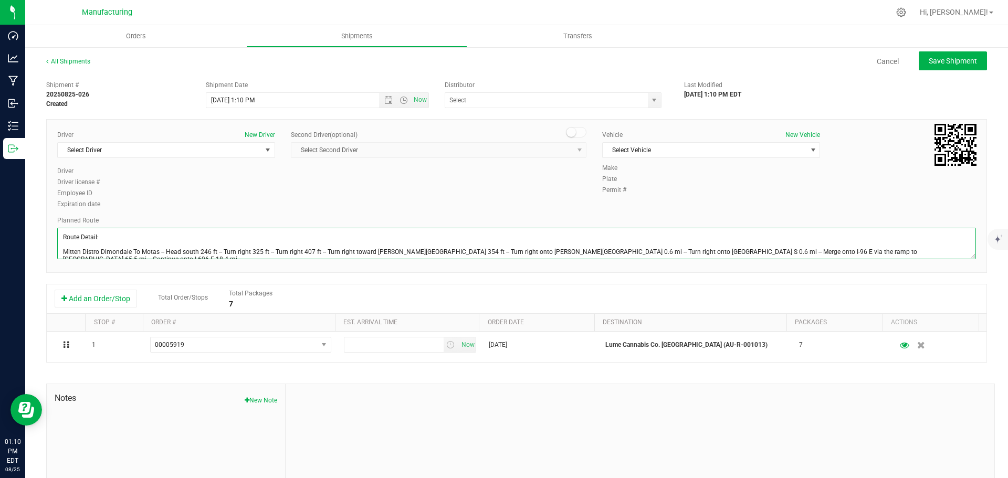
scroll to position [26, 0]
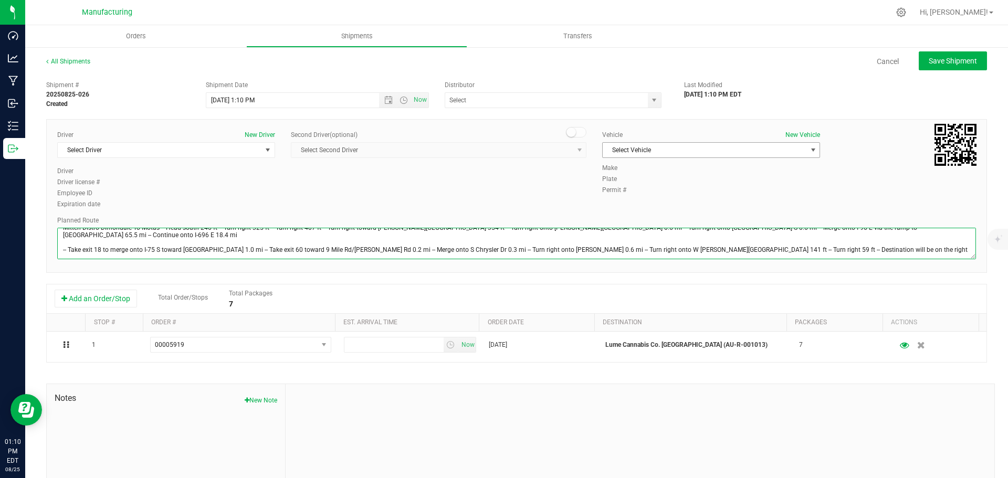
type textarea "Route Detail: Mitten Distro Dimondale To Motas -- Head south 246 ft -- Turn rig…"
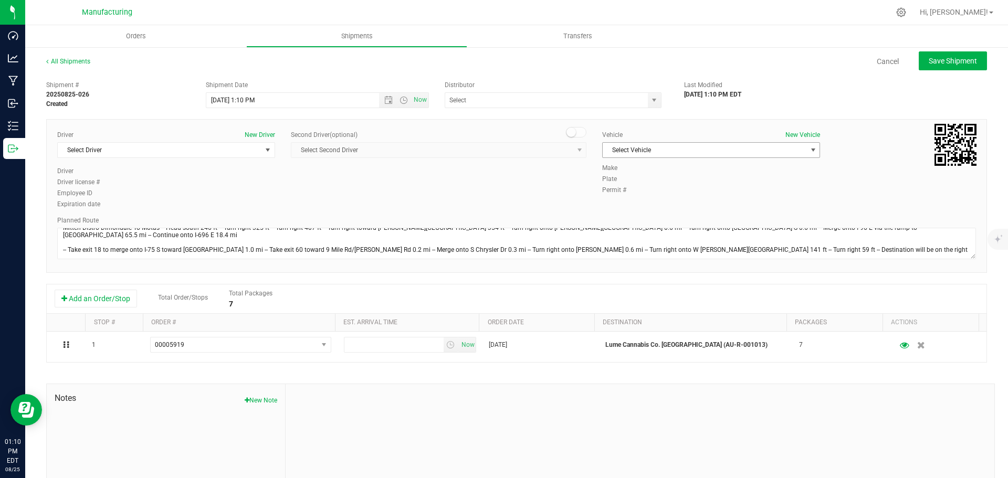
click at [637, 150] on span "Select Vehicle" at bounding box center [705, 150] width 204 height 15
click at [619, 197] on li "[MEDICAL_DATA]" at bounding box center [705, 200] width 215 height 16
click at [651, 96] on span "select" at bounding box center [654, 100] width 8 height 8
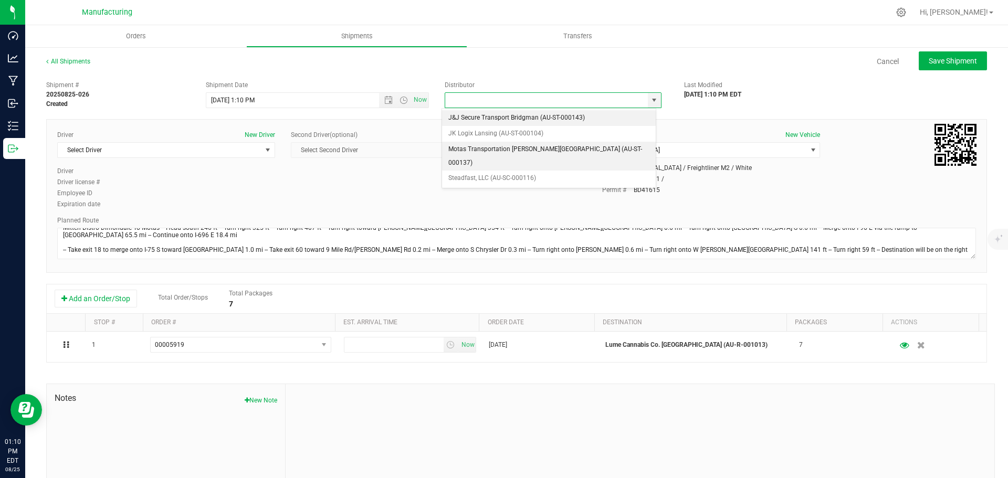
click at [497, 152] on li "Motas Transportation [PERSON_NAME][GEOGRAPHIC_DATA] (AU-ST-000137)" at bounding box center [549, 156] width 214 height 29
type input "Motas Transportation [PERSON_NAME][GEOGRAPHIC_DATA] (AU-ST-000137)"
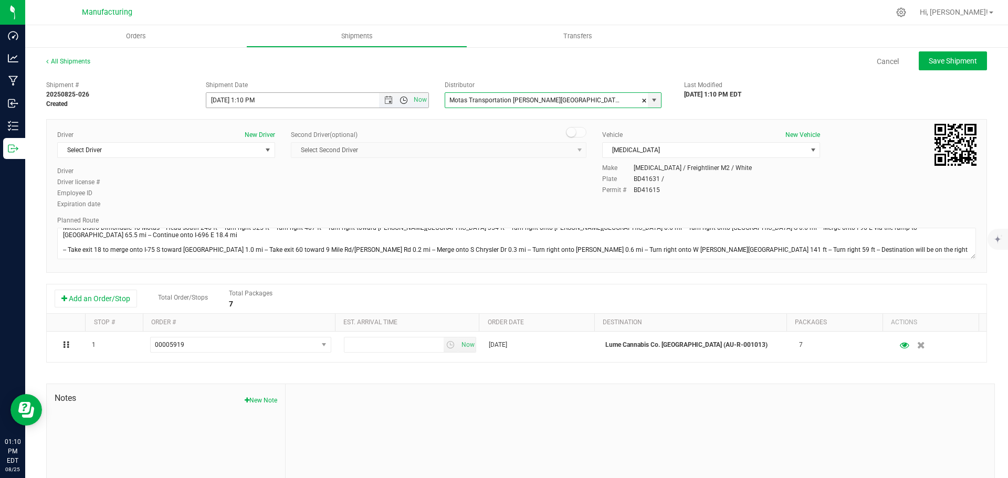
click at [399, 100] on span "Open the time view" at bounding box center [403, 100] width 8 height 8
click at [232, 213] on li "11:30 AM" at bounding box center [314, 218] width 219 height 14
click at [264, 151] on span "select" at bounding box center [268, 150] width 8 height 8
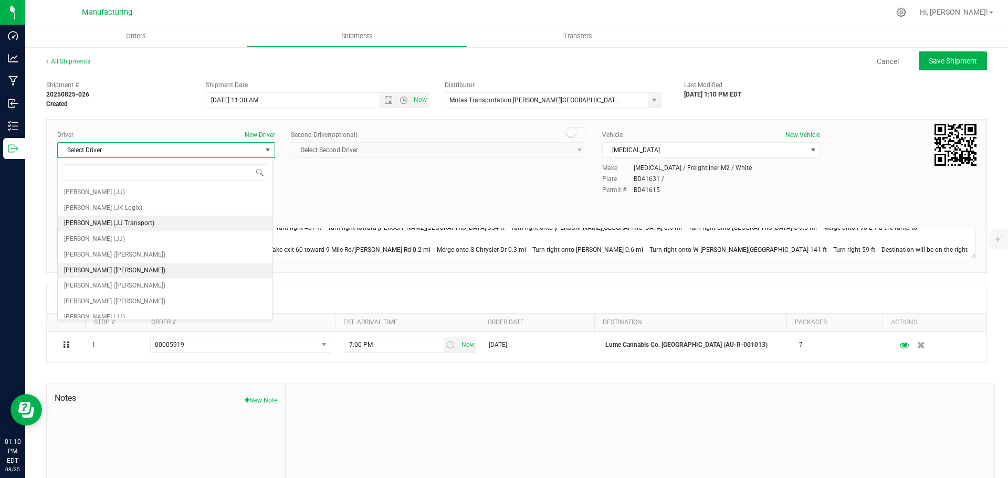
scroll to position [55, 0]
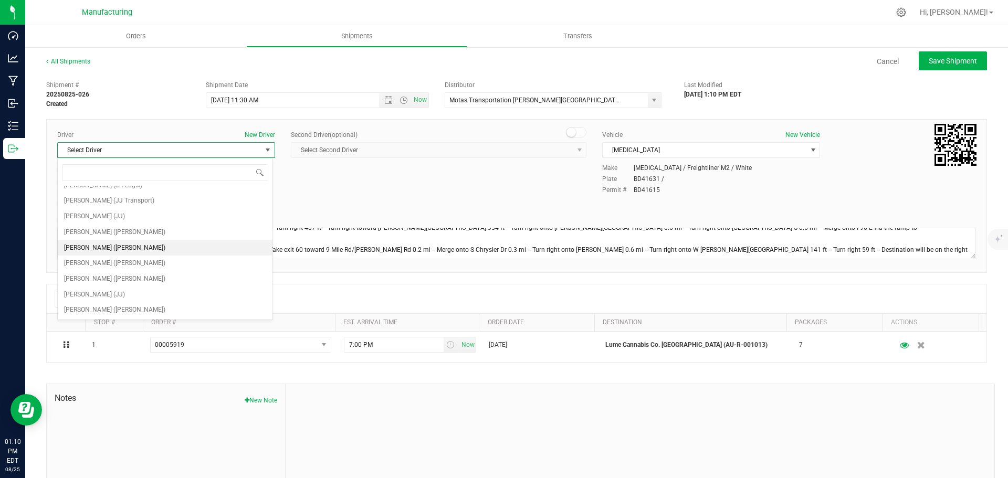
click at [115, 247] on span "[PERSON_NAME] ([PERSON_NAME])" at bounding box center [114, 248] width 101 height 14
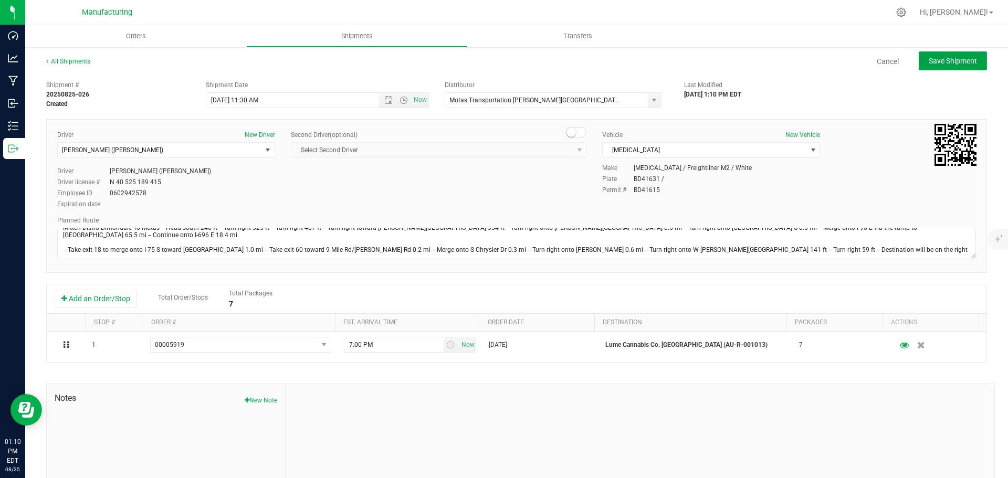
click at [929, 60] on span "Save Shipment" at bounding box center [953, 61] width 48 height 8
type input "[DATE] 3:30 PM"
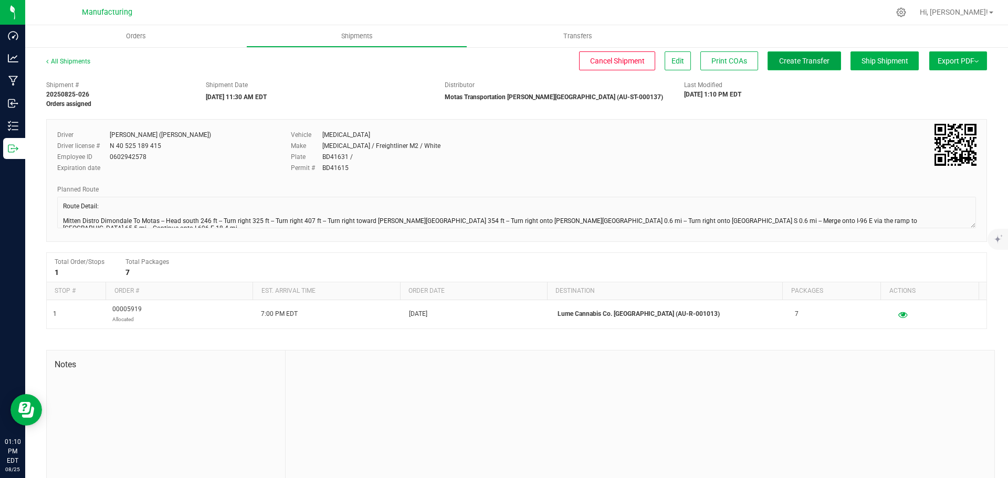
click at [807, 59] on span "Create Transfer" at bounding box center [804, 61] width 50 height 8
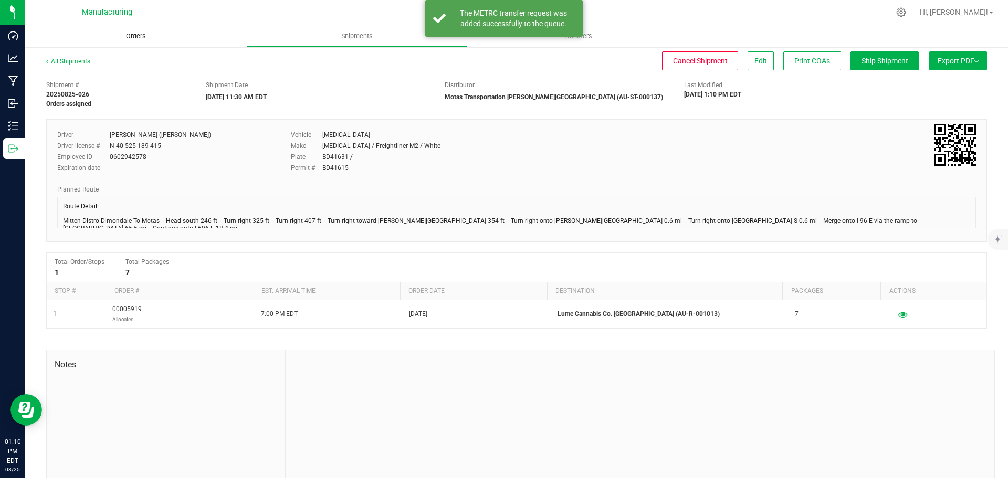
click at [138, 35] on span "Orders" at bounding box center [136, 35] width 48 height 9
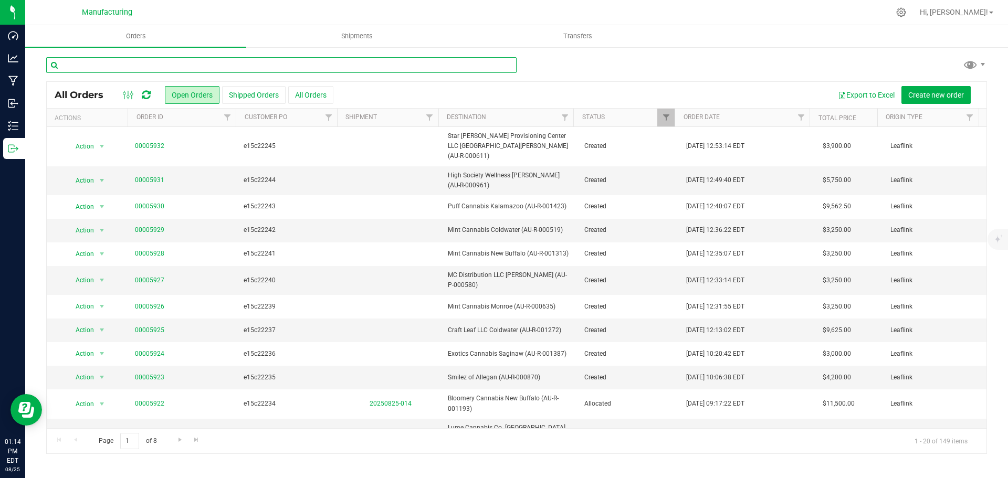
click at [129, 68] on input "text" at bounding box center [281, 65] width 470 height 16
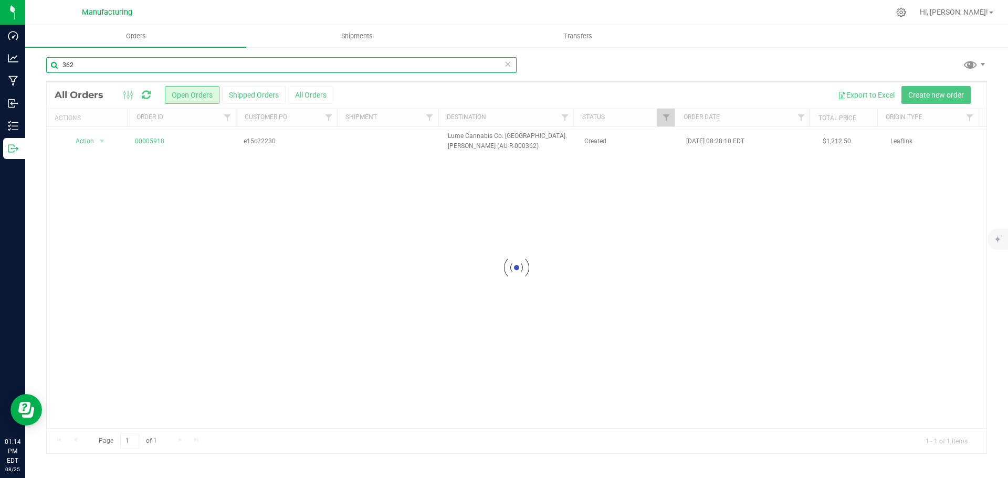
type input "362"
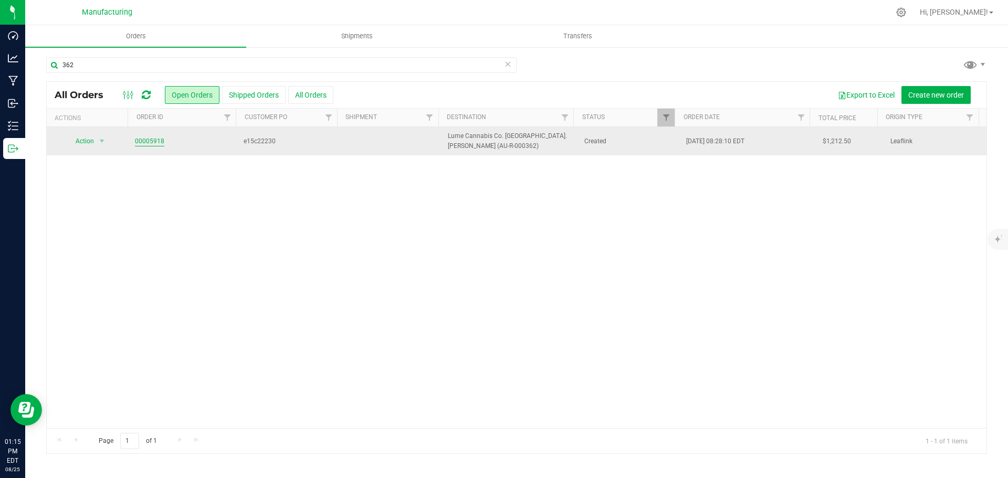
click at [148, 142] on link "00005918" at bounding box center [149, 141] width 29 height 10
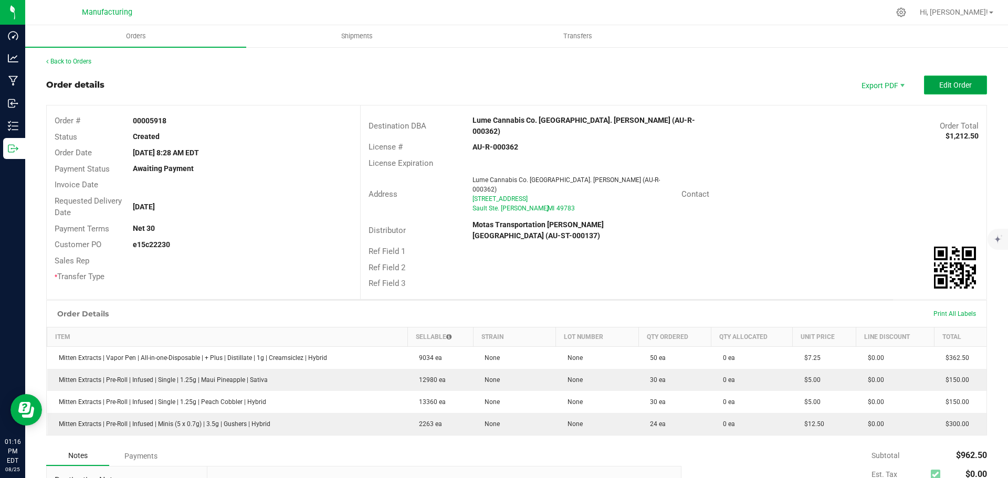
click at [946, 82] on span "Edit Order" at bounding box center [955, 85] width 33 height 8
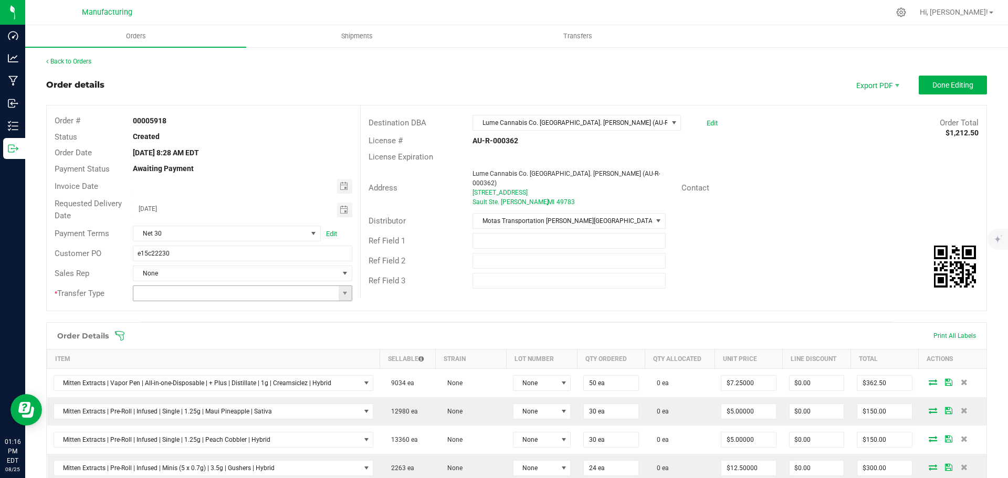
click at [340, 299] on span at bounding box center [345, 293] width 13 height 15
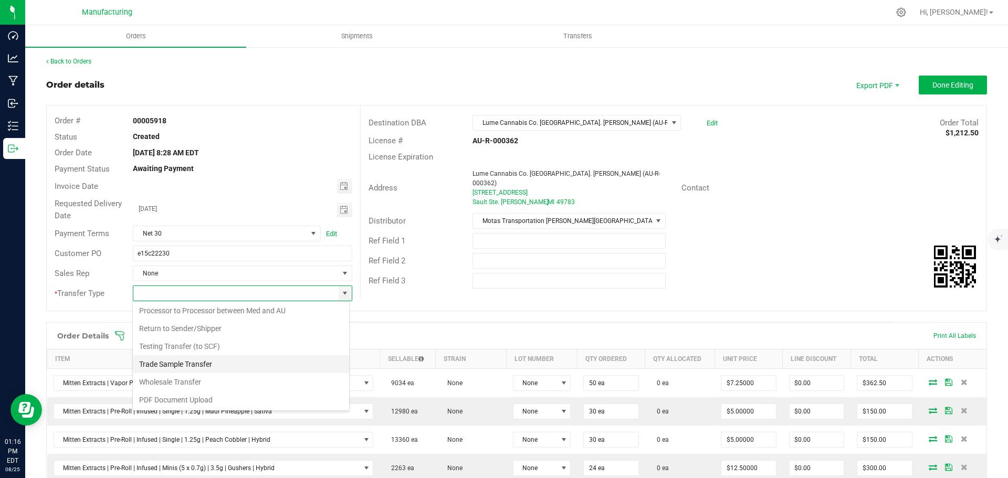
scroll to position [73, 0]
click at [193, 381] on li "Wholesale Transfer" at bounding box center [241, 382] width 216 height 18
type input "Wholesale Transfer"
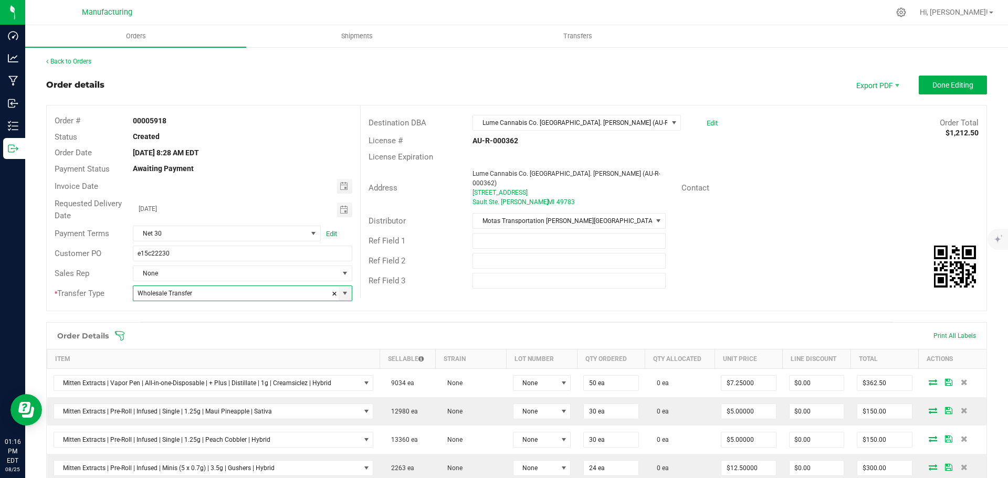
click at [122, 333] on icon at bounding box center [119, 336] width 10 height 10
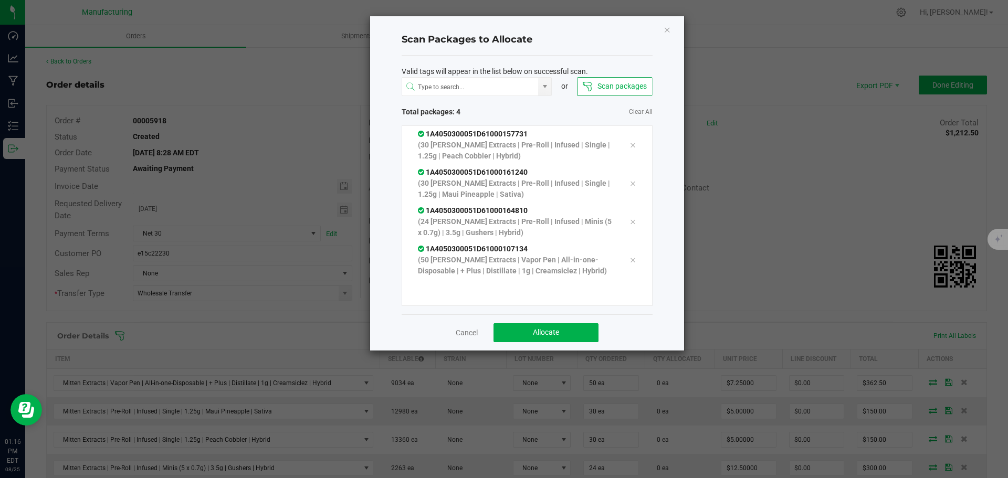
click at [544, 321] on div "Cancel Allocate" at bounding box center [527, 332] width 251 height 36
click at [541, 332] on span "Allocate" at bounding box center [546, 332] width 26 height 8
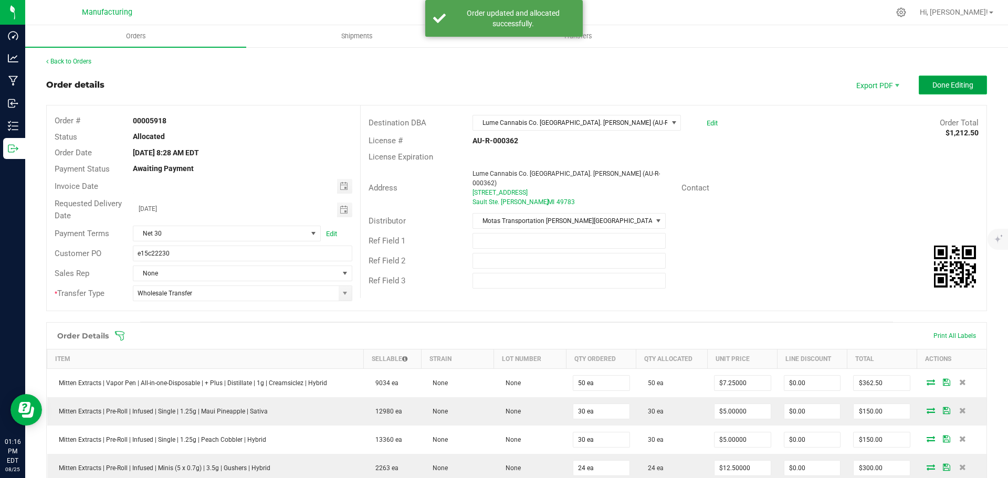
click at [952, 83] on span "Done Editing" at bounding box center [952, 85] width 41 height 8
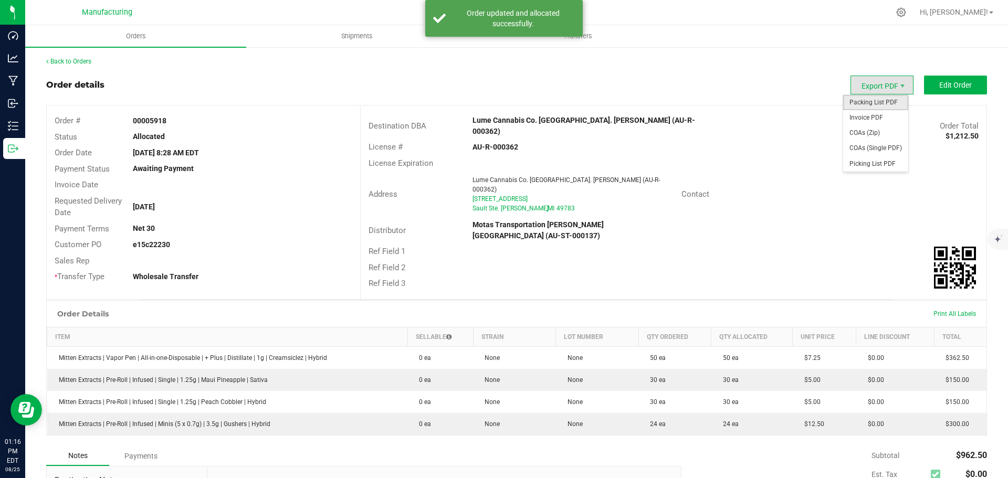
click at [861, 104] on span "Packing List PDF" at bounding box center [875, 102] width 65 height 15
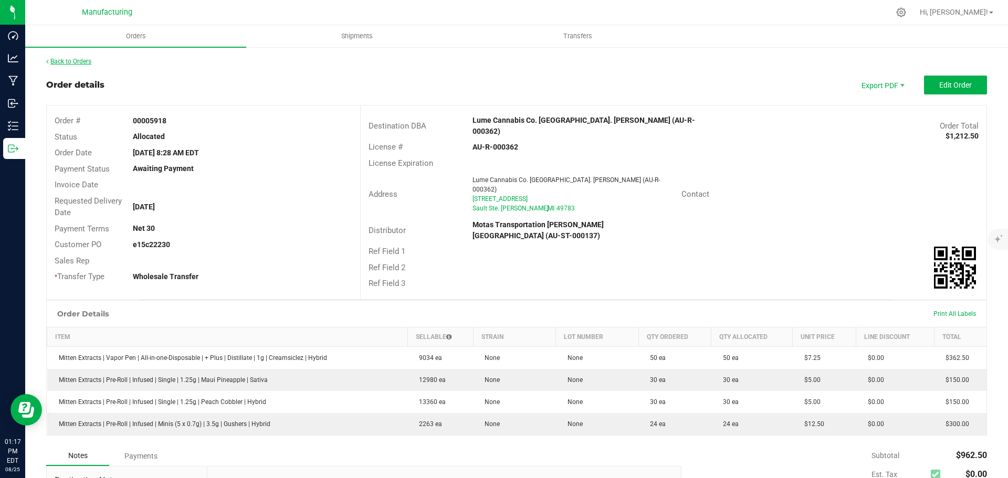
click at [65, 62] on link "Back to Orders" at bounding box center [68, 61] width 45 height 7
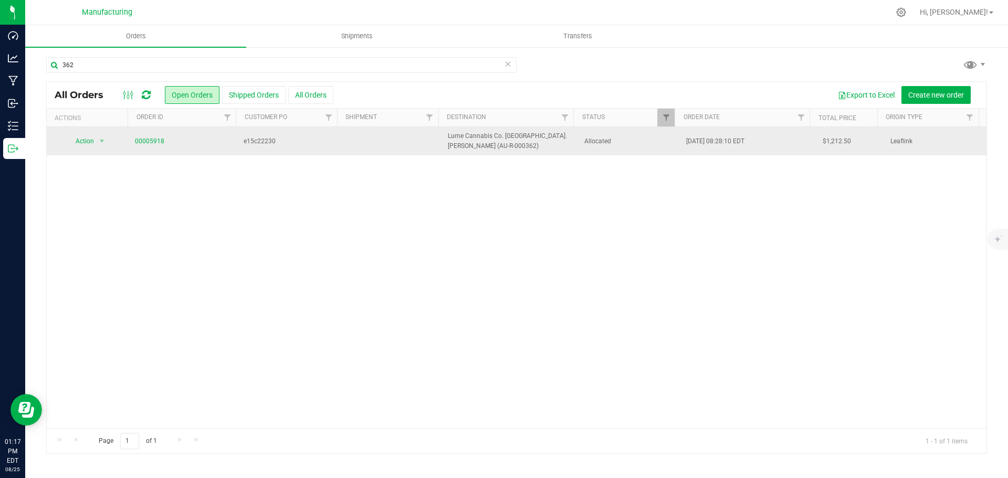
click at [613, 147] on td "Allocated" at bounding box center [629, 141] width 102 height 28
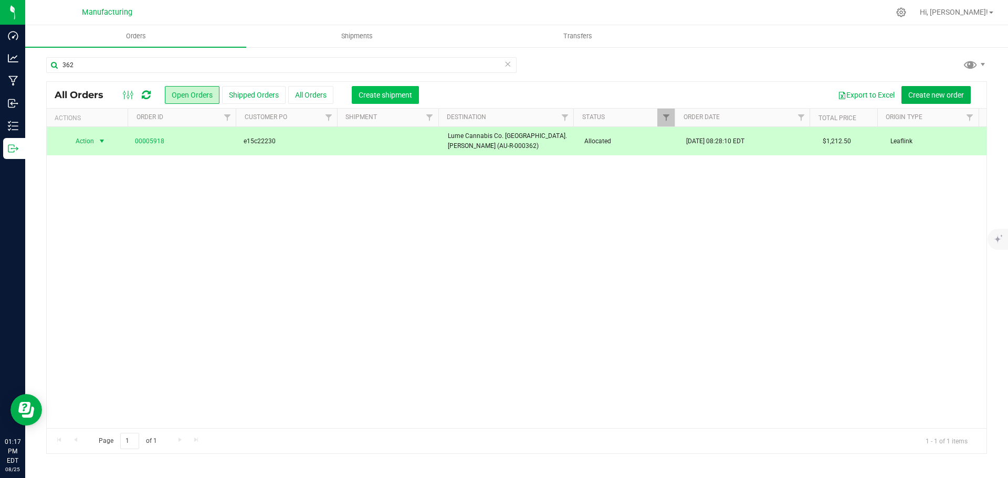
click at [374, 88] on button "Create shipment" at bounding box center [385, 95] width 67 height 18
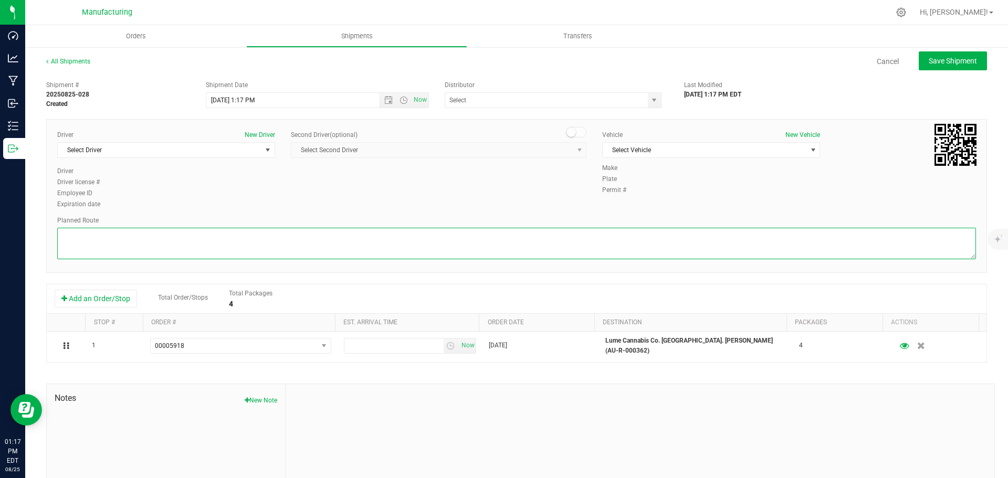
click at [603, 242] on textarea at bounding box center [516, 243] width 919 height 31
paste textarea "Route Detail: Mitten Distro Dimondale To Motas -- Head south 246 ft -- Turn rig…"
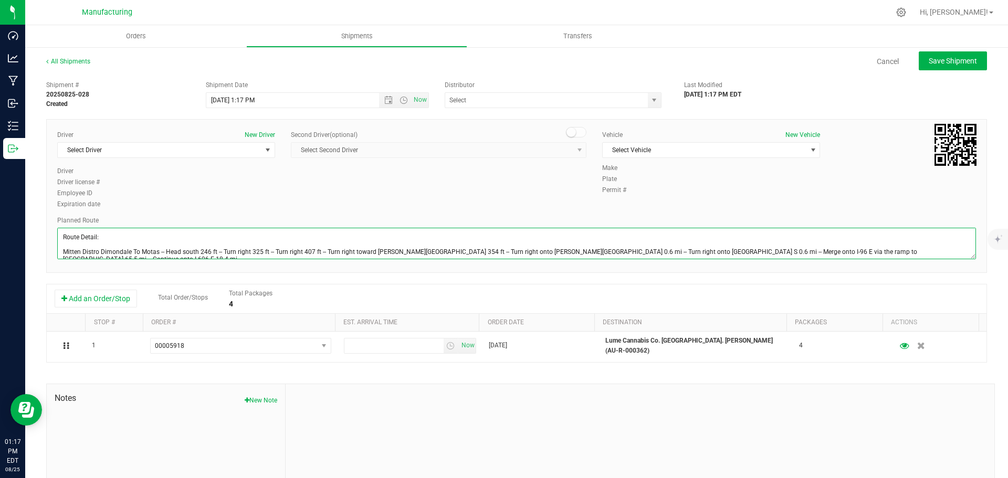
scroll to position [26, 0]
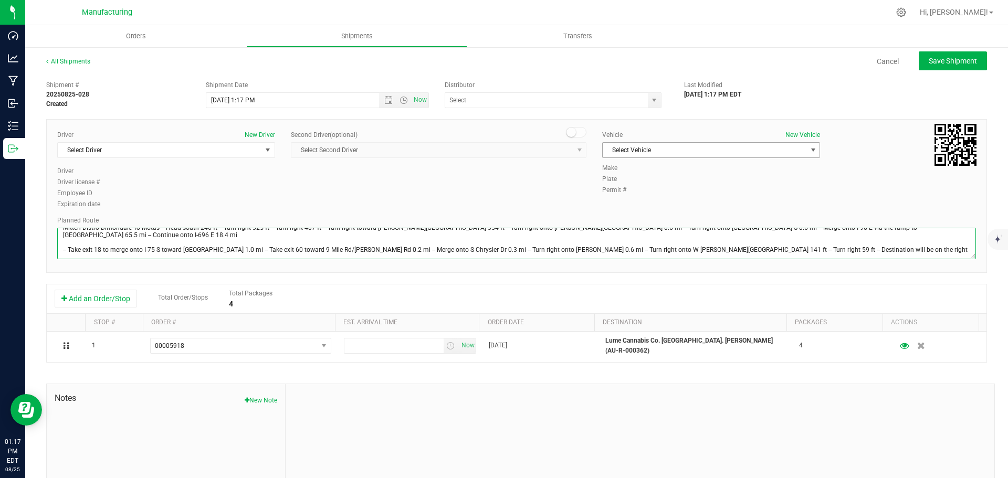
type textarea "Route Detail: Mitten Distro Dimondale To Motas -- Head south 246 ft -- Turn rig…"
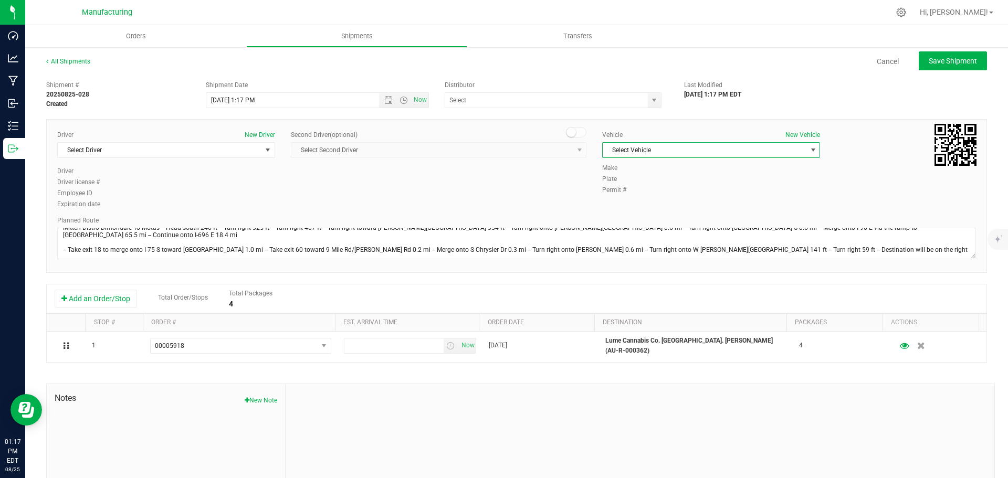
drag, startPoint x: 765, startPoint y: 151, endPoint x: 696, endPoint y: 151, distance: 69.3
click at [765, 150] on span "Select Vehicle" at bounding box center [705, 150] width 204 height 15
click at [612, 199] on li "[MEDICAL_DATA]" at bounding box center [705, 200] width 215 height 16
click at [650, 97] on span "select" at bounding box center [654, 100] width 8 height 8
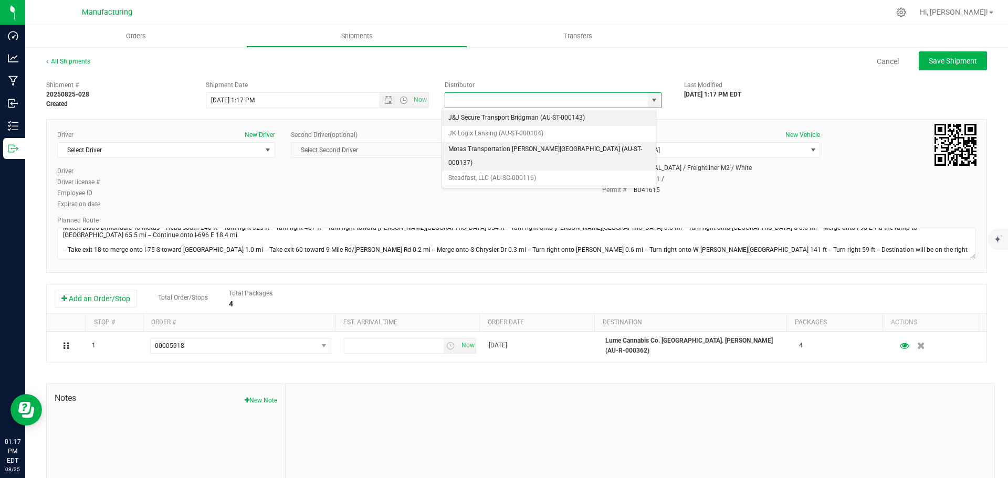
click at [486, 152] on li "Motas Transportation [PERSON_NAME][GEOGRAPHIC_DATA] (AU-ST-000137)" at bounding box center [549, 156] width 214 height 29
type input "Motas Transportation [PERSON_NAME][GEOGRAPHIC_DATA] (AU-ST-000137)"
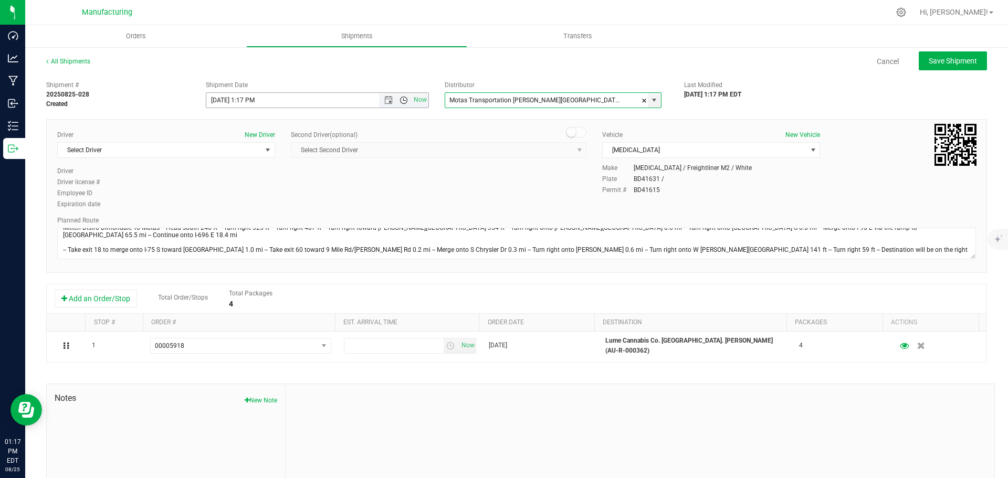
click at [399, 99] on span "Open the time view" at bounding box center [403, 100] width 8 height 8
click at [238, 213] on li "11:30 AM" at bounding box center [314, 218] width 219 height 14
click at [268, 153] on span "select" at bounding box center [268, 150] width 8 height 8
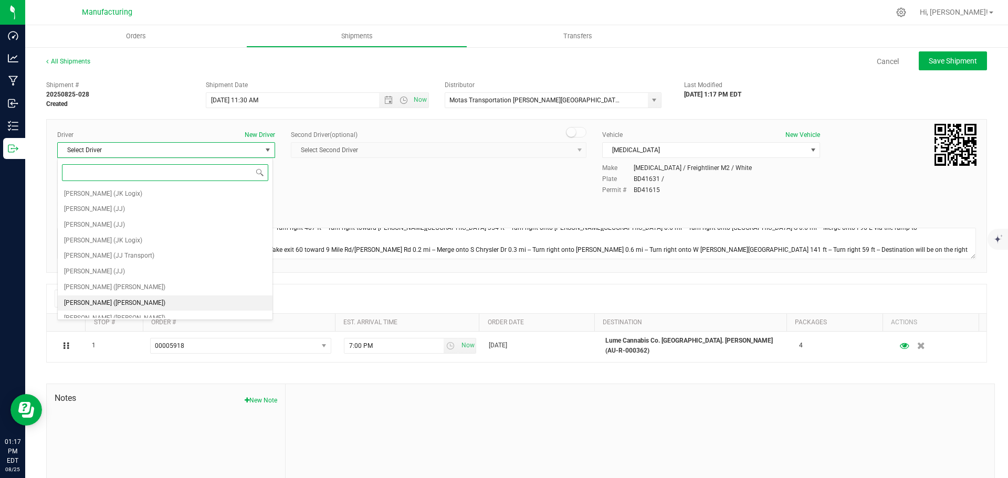
click at [118, 305] on span "[PERSON_NAME] ([PERSON_NAME])" at bounding box center [114, 304] width 101 height 14
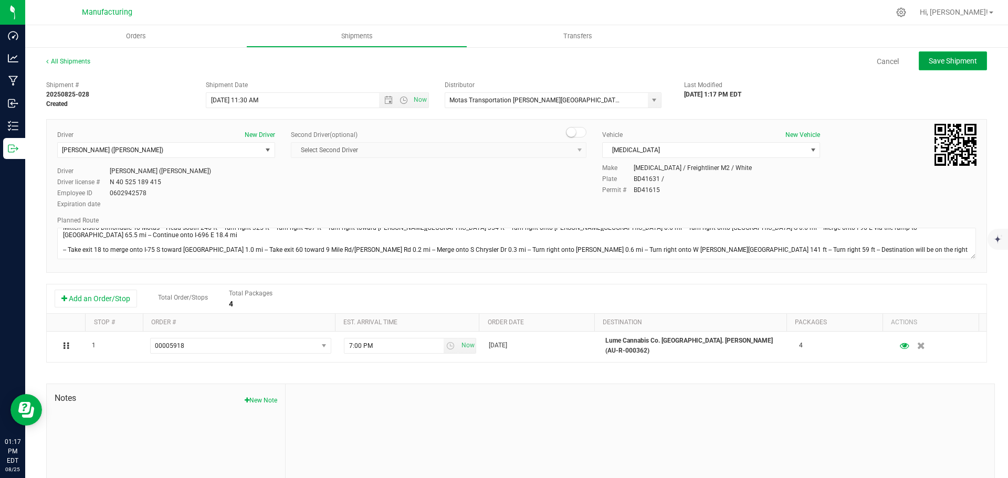
click at [945, 66] on button "Save Shipment" at bounding box center [953, 60] width 68 height 19
type input "[DATE] 3:30 PM"
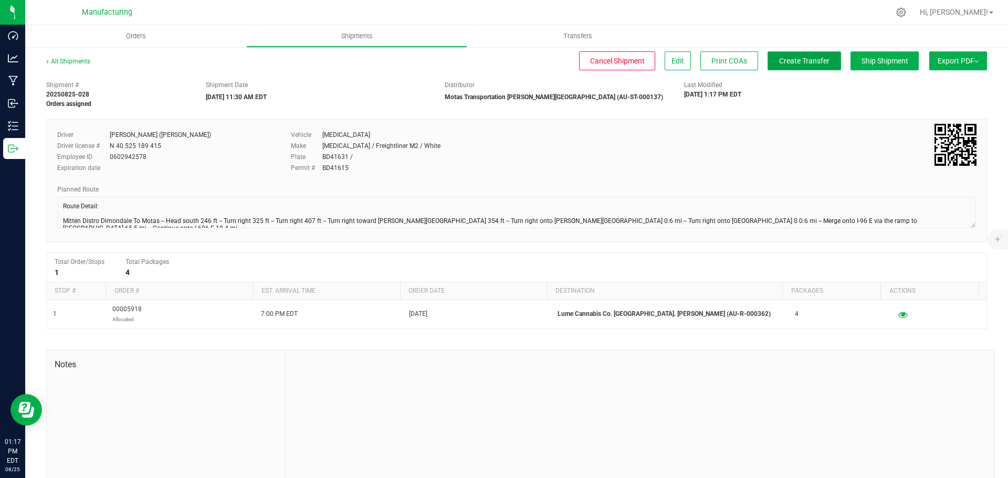
click at [806, 63] on span "Create Transfer" at bounding box center [804, 61] width 50 height 8
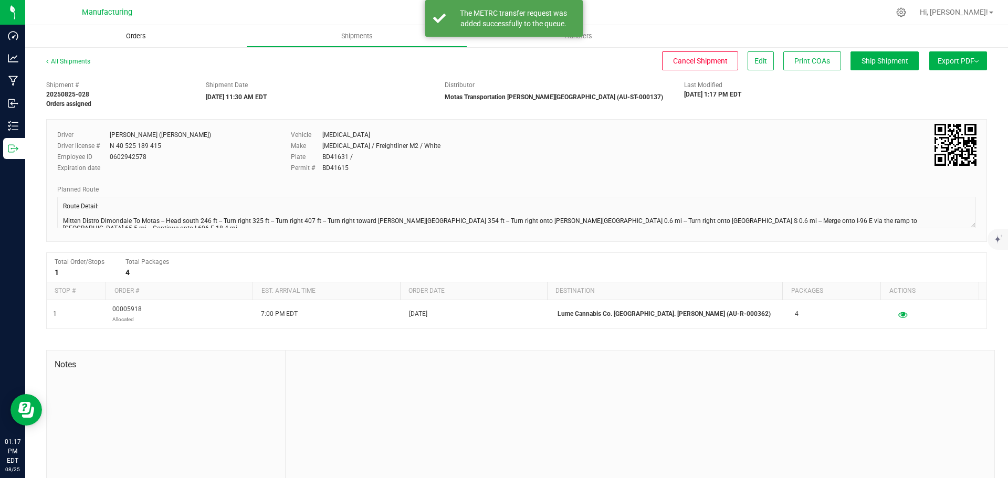
click at [140, 34] on span "Orders" at bounding box center [136, 35] width 48 height 9
